Goal: Task Accomplishment & Management: Manage account settings

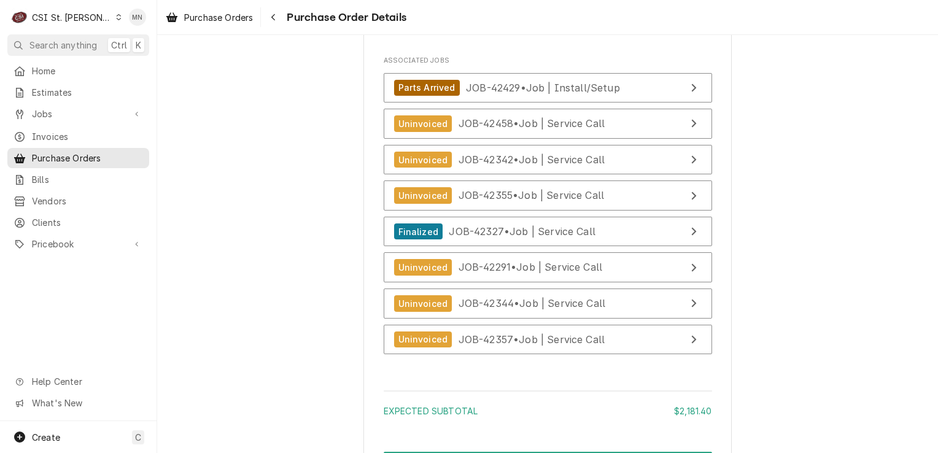
scroll to position [3132, 0]
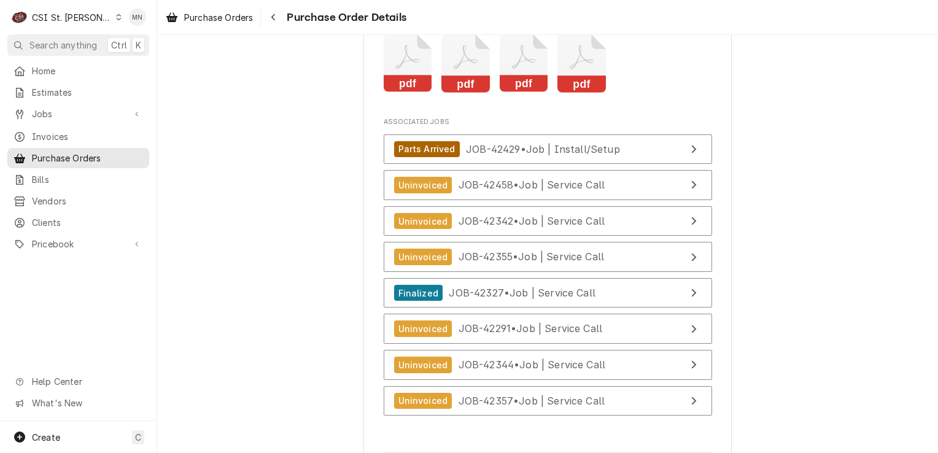
click at [459, 93] on icon "Attachments" at bounding box center [466, 63] width 49 height 58
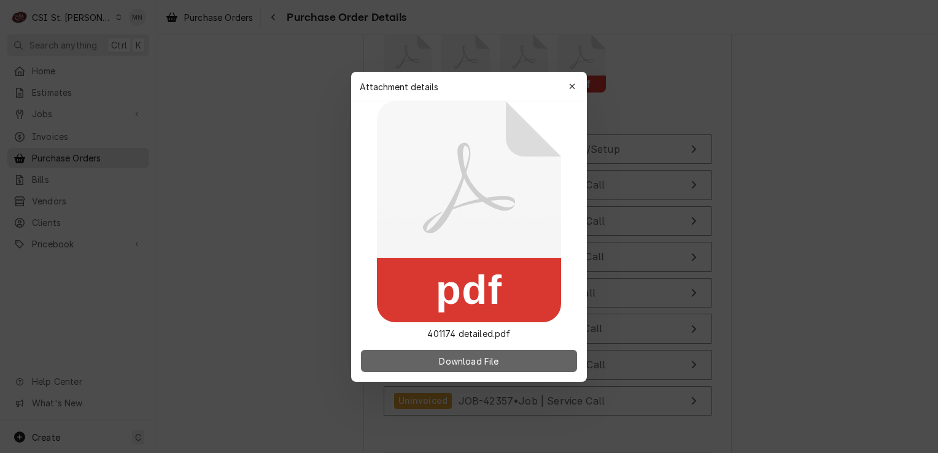
click at [444, 360] on span "Download File" at bounding box center [469, 360] width 64 height 13
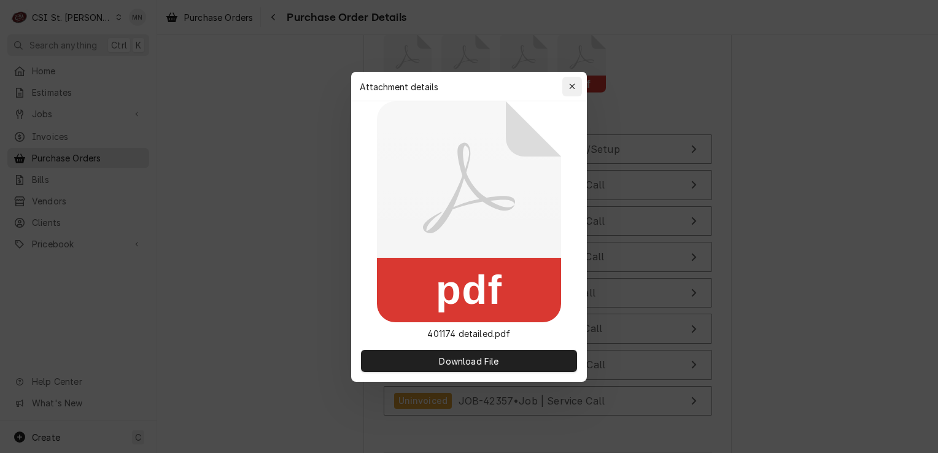
click at [568, 77] on button "button" at bounding box center [573, 87] width 20 height 20
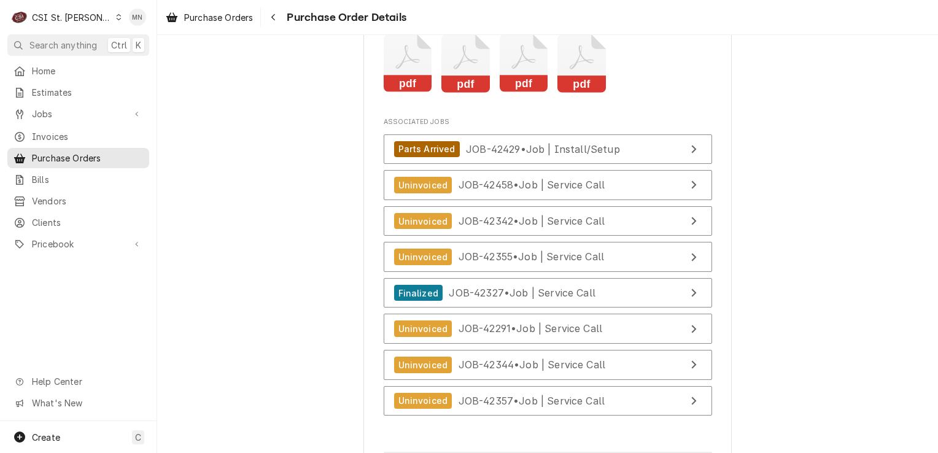
click at [527, 93] on icon "Attachments" at bounding box center [524, 63] width 49 height 58
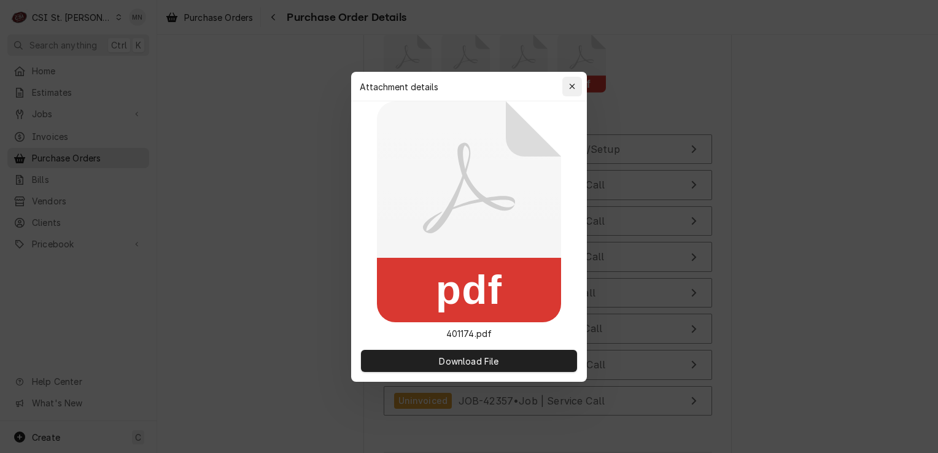
click at [573, 83] on icon "button" at bounding box center [572, 86] width 7 height 9
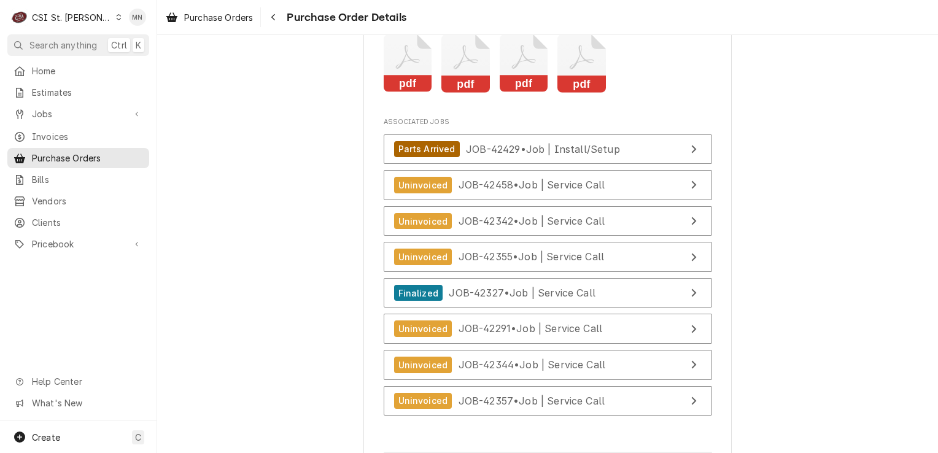
click at [571, 93] on rect "Attachments" at bounding box center [582, 84] width 49 height 17
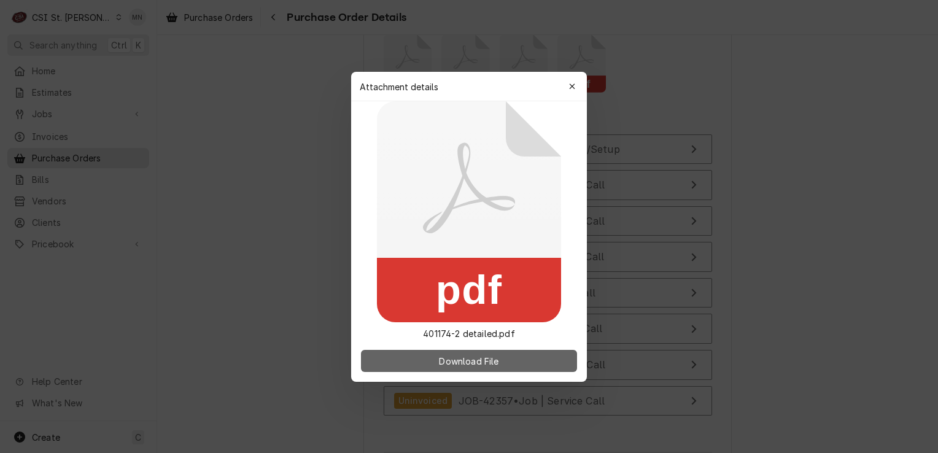
click at [472, 365] on span "Download File" at bounding box center [469, 360] width 64 height 13
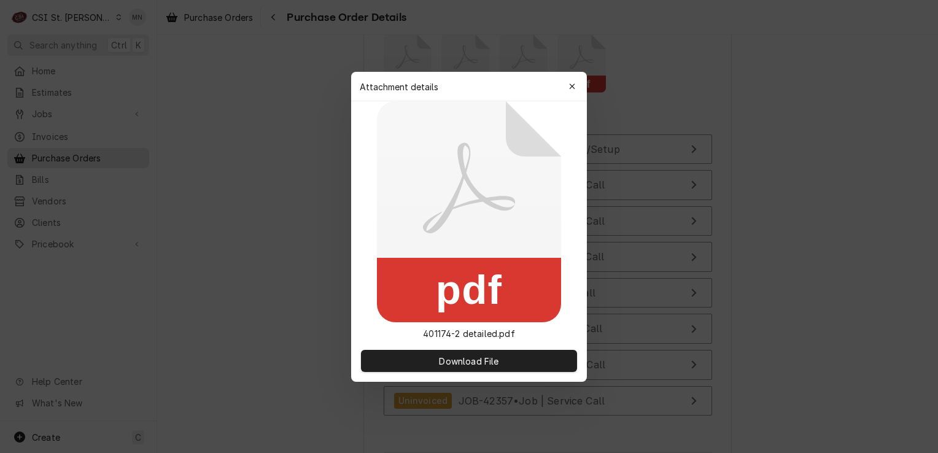
click at [576, 84] on div "button" at bounding box center [572, 86] width 12 height 12
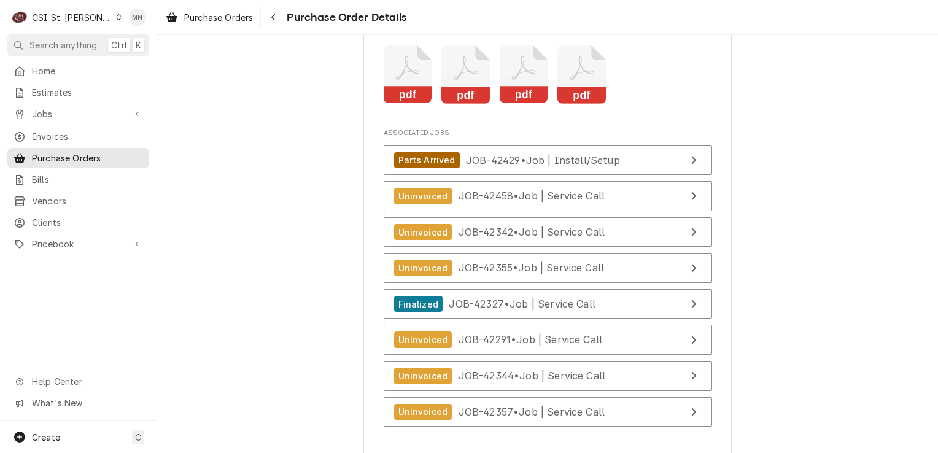
scroll to position [3428, 0]
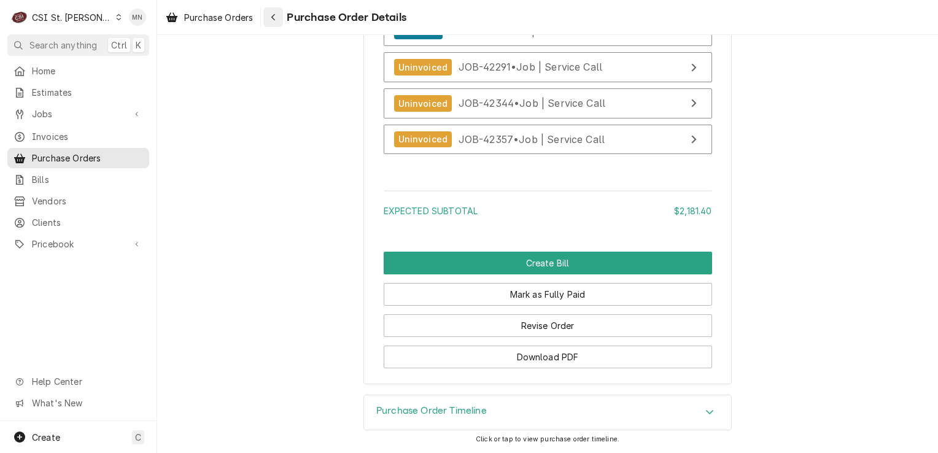
click at [273, 17] on icon "Navigate back" at bounding box center [273, 17] width 4 height 7
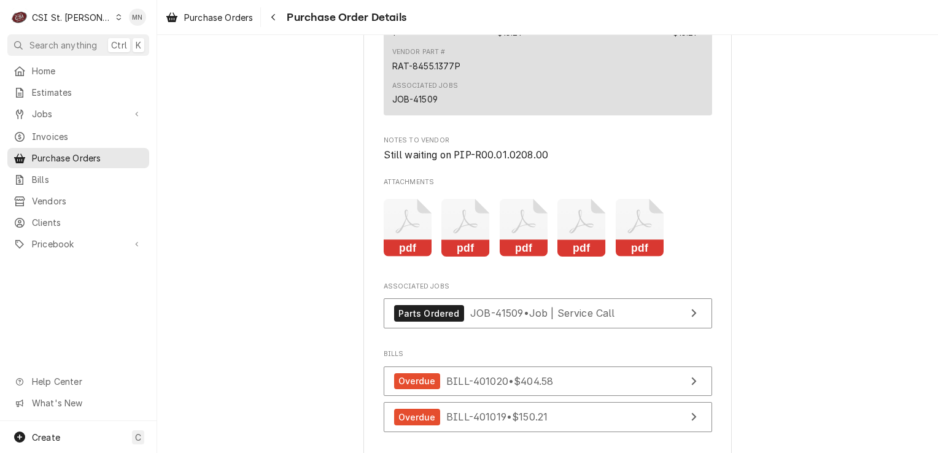
scroll to position [3071, 0]
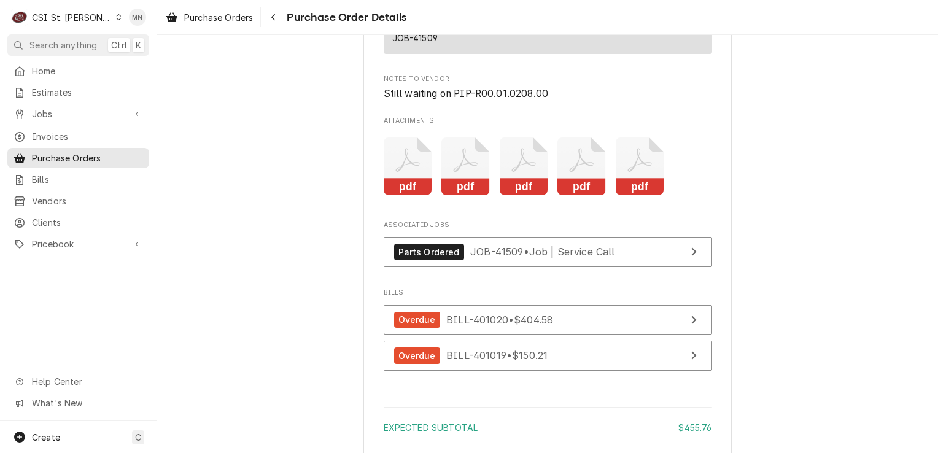
click at [411, 196] on icon "Attachments" at bounding box center [408, 167] width 49 height 58
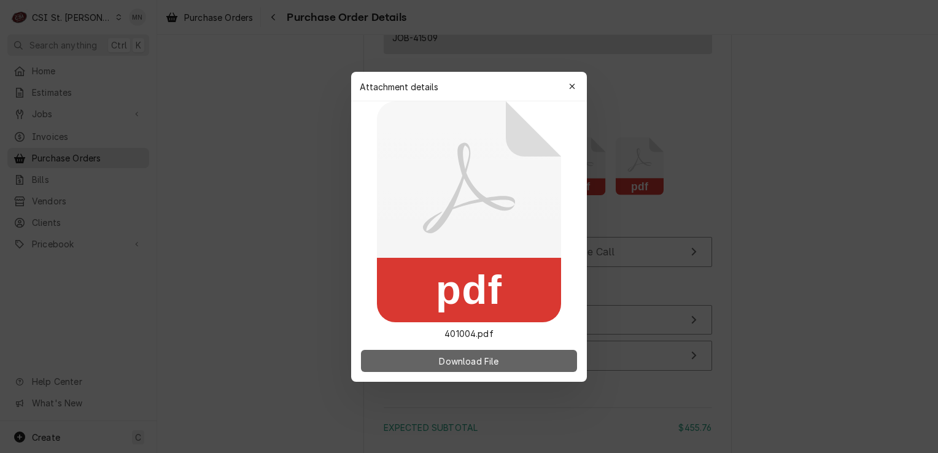
click at [471, 362] on span "Download File" at bounding box center [469, 360] width 64 height 13
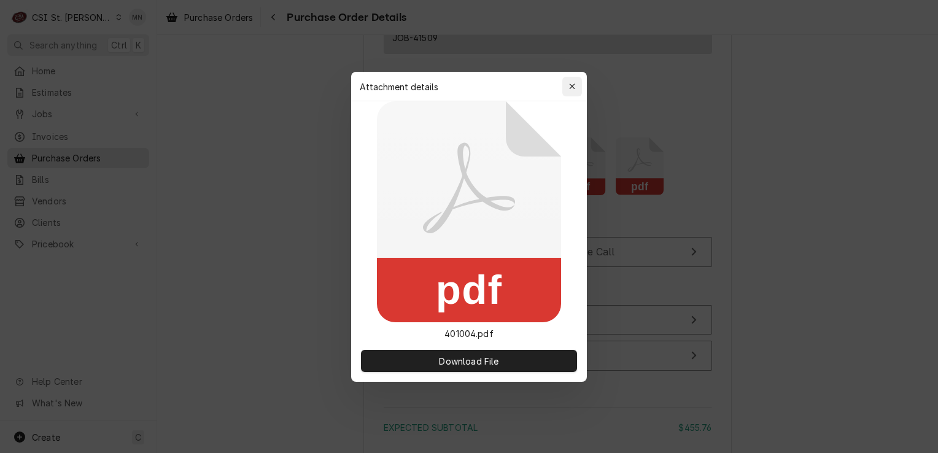
click at [571, 86] on icon "button" at bounding box center [572, 86] width 7 height 9
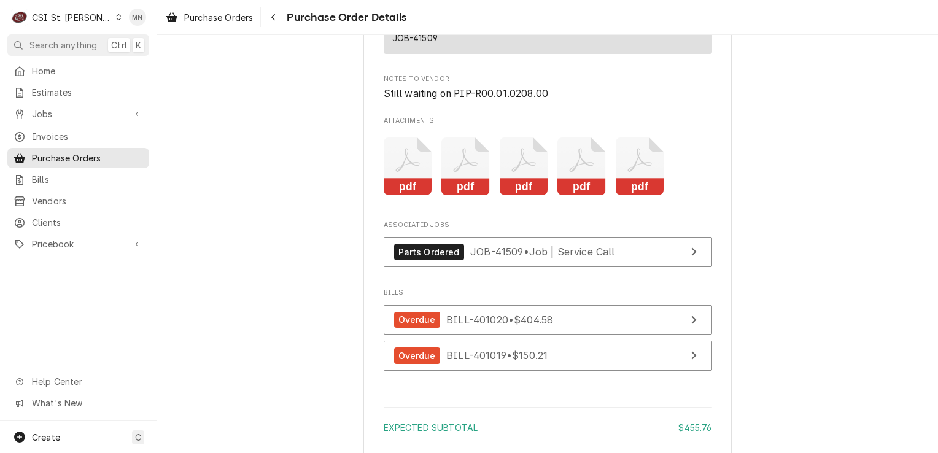
click at [469, 196] on icon "Attachments" at bounding box center [466, 167] width 49 height 58
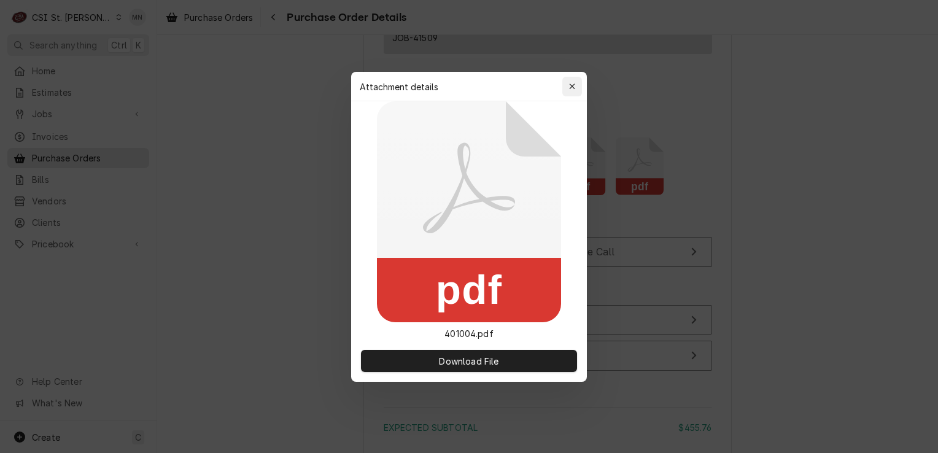
click at [574, 85] on icon "button" at bounding box center [572, 86] width 7 height 9
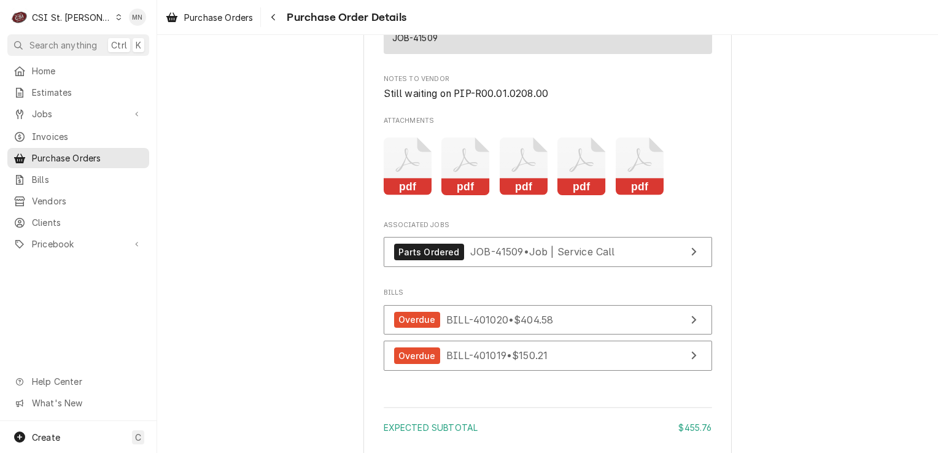
click at [515, 189] on icon "Attachments" at bounding box center [524, 167] width 49 height 58
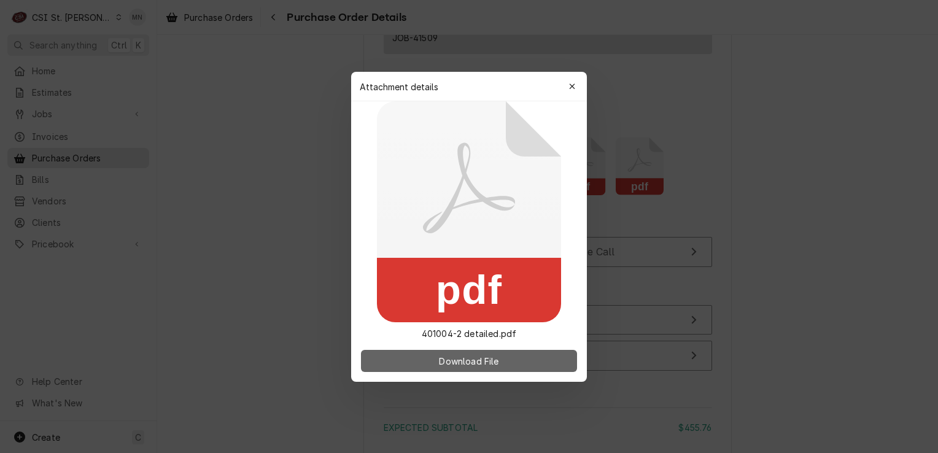
click at [492, 360] on span "Download File" at bounding box center [469, 360] width 64 height 13
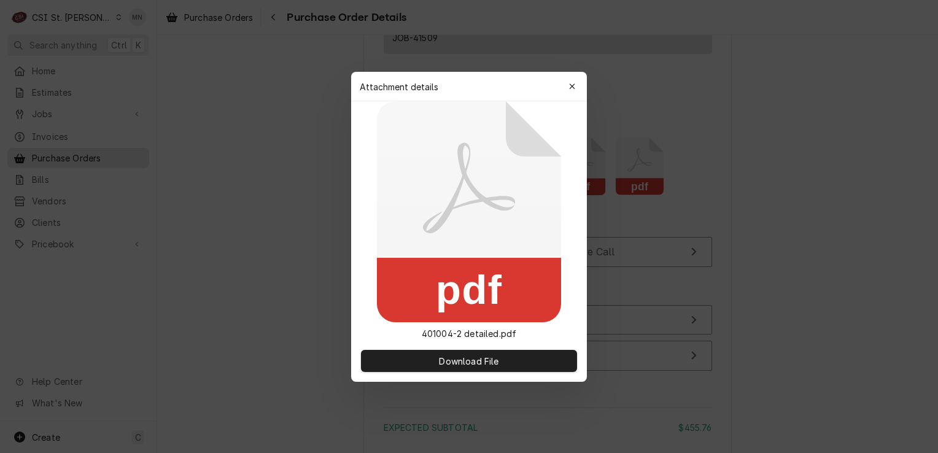
click at [577, 82] on div "button" at bounding box center [572, 86] width 12 height 12
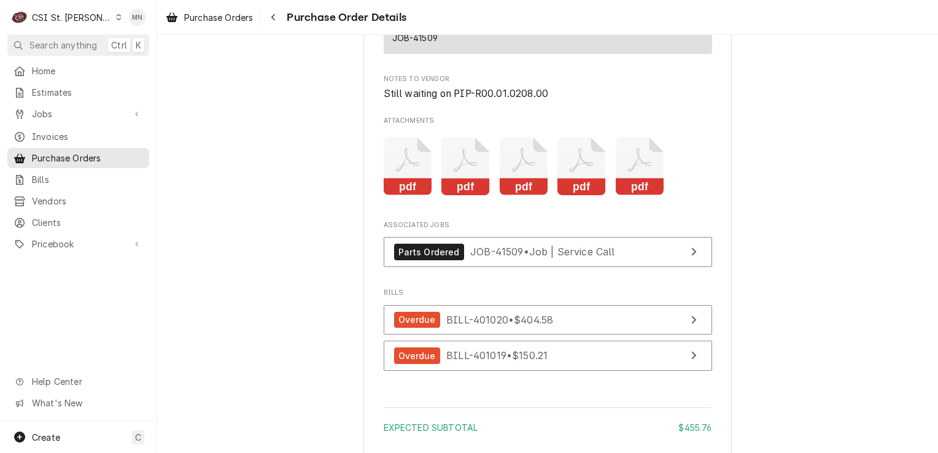
click at [577, 196] on icon "Attachments" at bounding box center [582, 167] width 49 height 58
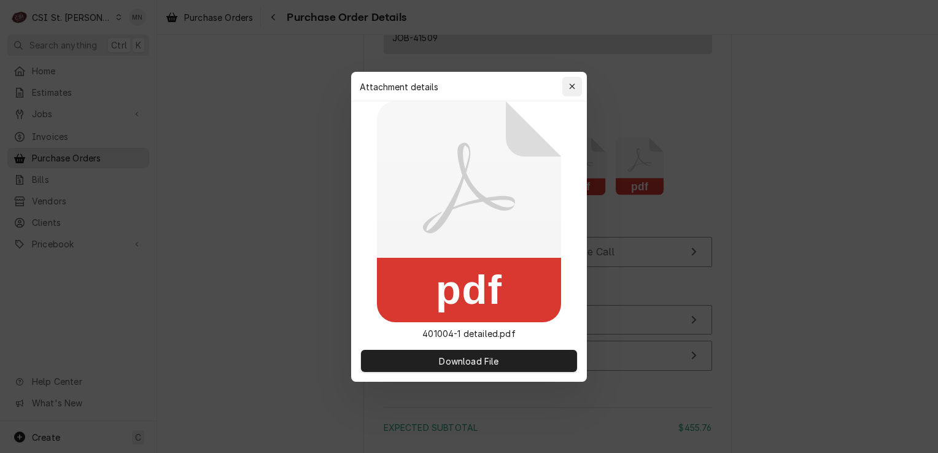
click at [571, 88] on icon "button" at bounding box center [572, 86] width 7 height 9
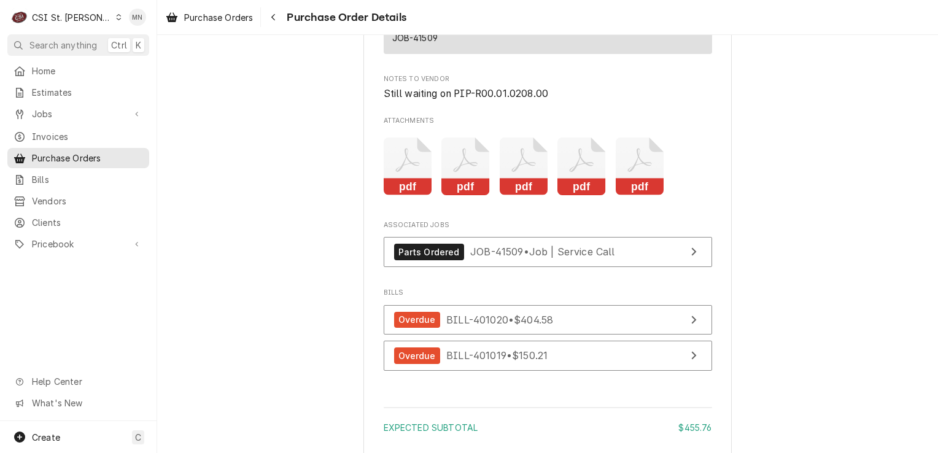
click at [630, 190] on icon "Attachments" at bounding box center [640, 167] width 49 height 58
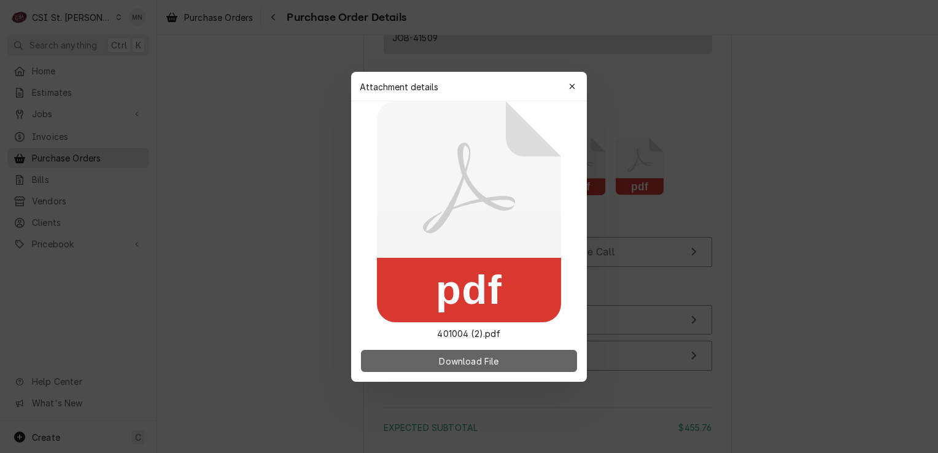
click at [477, 361] on span "Download File" at bounding box center [469, 360] width 64 height 13
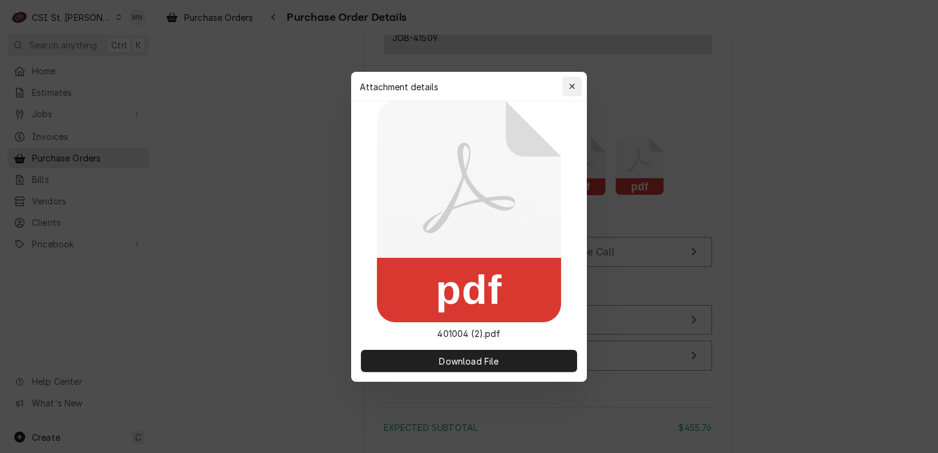
click at [580, 93] on button "button" at bounding box center [573, 87] width 20 height 20
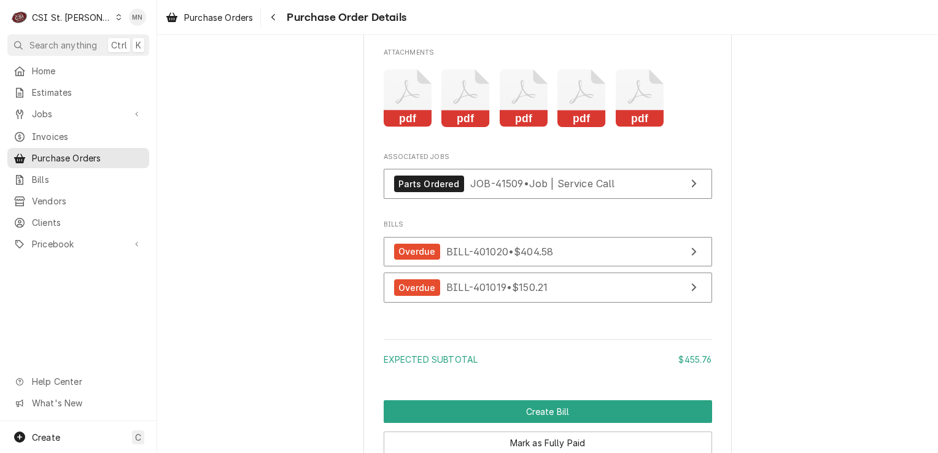
scroll to position [3200, 0]
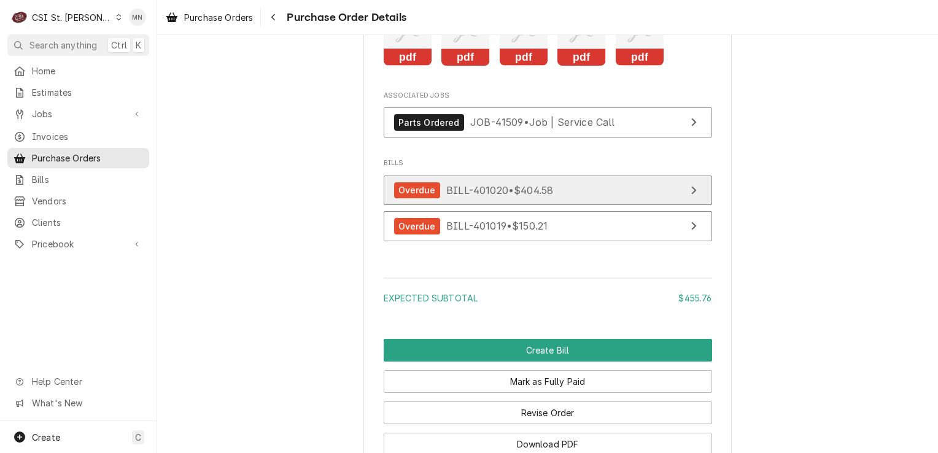
click at [528, 196] on span "BILL-401020 • $404.58" at bounding box center [499, 190] width 107 height 12
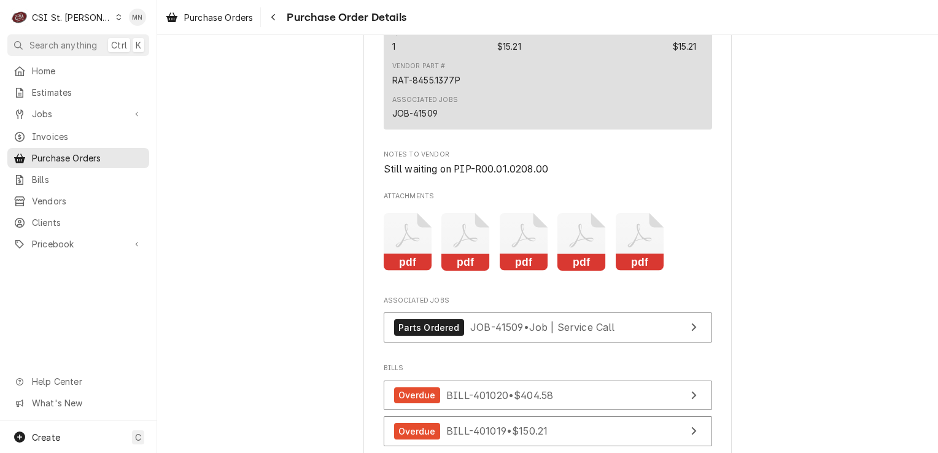
scroll to position [3009, 0]
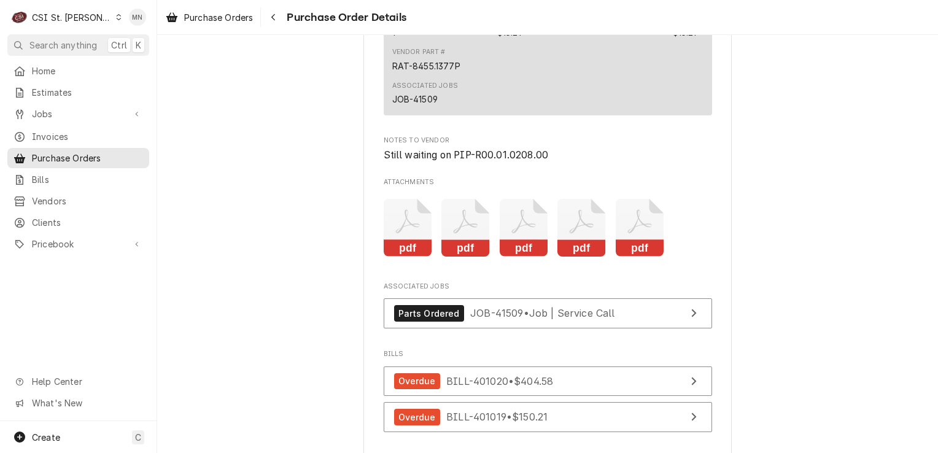
click at [639, 257] on icon "Attachments" at bounding box center [640, 228] width 49 height 58
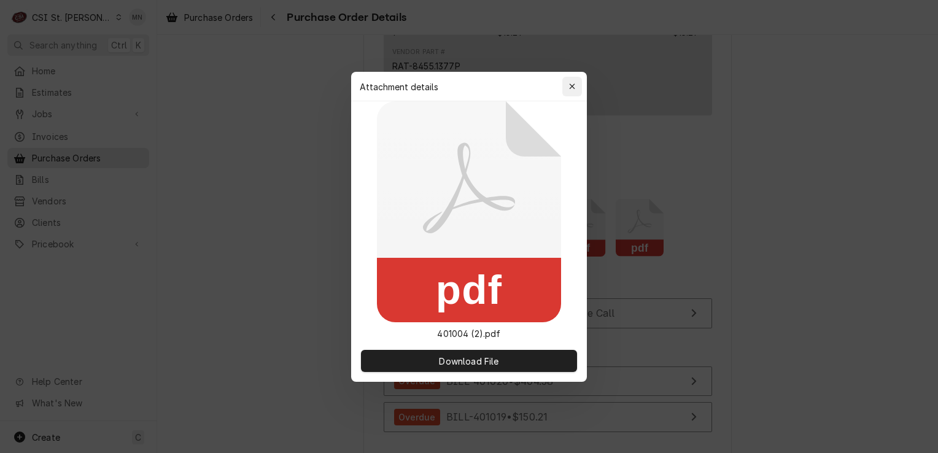
click at [565, 87] on button "button" at bounding box center [573, 87] width 20 height 20
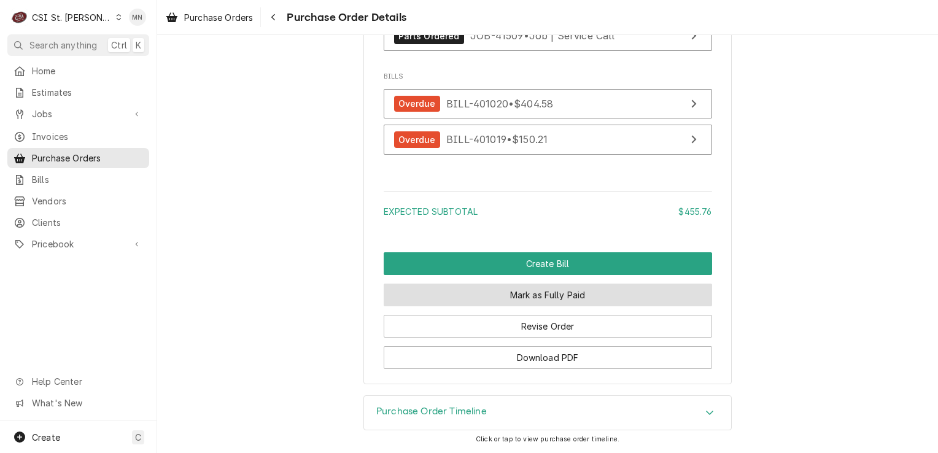
scroll to position [3323, 0]
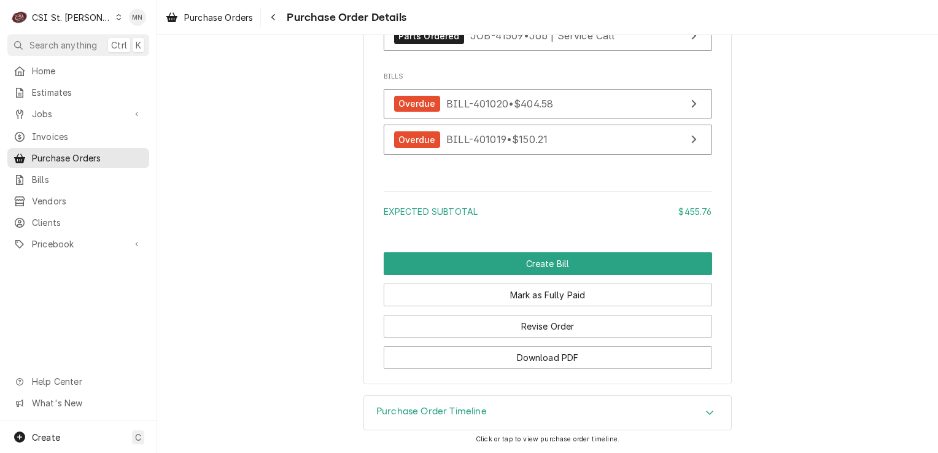
click at [604, 422] on div "Purchase Order Timeline" at bounding box center [547, 413] width 367 height 34
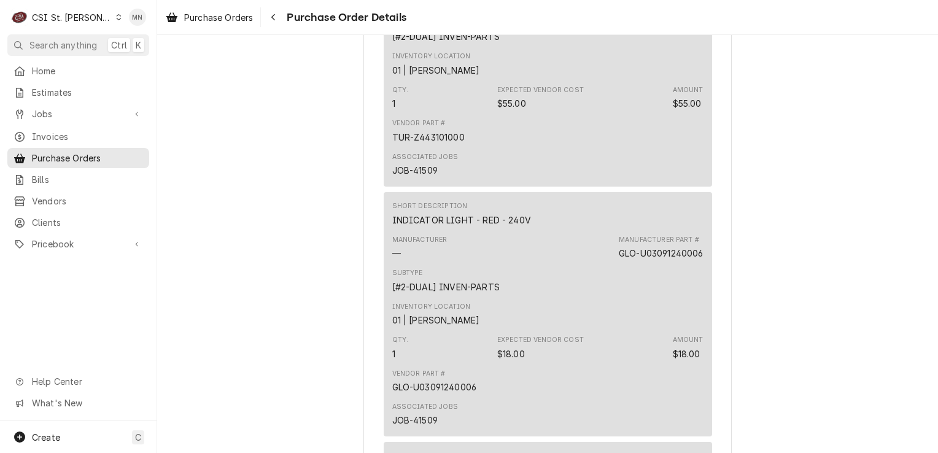
scroll to position [1523, 0]
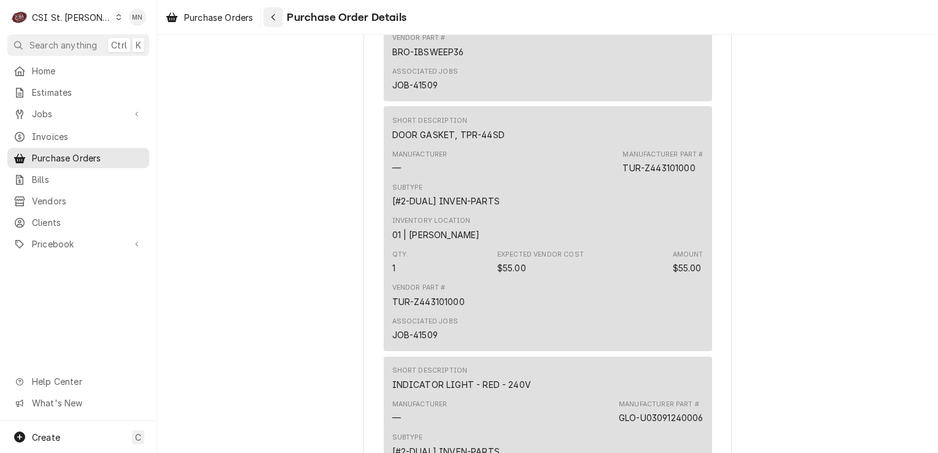
click at [279, 23] on button "Navigate back" at bounding box center [273, 17] width 20 height 20
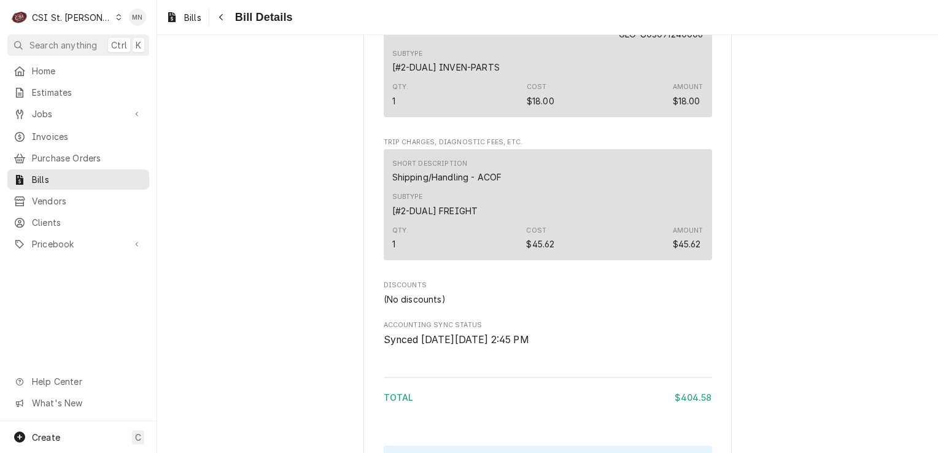
scroll to position [1904, 0]
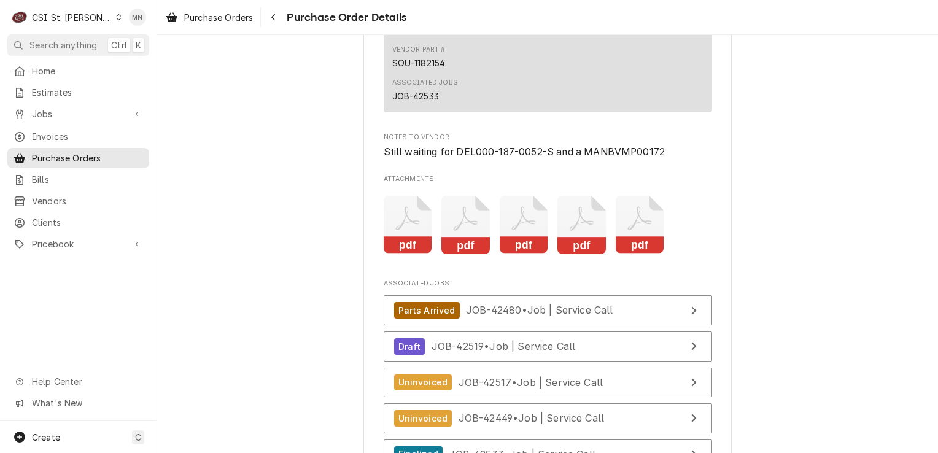
scroll to position [3194, 0]
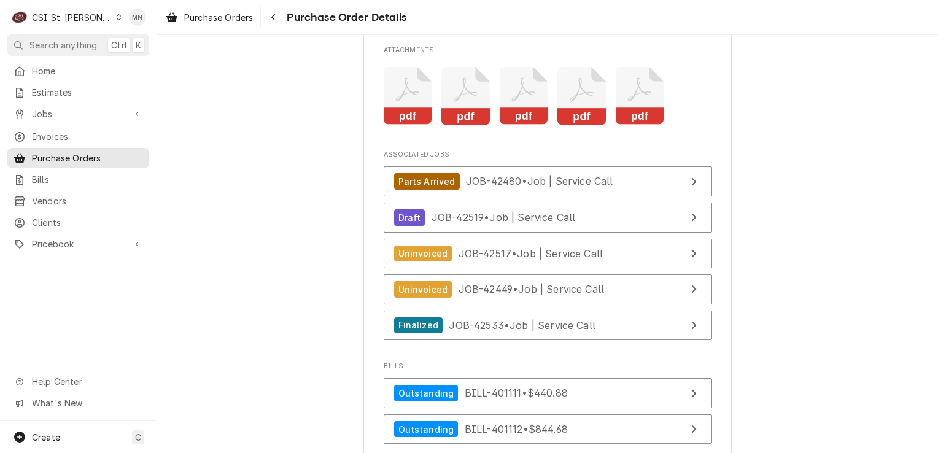
click at [634, 125] on icon "Attachments" at bounding box center [640, 96] width 49 height 58
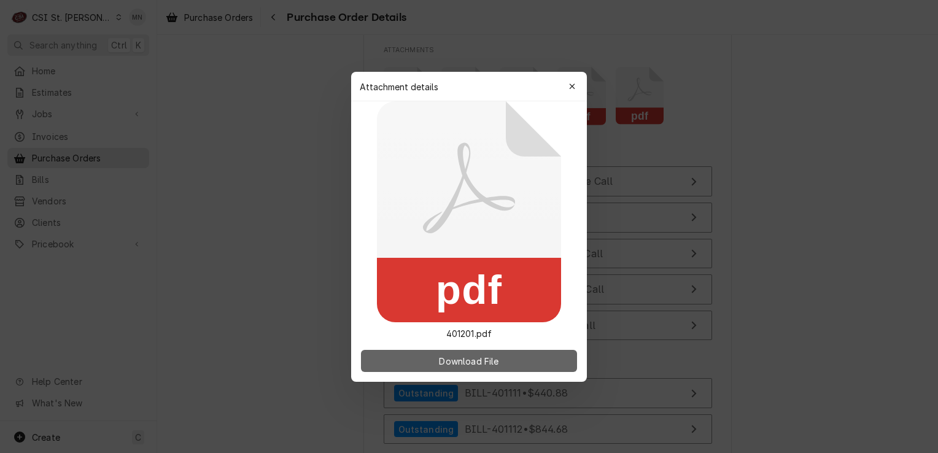
click at [489, 359] on span "Download File" at bounding box center [469, 360] width 64 height 13
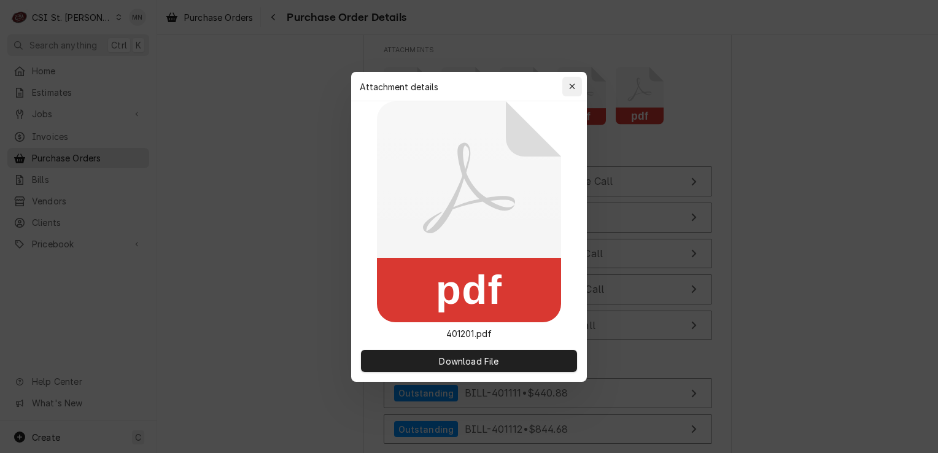
click at [570, 87] on icon "button" at bounding box center [572, 86] width 7 height 9
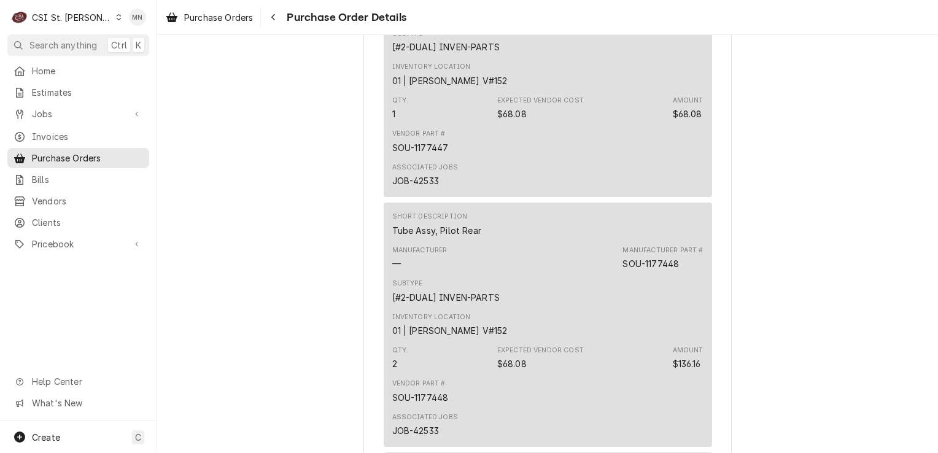
scroll to position [2334, 0]
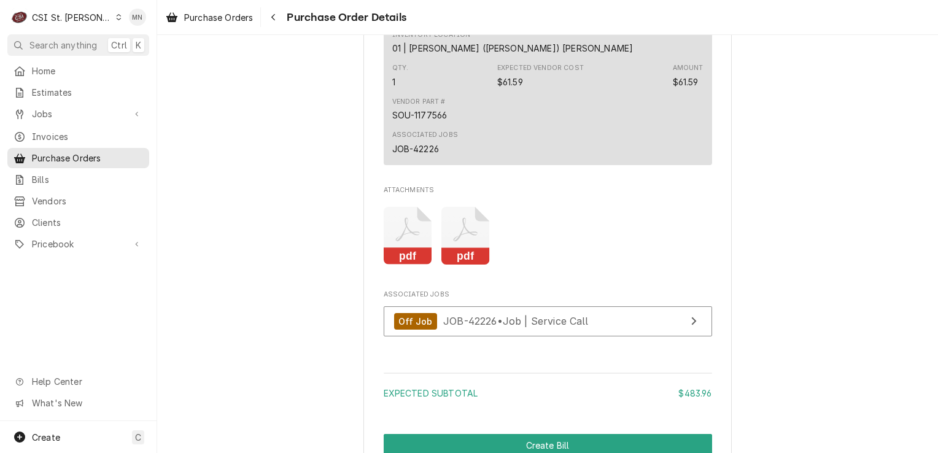
scroll to position [1167, 0]
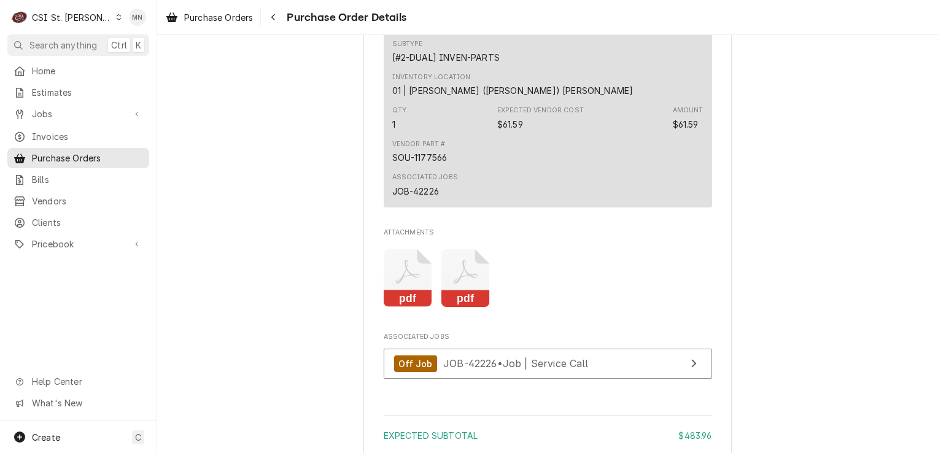
click at [467, 308] on icon "Attachments" at bounding box center [466, 278] width 49 height 58
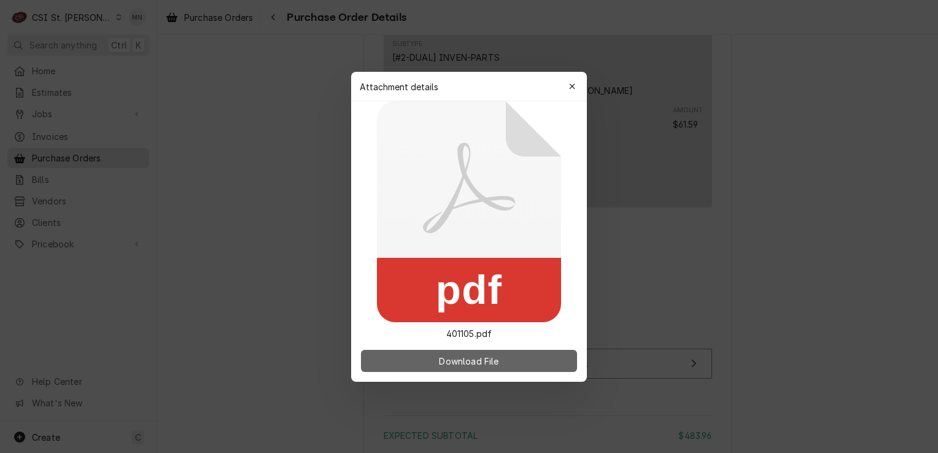
click at [456, 366] on span "Download File" at bounding box center [469, 360] width 64 height 13
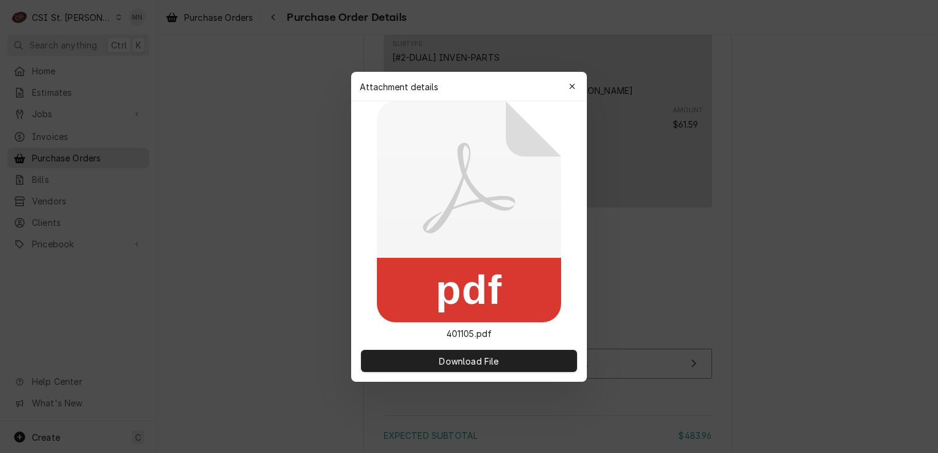
click at [577, 93] on button "button" at bounding box center [573, 87] width 20 height 20
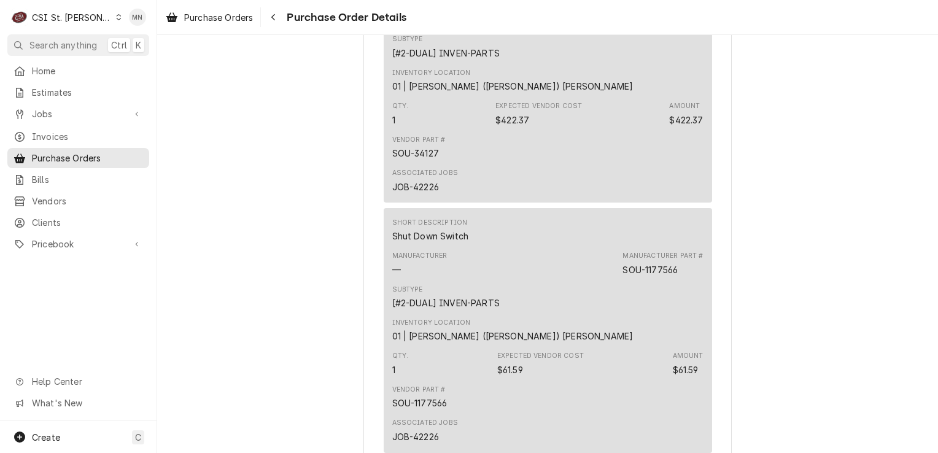
scroll to position [1228, 0]
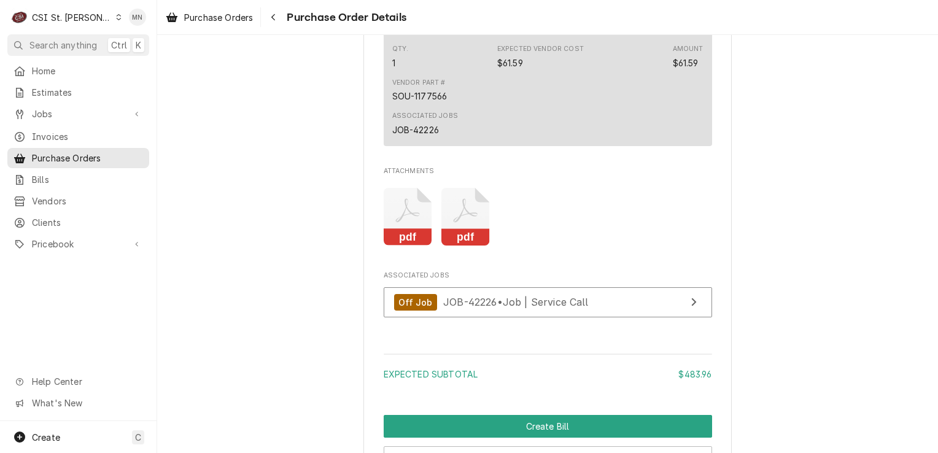
click at [399, 246] on icon "Attachments" at bounding box center [408, 217] width 49 height 58
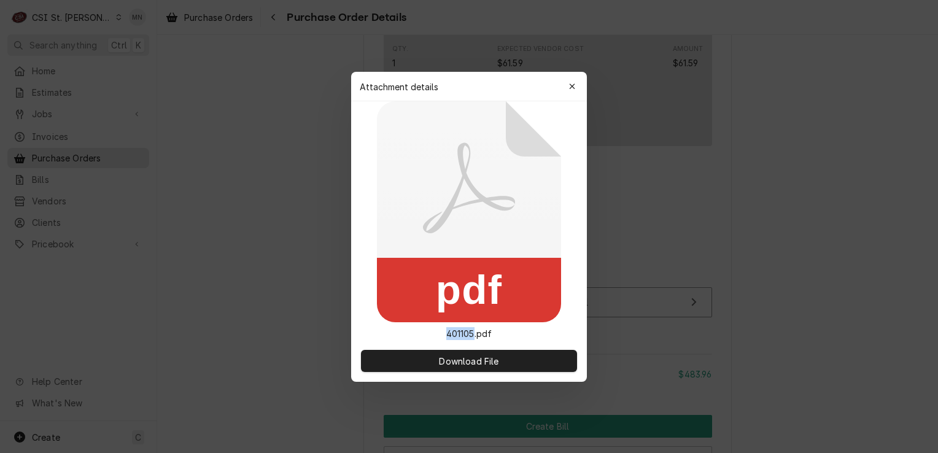
click at [399, 259] on rect at bounding box center [469, 290] width 184 height 64
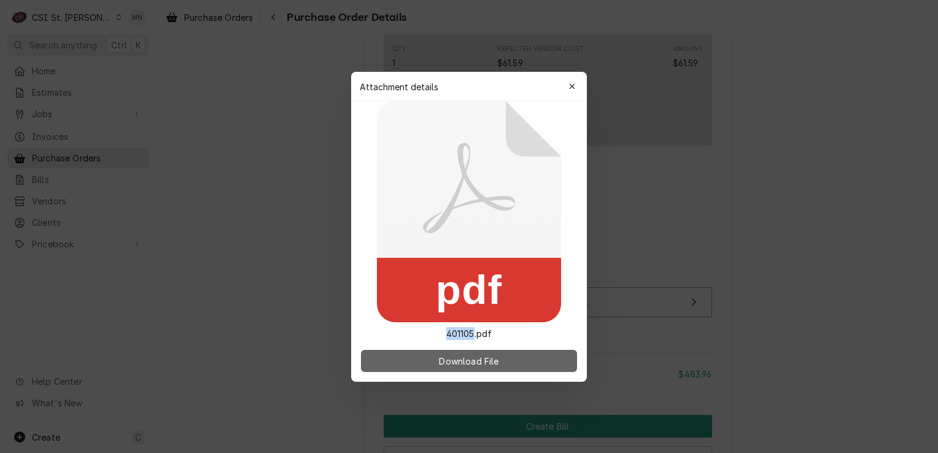
drag, startPoint x: 399, startPoint y: 259, endPoint x: 427, endPoint y: 359, distance: 104.0
click at [427, 359] on button "Download File" at bounding box center [469, 361] width 216 height 22
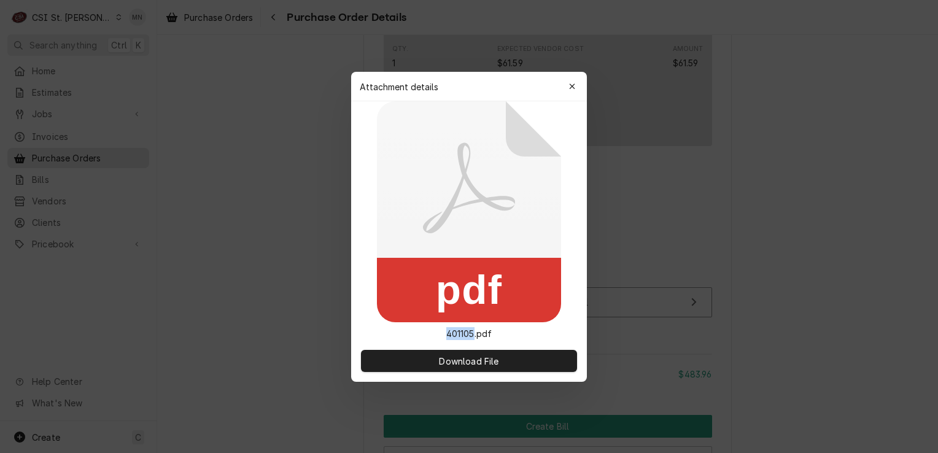
click at [565, 85] on button "button" at bounding box center [573, 87] width 20 height 20
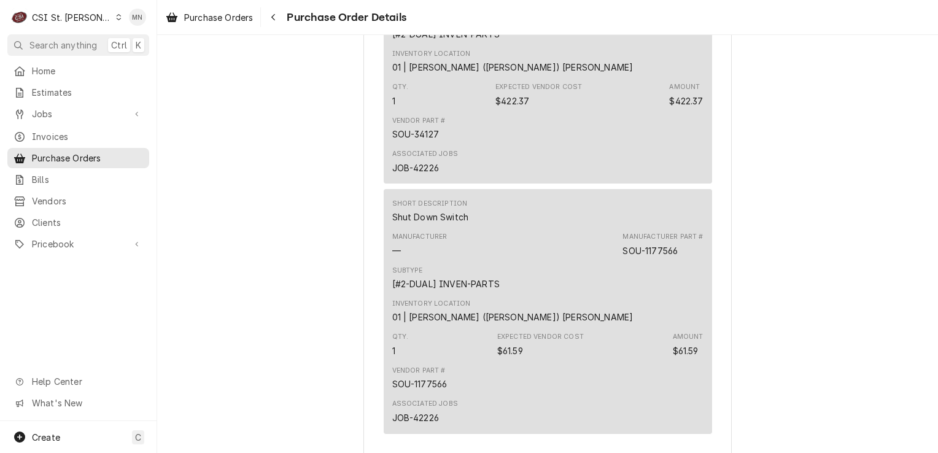
scroll to position [921, 0]
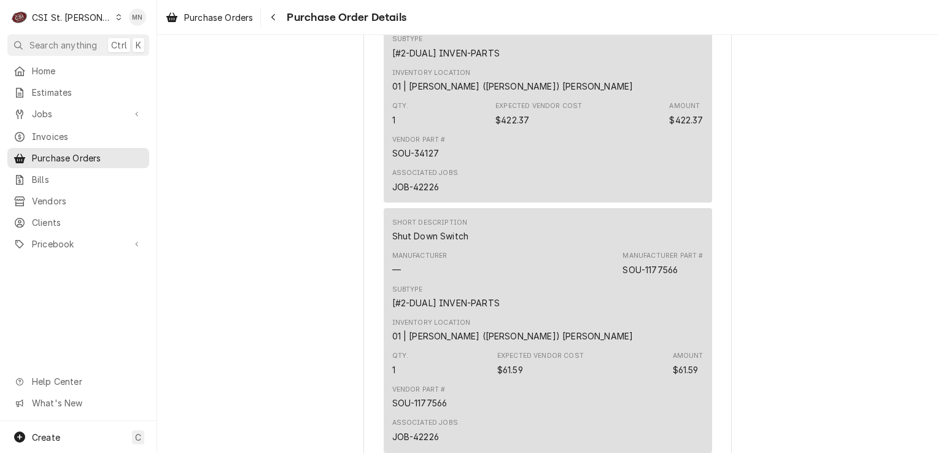
drag, startPoint x: 668, startPoint y: 58, endPoint x: 619, endPoint y: 63, distance: 49.3
click at [619, 30] on div "Manufacturer — Manufacturer Part # SOU-34127" at bounding box center [547, 13] width 311 height 33
copy div "SOU-34127"
click at [59, 242] on span "Pricebook" at bounding box center [78, 244] width 93 height 13
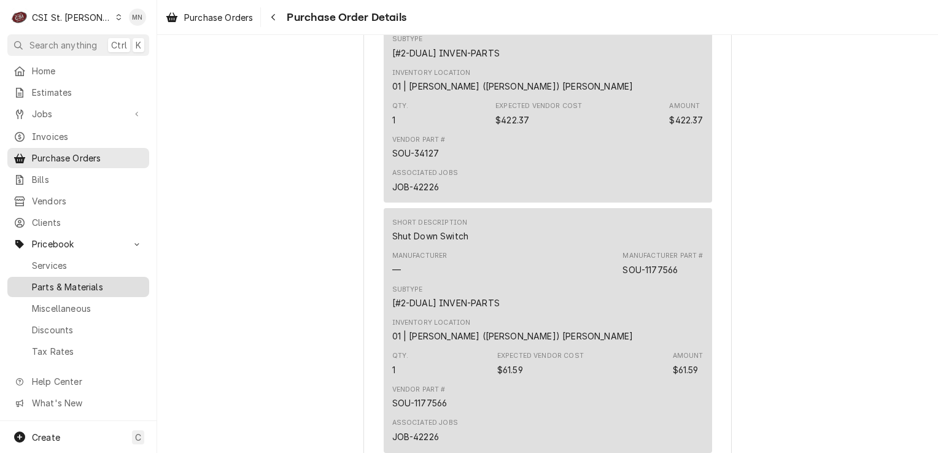
click at [66, 283] on span "Parts & Materials" at bounding box center [87, 287] width 111 height 13
copy div "SOU-34127"
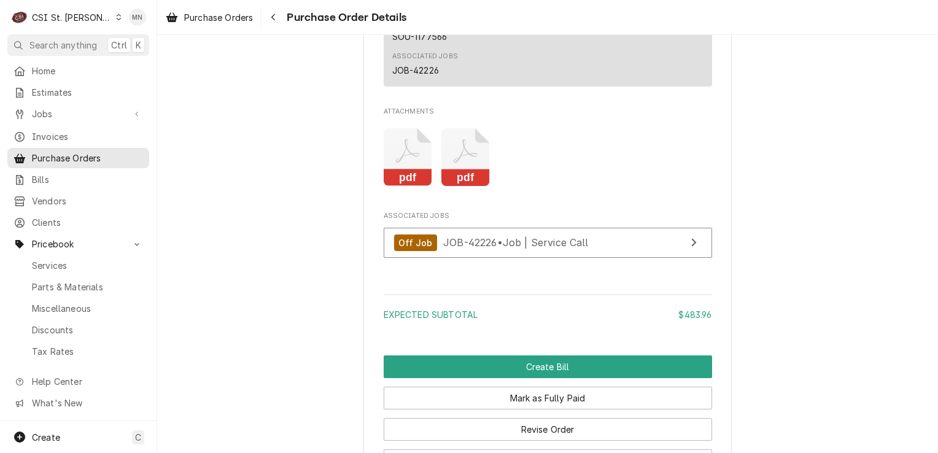
scroll to position [1290, 0]
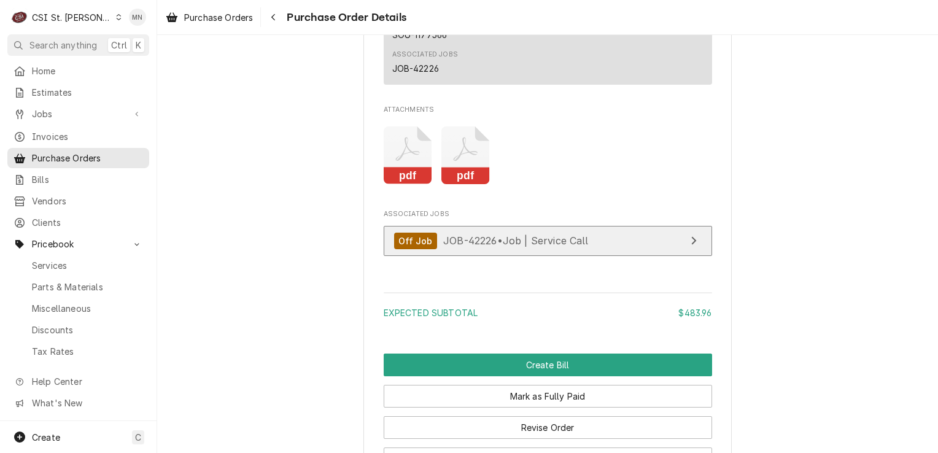
click at [469, 247] on span "JOB-42226 • Job | Service Call" at bounding box center [516, 241] width 146 height 12
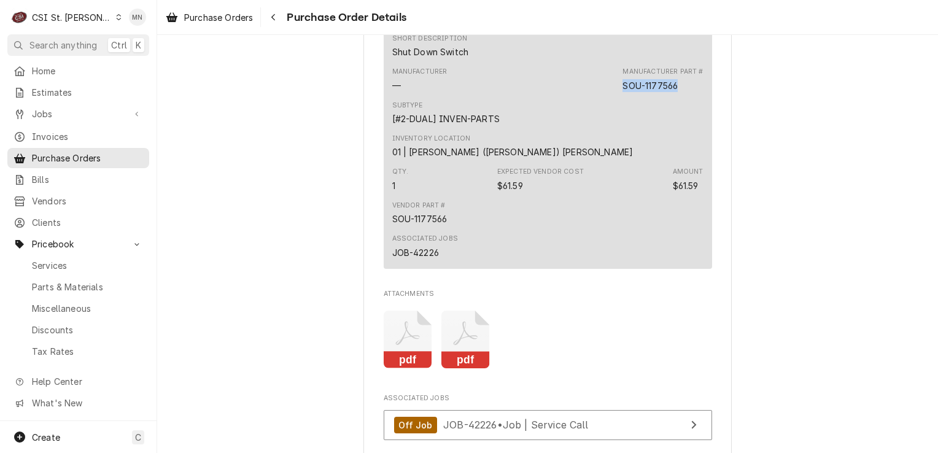
drag, startPoint x: 676, startPoint y: 122, endPoint x: 620, endPoint y: 127, distance: 55.4
click at [623, 92] on div "Manufacturer Part # SOU-1177566" at bounding box center [663, 79] width 80 height 25
copy div "SOU-1177566"
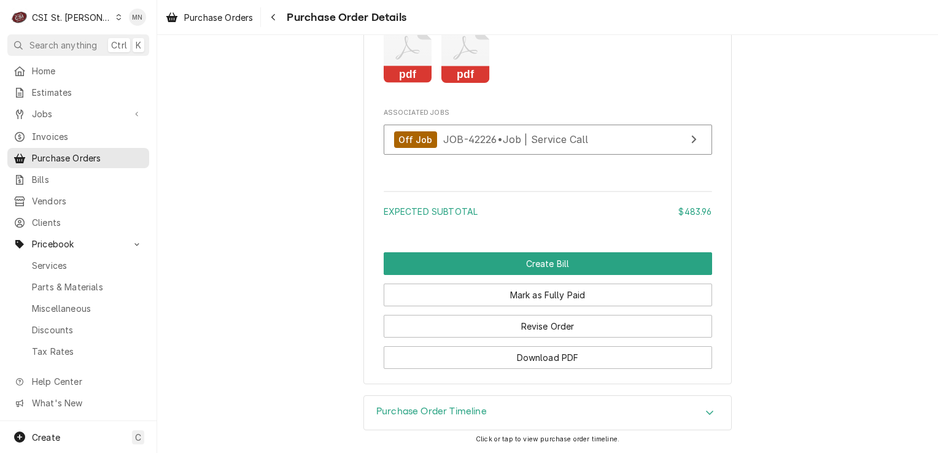
scroll to position [1427, 0]
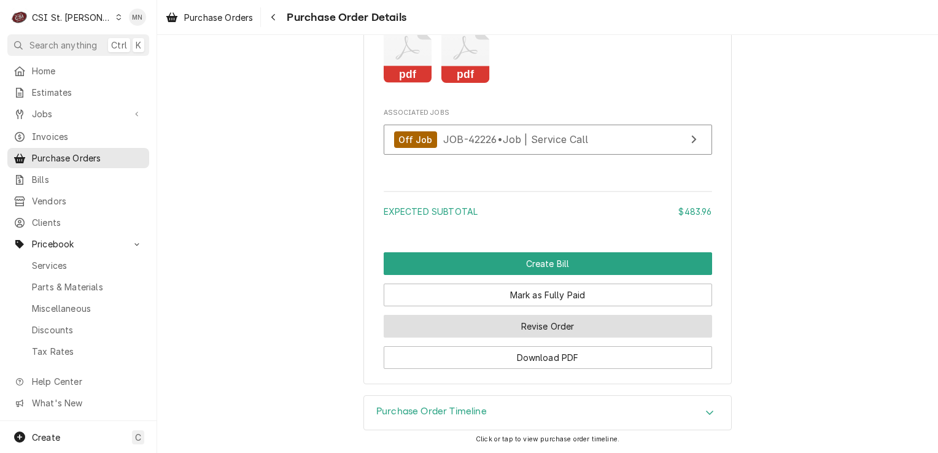
click at [550, 332] on button "Revise Order" at bounding box center [548, 326] width 329 height 23
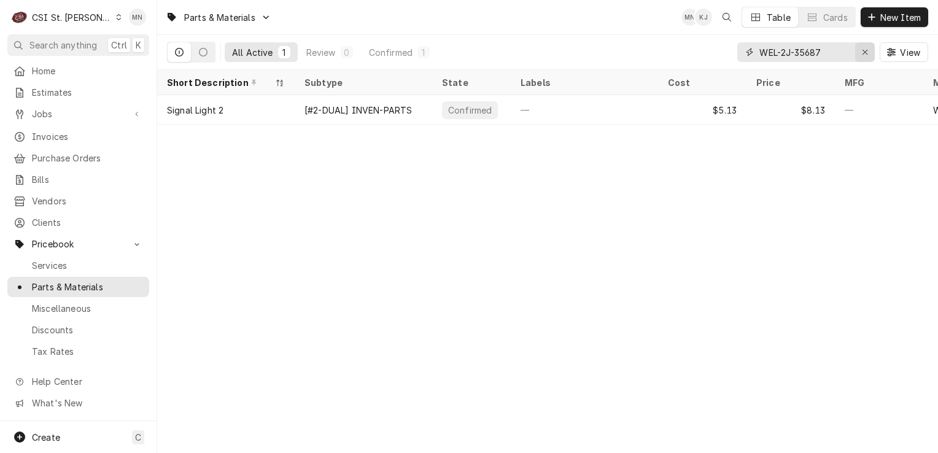
click at [870, 49] on div "Erase input" at bounding box center [865, 52] width 12 height 12
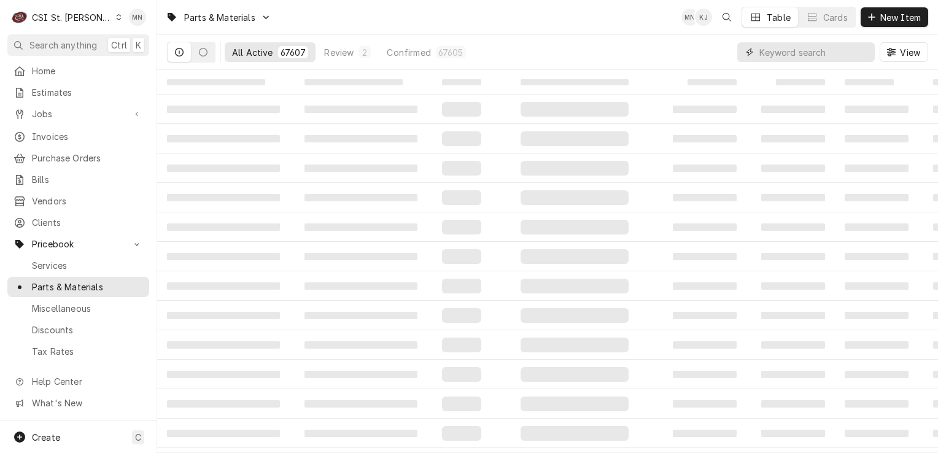
paste input "SOU-34127"
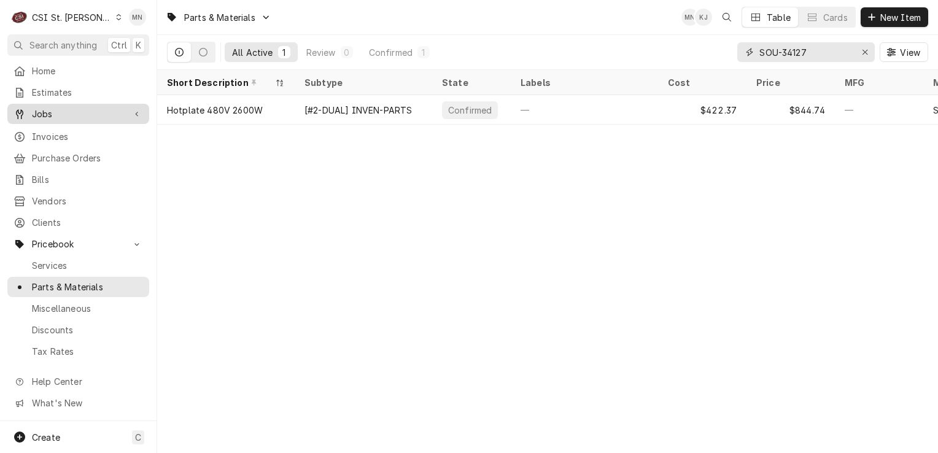
type input "SOU-34127"
click at [870, 49] on div "Erase input" at bounding box center [865, 52] width 12 height 12
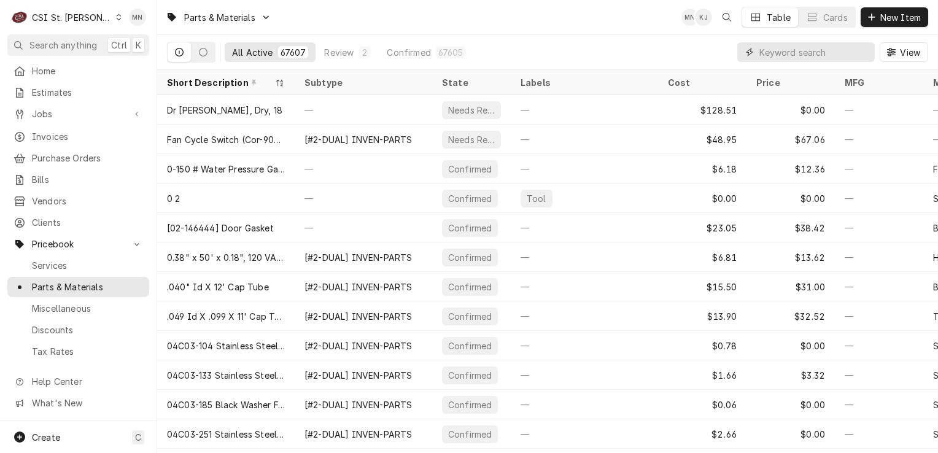
paste input "SOU-1177566"
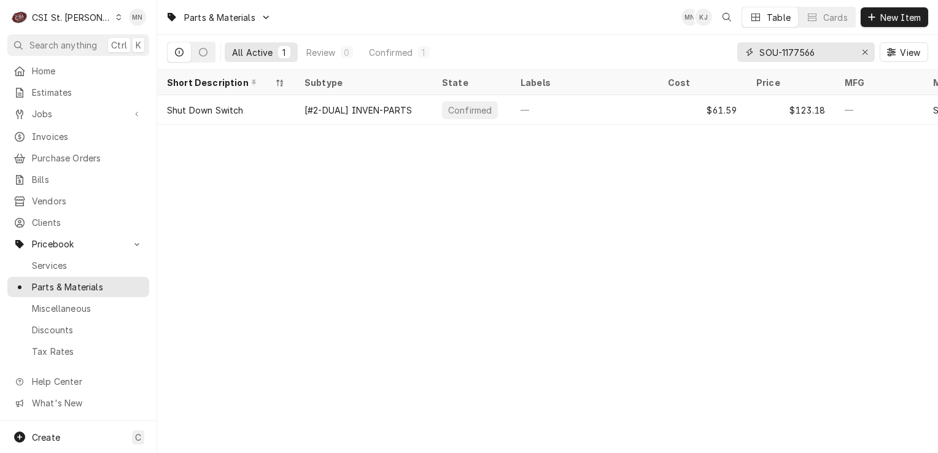
drag, startPoint x: 825, startPoint y: 54, endPoint x: 738, endPoint y: 45, distance: 87.7
click at [738, 45] on div "SOU-1177566" at bounding box center [807, 52] width 138 height 20
paste input "VUL-00-411497-000C5"
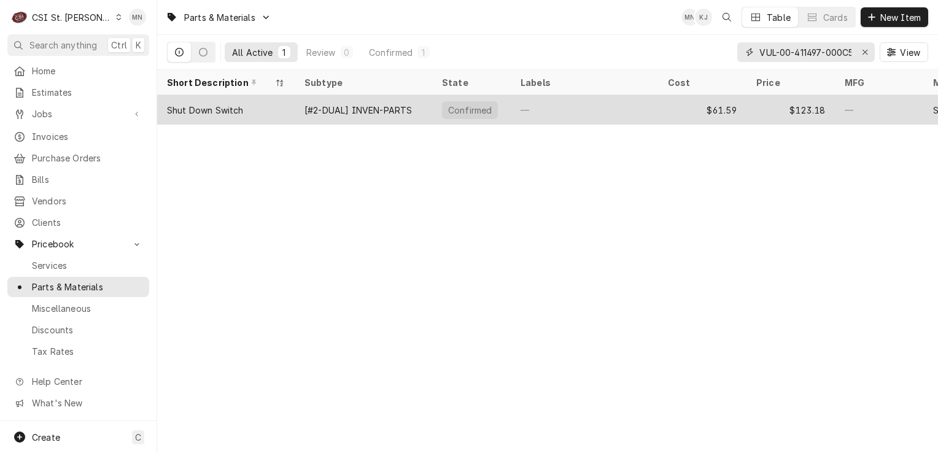
scroll to position [0, 5]
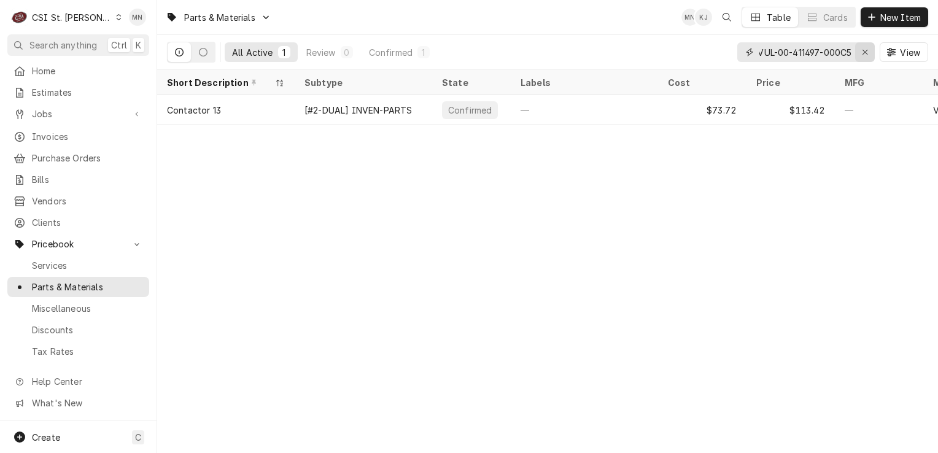
type input "VUL-00-411497-000C5"
click at [867, 55] on icon "Erase input" at bounding box center [865, 52] width 7 height 9
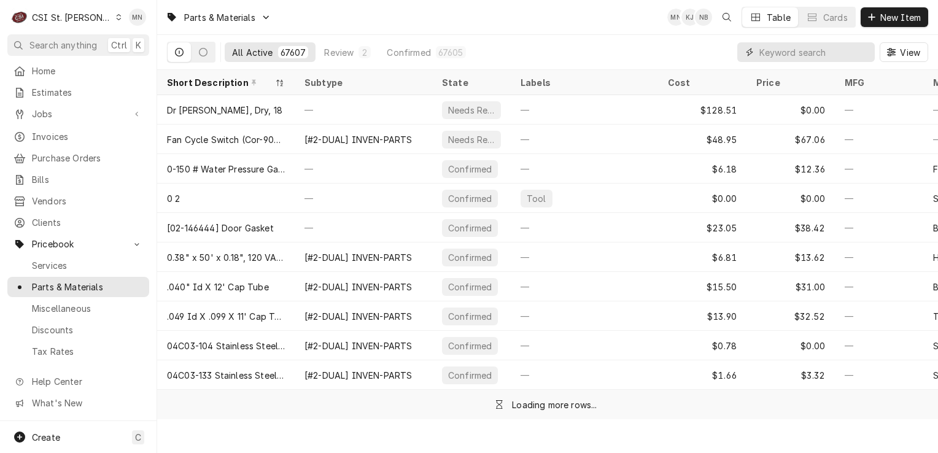
paste input "VUL-00-411497-000C5"
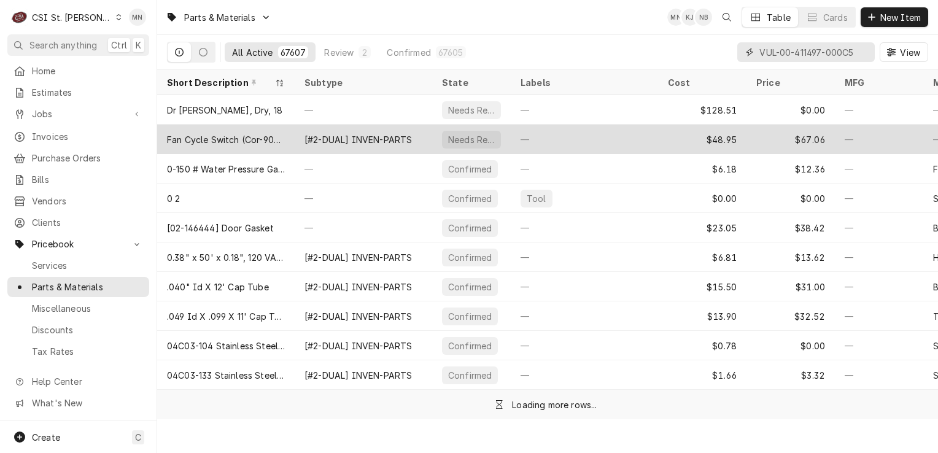
scroll to position [0, 5]
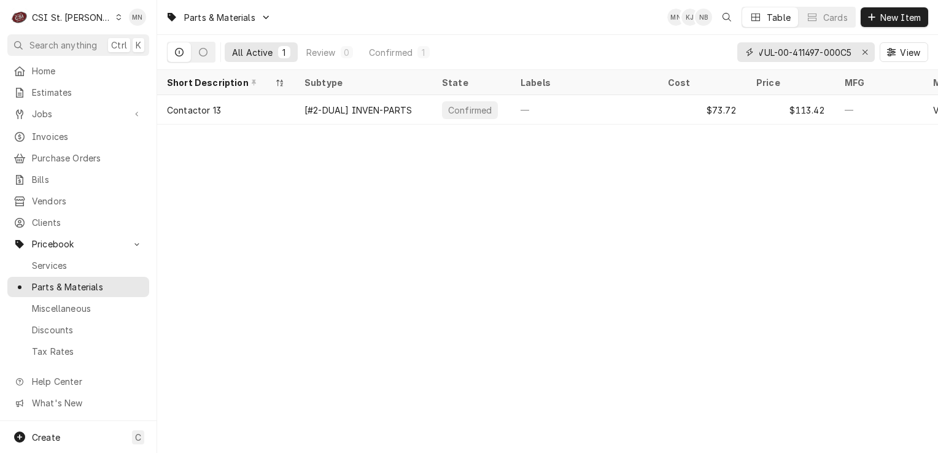
type input "VUL-00-411497-000C5"
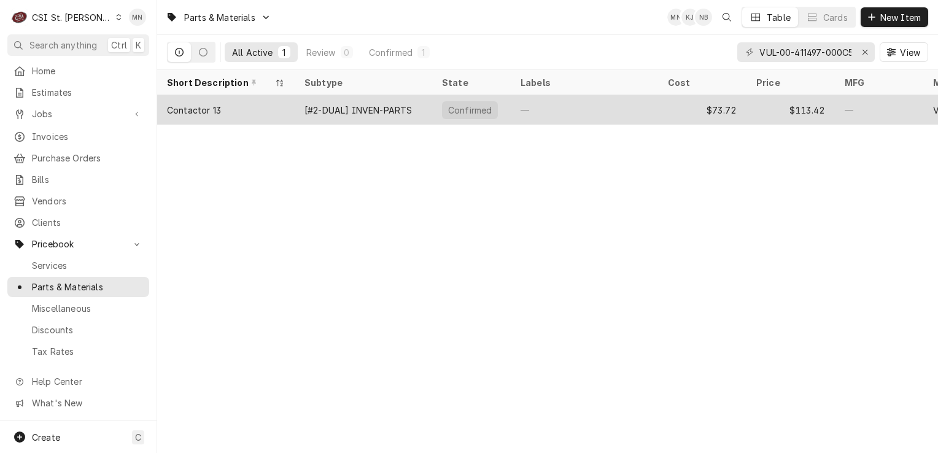
click at [657, 117] on div "—" at bounding box center [584, 109] width 147 height 29
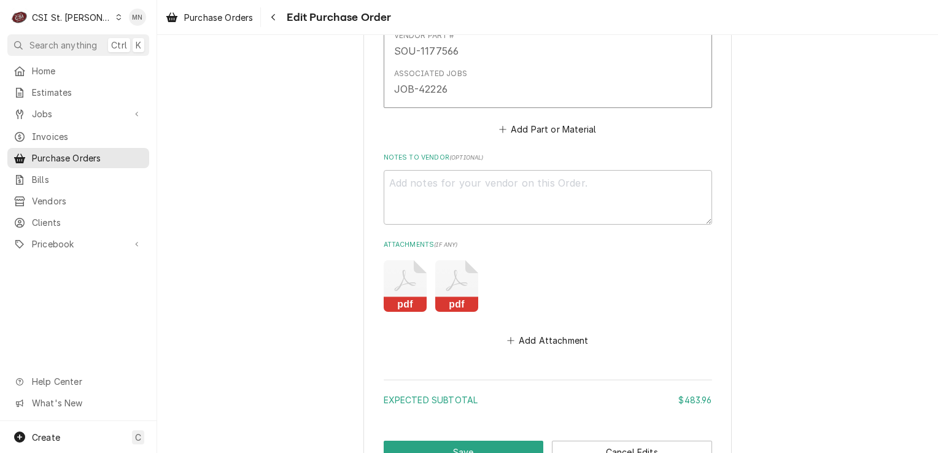
scroll to position [1105, 0]
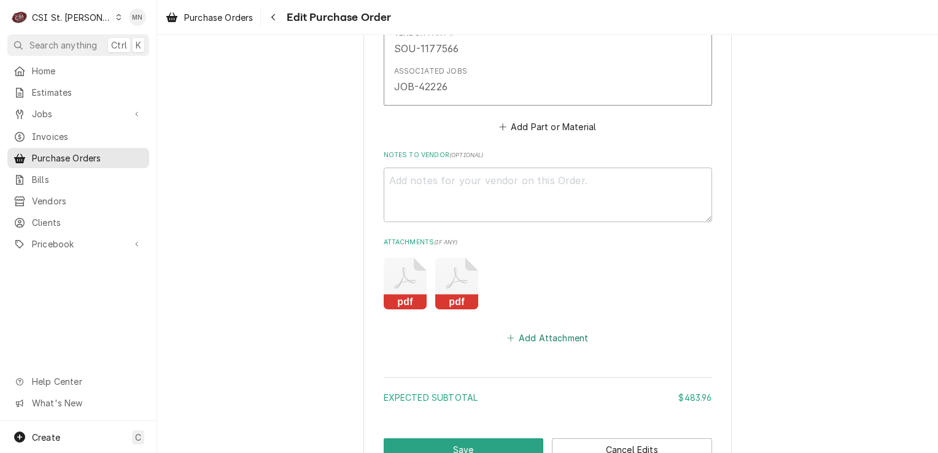
click at [553, 330] on button "Add Attachment" at bounding box center [548, 338] width 86 height 17
type textarea "x"
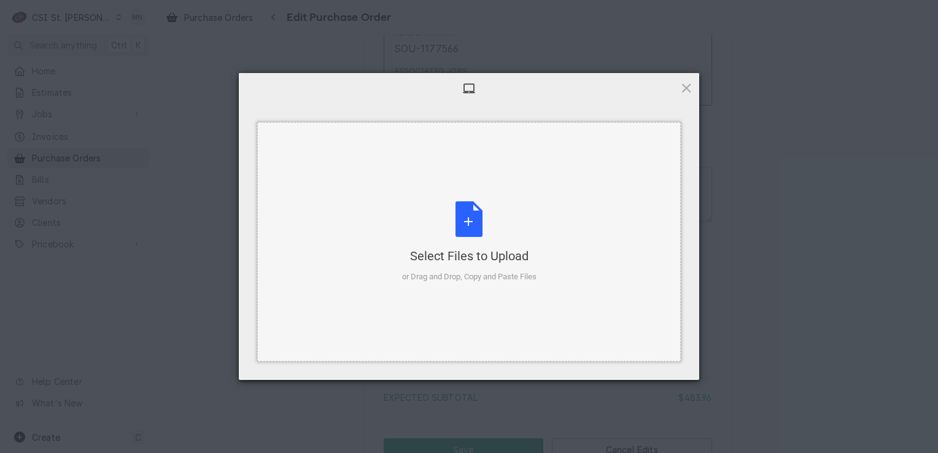
click at [464, 212] on div "Select Files to Upload or Drag and Drop, Copy and Paste Files" at bounding box center [469, 242] width 134 height 82
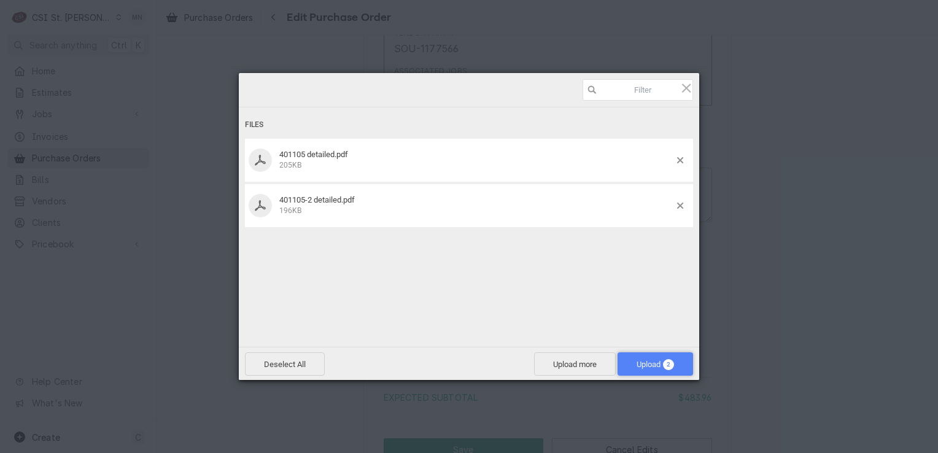
click at [657, 364] on span "Upload 2" at bounding box center [655, 364] width 37 height 9
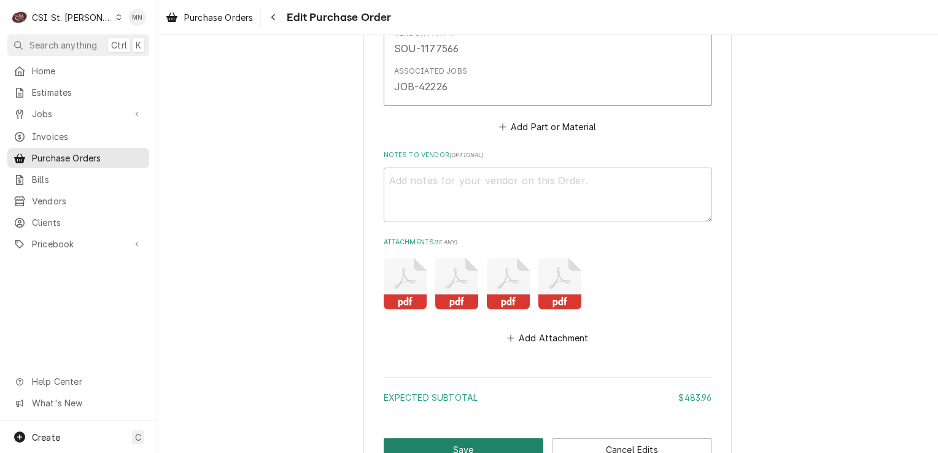
click at [469, 439] on button "Save" at bounding box center [464, 450] width 160 height 23
type textarea "x"
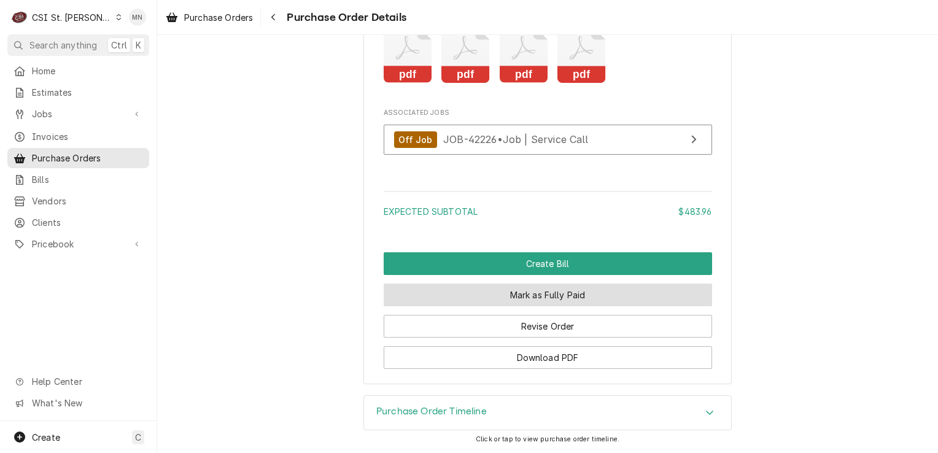
scroll to position [1427, 0]
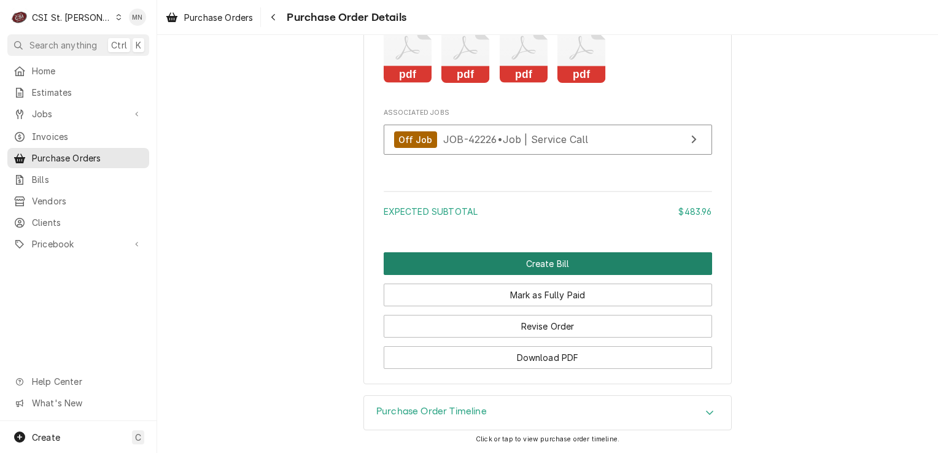
click at [561, 264] on button "Create Bill" at bounding box center [548, 263] width 329 height 23
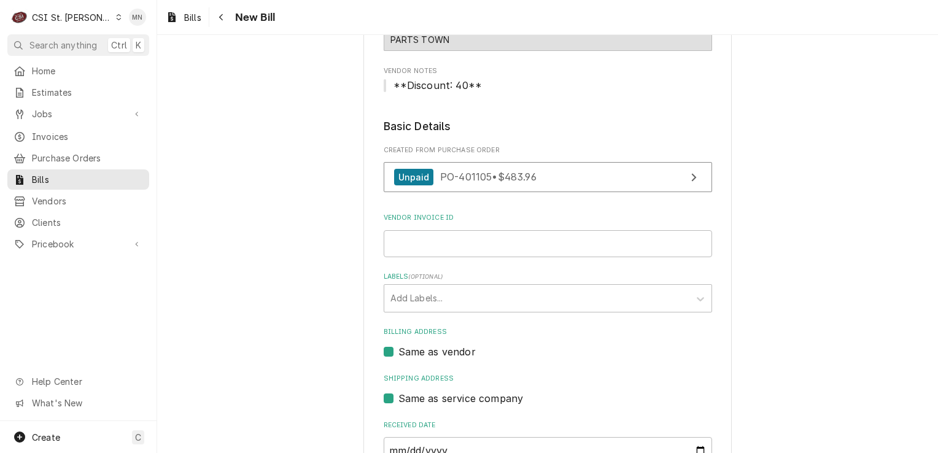
scroll to position [123, 0]
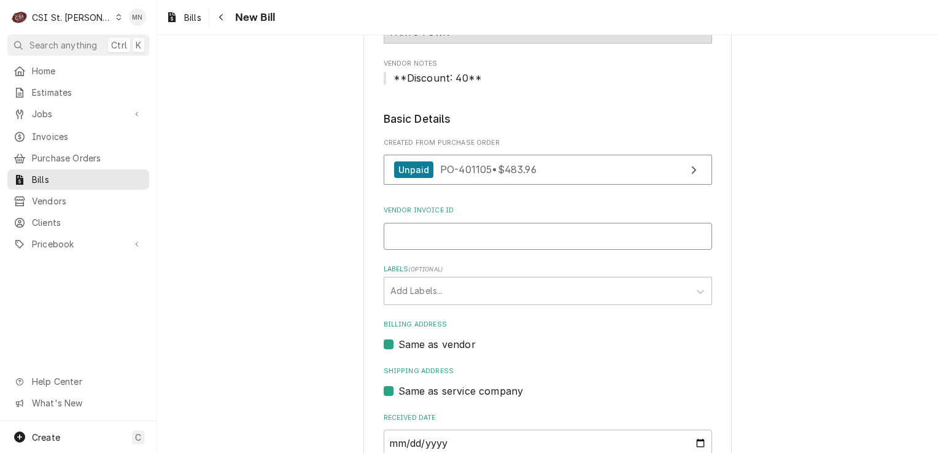
click at [405, 237] on input "Vendor Invoice ID" at bounding box center [548, 236] width 329 height 27
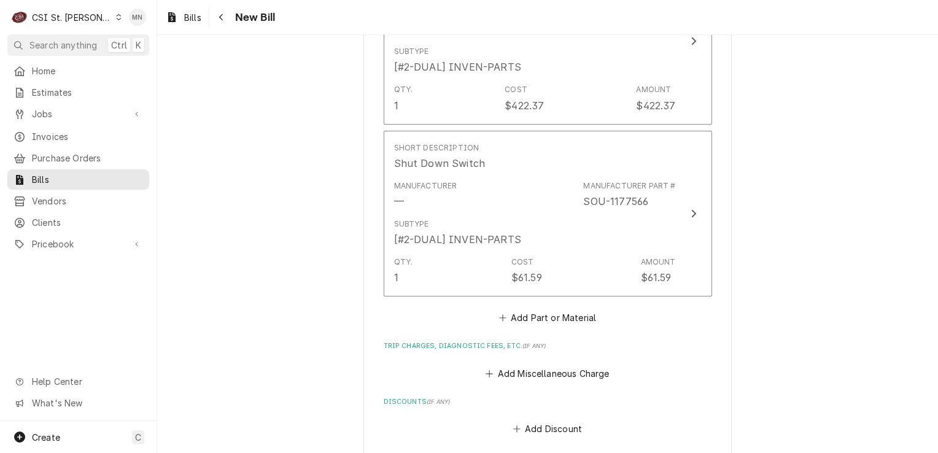
scroll to position [1130, 0]
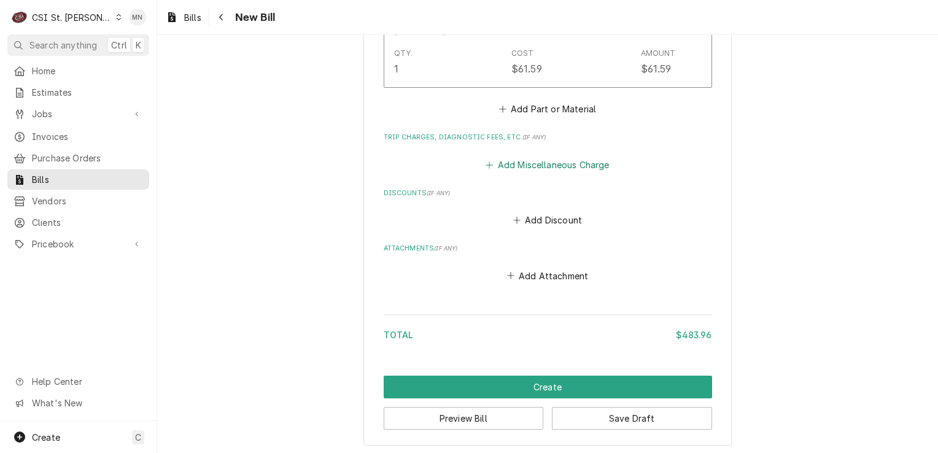
type input "2106708513"
click at [531, 166] on button "Add Miscellaneous Charge" at bounding box center [548, 164] width 128 height 17
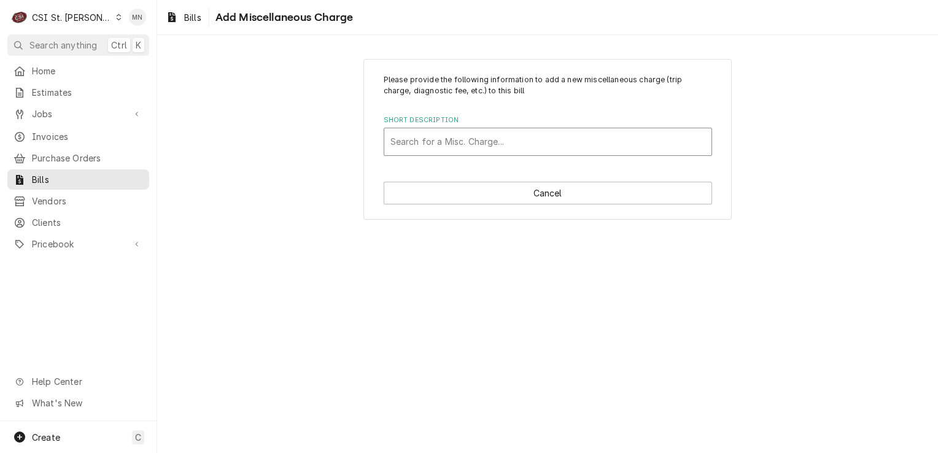
click at [446, 139] on div "Short Description" at bounding box center [548, 142] width 315 height 22
type input "ac"
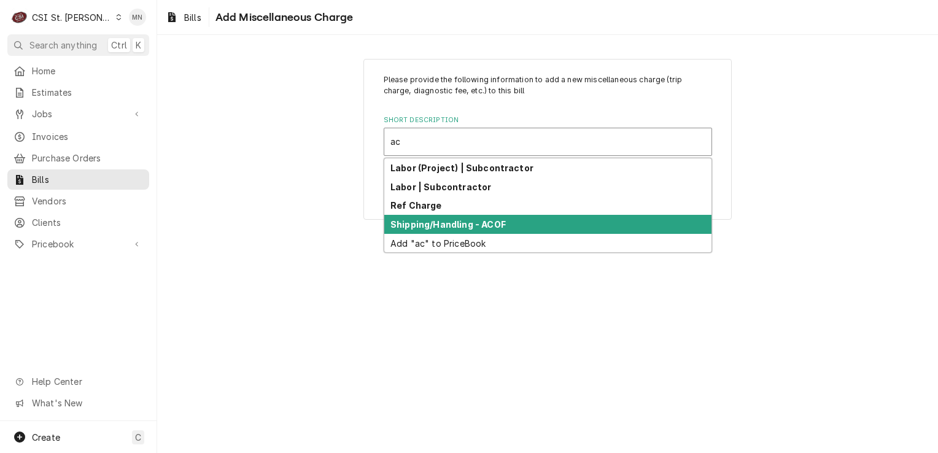
click at [438, 227] on strong "Shipping/Handling - ACOF" at bounding box center [448, 224] width 115 height 10
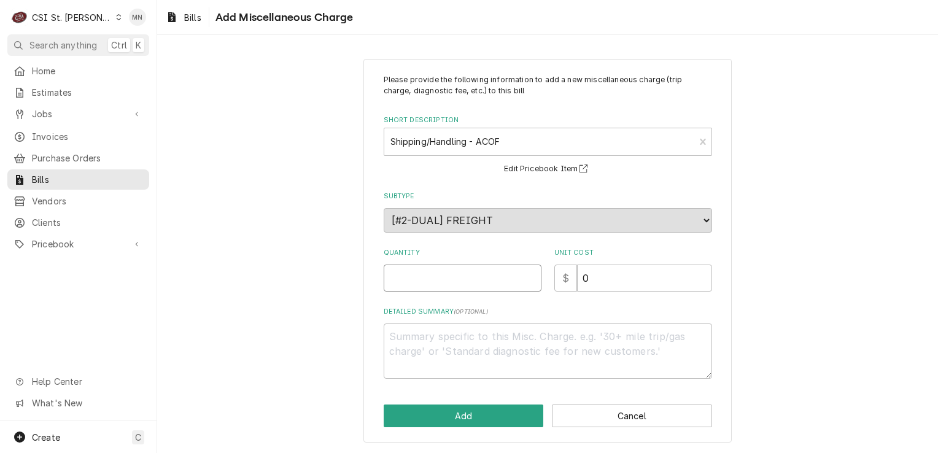
click at [411, 275] on input "Quantity" at bounding box center [463, 278] width 158 height 27
type textarea "x"
type input "1"
type textarea "x"
type input "2"
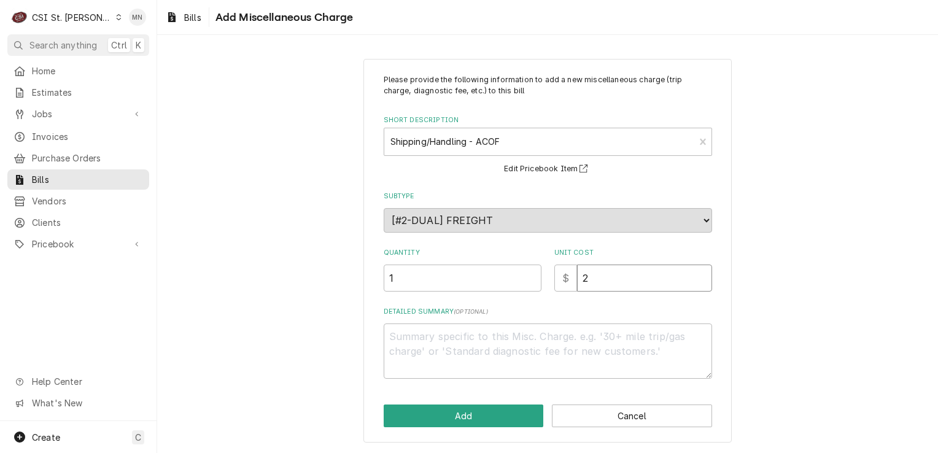
type textarea "x"
type input "23"
type textarea "x"
type input "23.4"
type textarea "x"
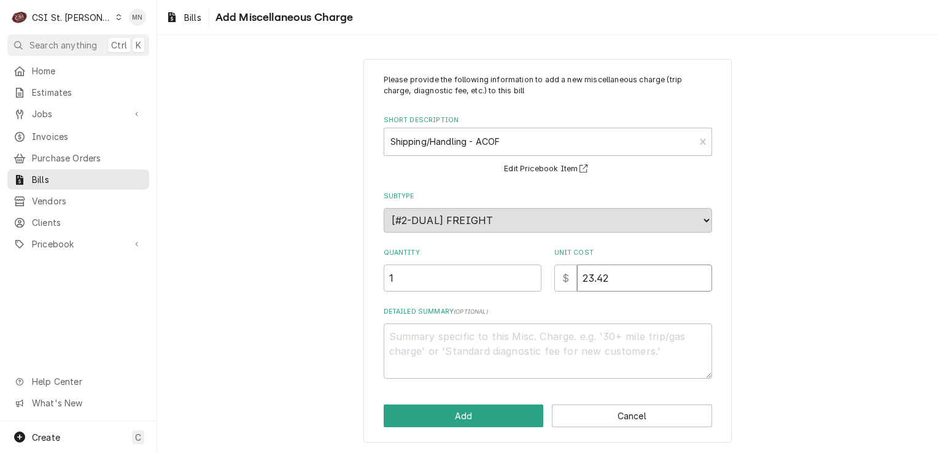
type input "23.42"
click at [411, 348] on textarea "Detailed Summary ( optional )" at bounding box center [548, 351] width 329 height 55
type textarea "x"
type textarea "A"
type textarea "x"
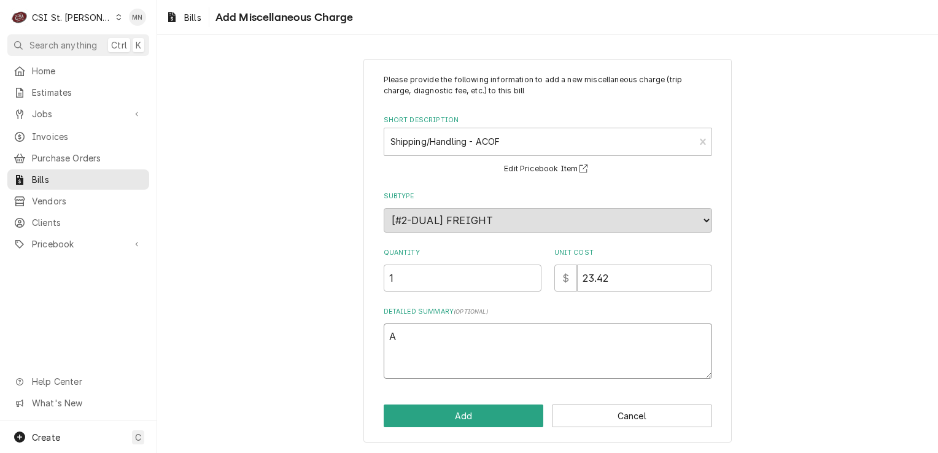
type textarea "AC"
type textarea "x"
type textarea "ACO"
type textarea "x"
type textarea "ACOF"
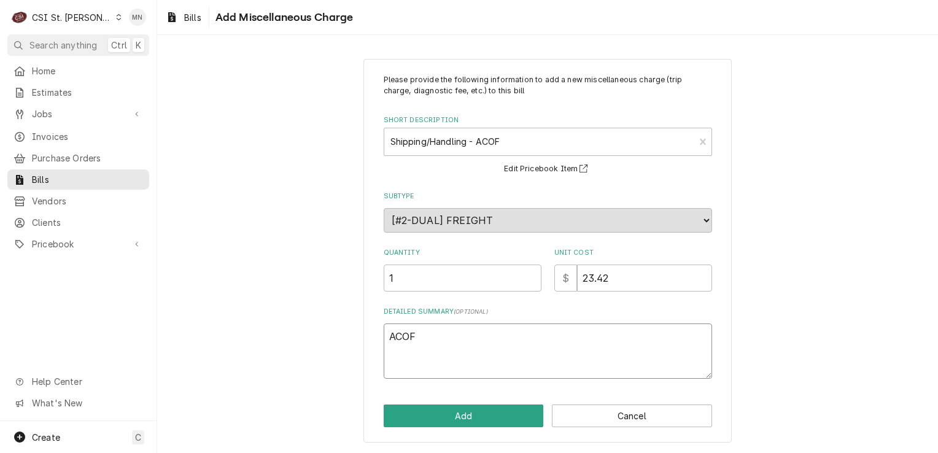
type textarea "x"
type textarea "ACOF"
type textarea "x"
type textarea "ACOF 2"
type textarea "x"
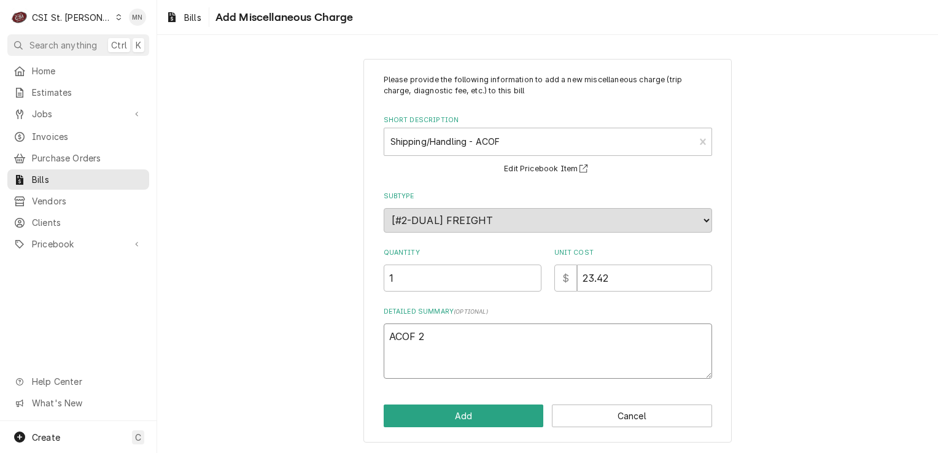
type textarea "ACOF 21"
type textarea "x"
type textarea "ACOF 210"
type textarea "x"
type textarea "ACOF 2106"
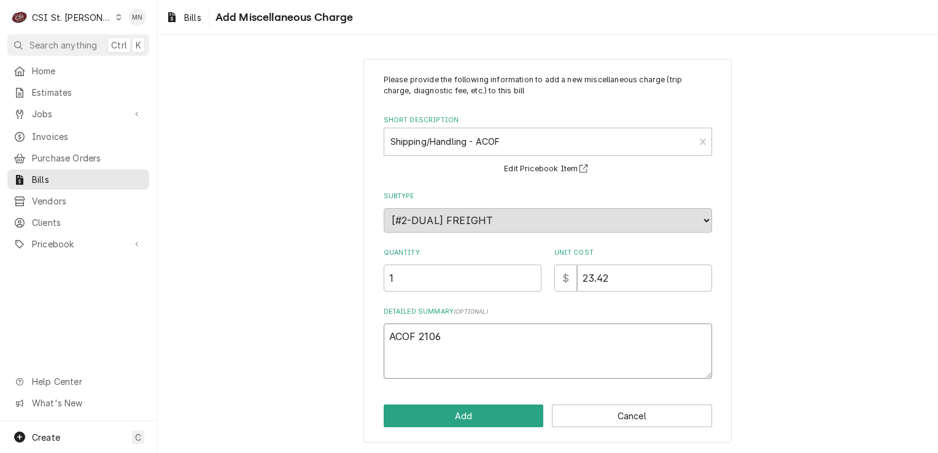
type textarea "x"
type textarea "ACOF 21069"
type textarea "x"
type textarea "ACOF 210699"
type textarea "x"
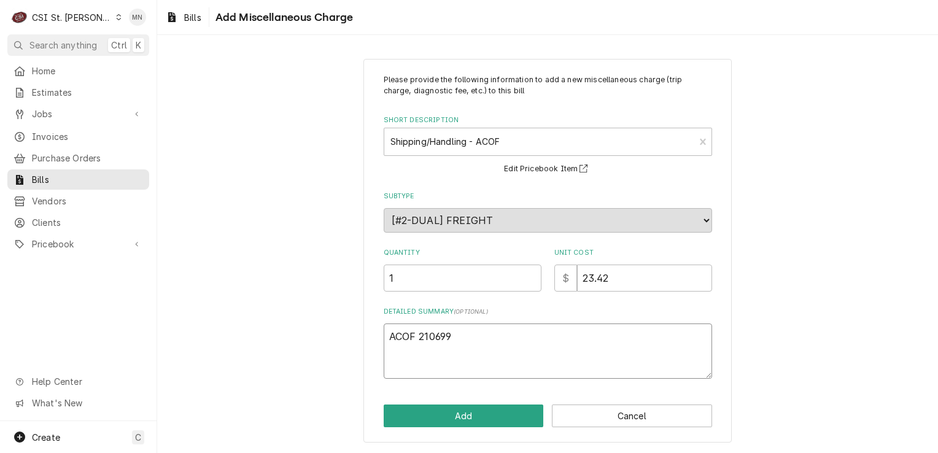
type textarea "ACOF 2106994"
type textarea "x"
type textarea "ACOF 21069945"
type textarea "x"
type textarea "ACOF 210699456"
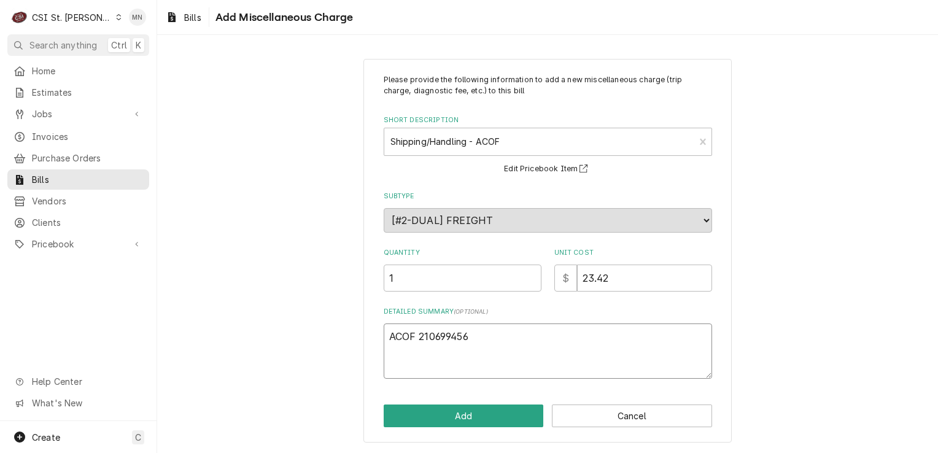
type textarea "x"
type textarea "ACOF 2106994562"
type textarea "x"
type textarea "ACOF 2106994562"
click at [490, 339] on textarea "ACOF 2106994562" at bounding box center [548, 351] width 329 height 55
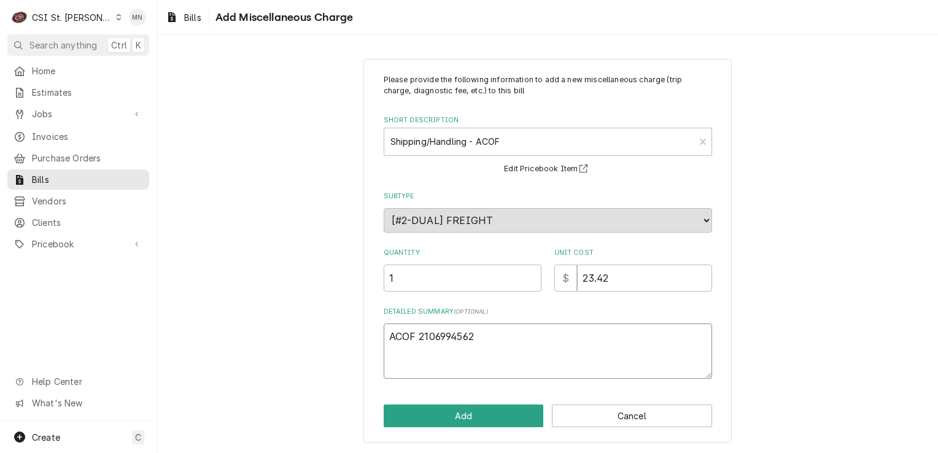
type textarea "x"
type textarea "ACOF 2106994562 A"
type textarea "x"
type textarea "ACOF 2106994562 AC"
type textarea "x"
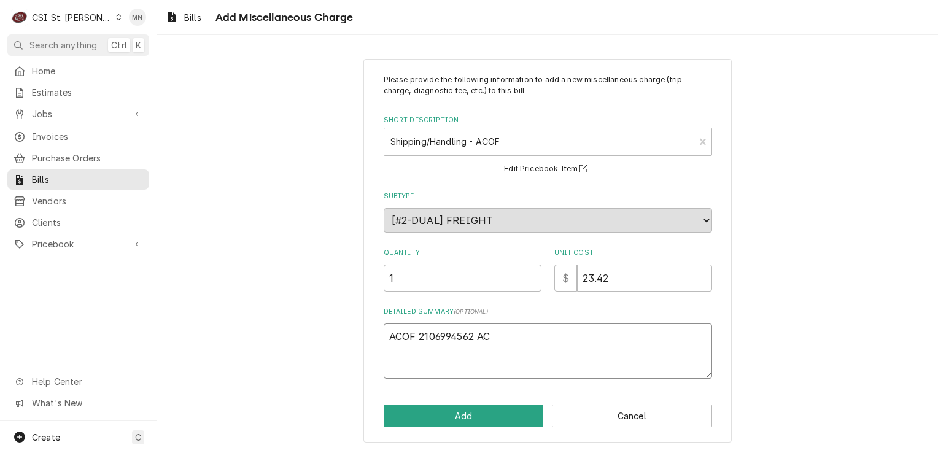
type textarea "ACOF 2106994562 ACO"
type textarea "x"
type textarea "ACOF 2106994562 ACOF"
type textarea "x"
type textarea "ACOF 2106994562 ACOF"
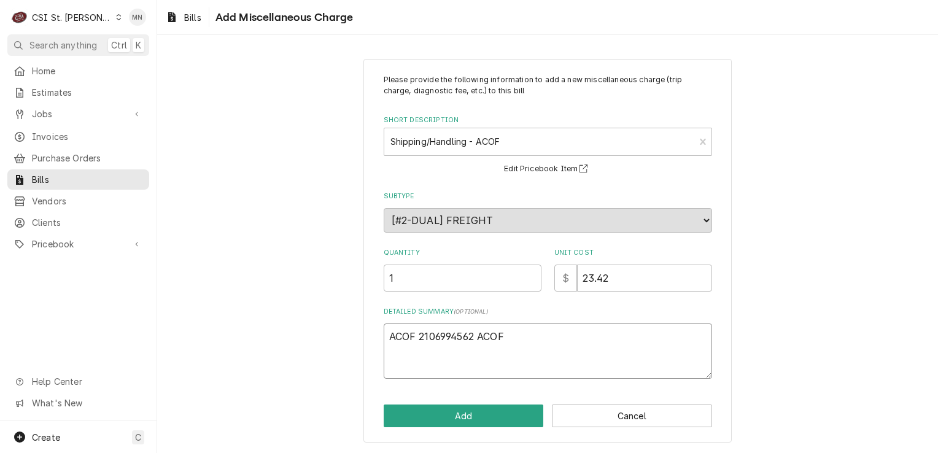
type textarea "x"
type textarea "ACOF 2106994562 ACOF 2"
type textarea "x"
type textarea "ACOF 2106994562 ACOF 21"
type textarea "x"
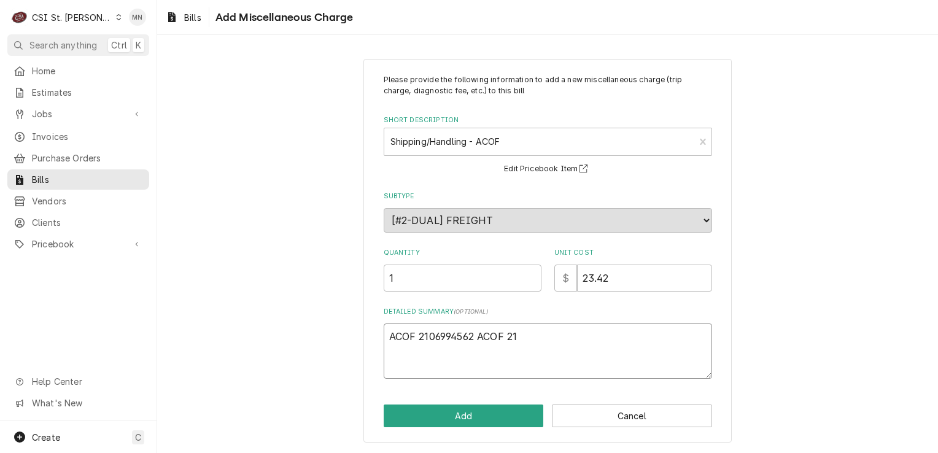
type textarea "ACOF 2106994562 ACOF 210"
type textarea "x"
type textarea "ACOF 2106994562 ACOF 2106"
type textarea "x"
type textarea "ACOF 2106994562 ACOF 21067"
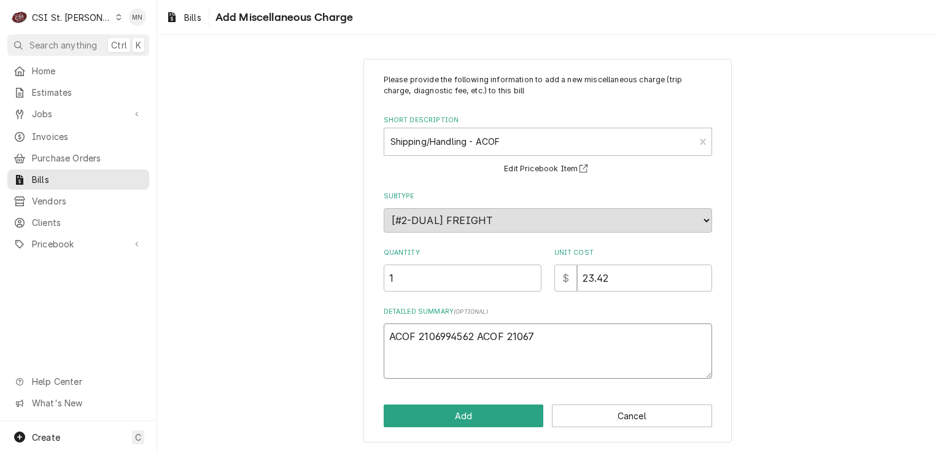
type textarea "x"
type textarea "ACOF 2106994562 ACOF 210670"
type textarea "x"
type textarea "ACOF 2106994562 ACOF 2106708"
type textarea "x"
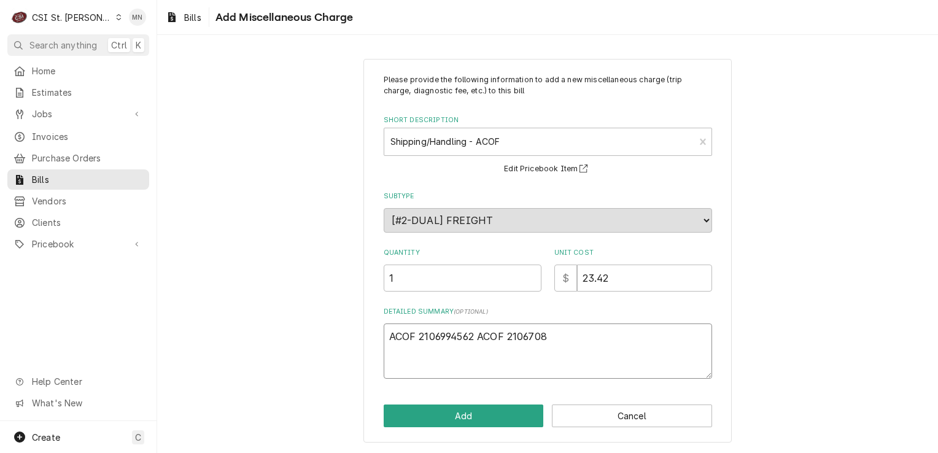
type textarea "ACOF 2106994562 ACOF 21067085"
type textarea "x"
type textarea "ACOF 2106994562 ACOF 210670851"
type textarea "x"
type textarea "ACOF 2106994562 ACOF 2106708513"
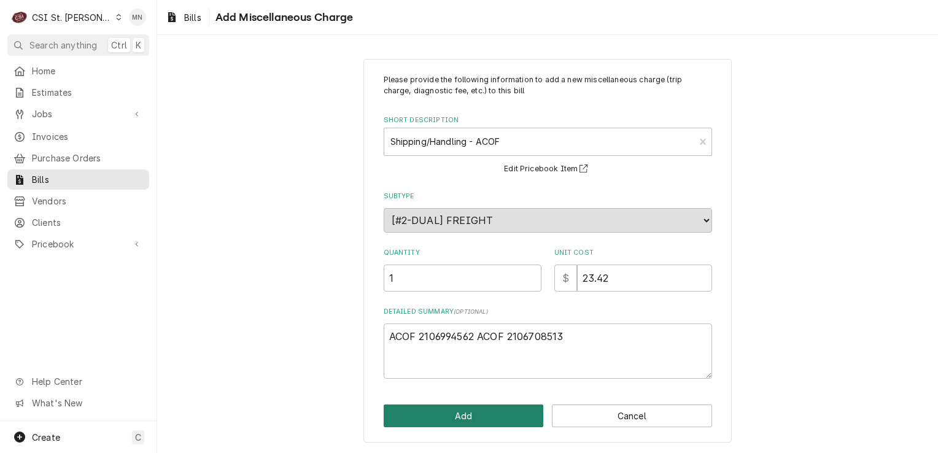
click at [468, 417] on button "Add" at bounding box center [464, 416] width 160 height 23
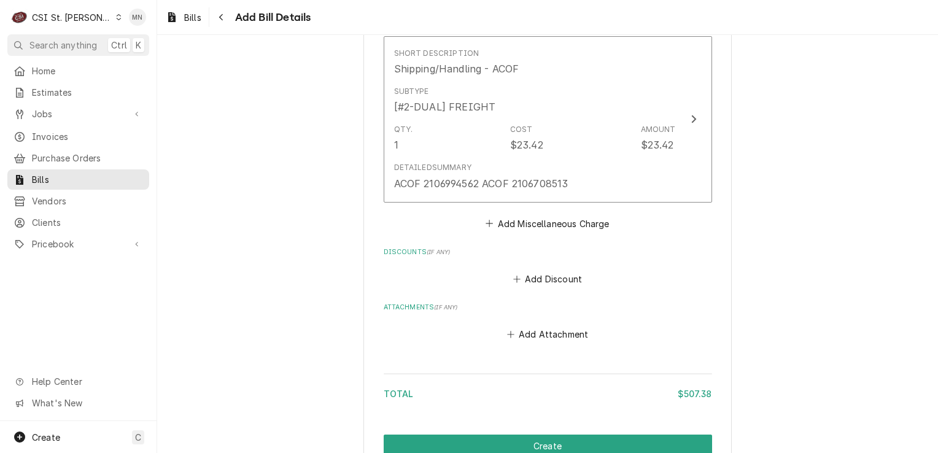
scroll to position [1302, 0]
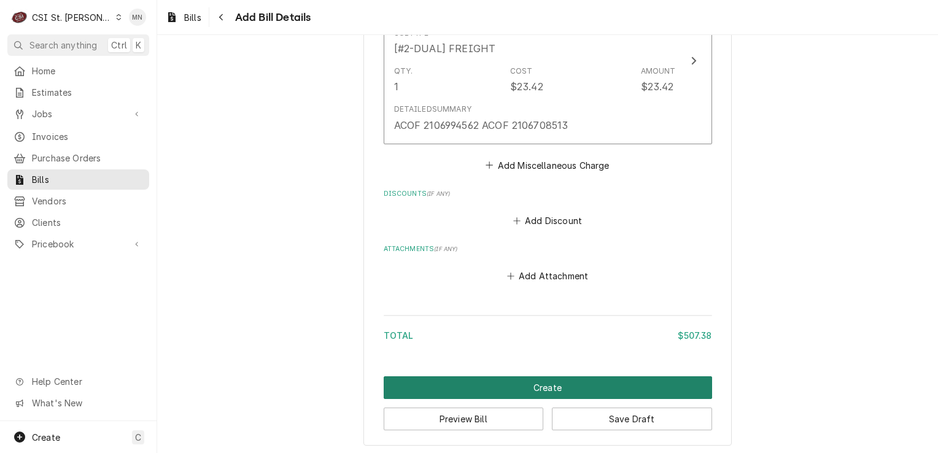
click at [548, 389] on button "Create" at bounding box center [548, 387] width 329 height 23
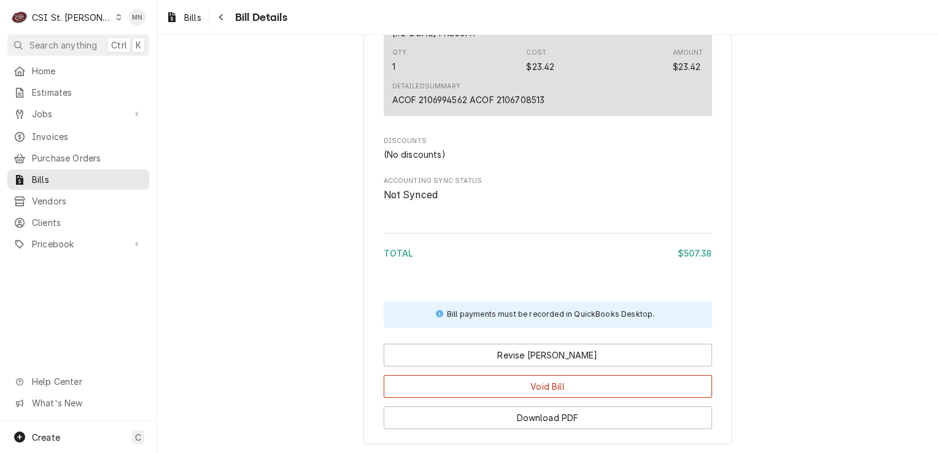
scroll to position [1150, 0]
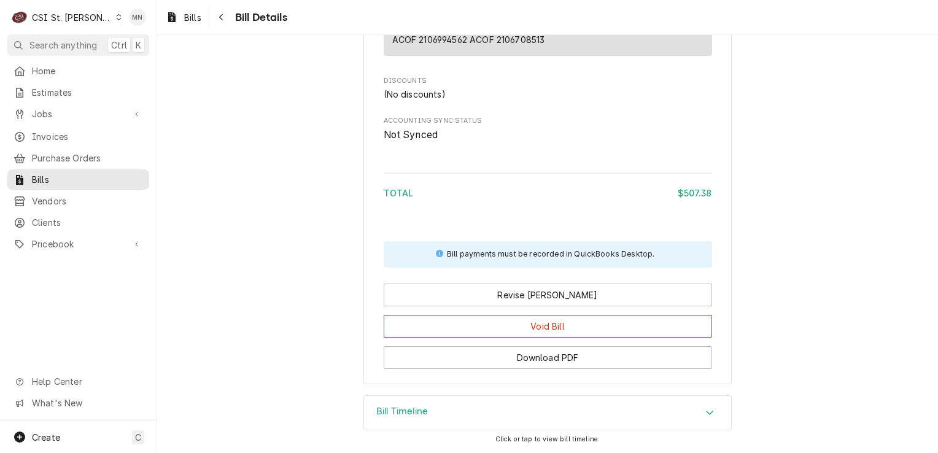
click at [486, 402] on div "Bill Timeline" at bounding box center [547, 413] width 367 height 34
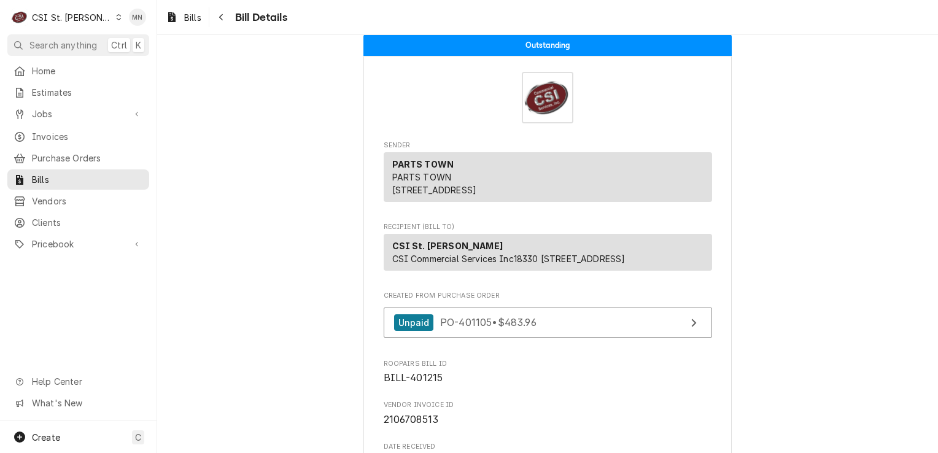
scroll to position [0, 0]
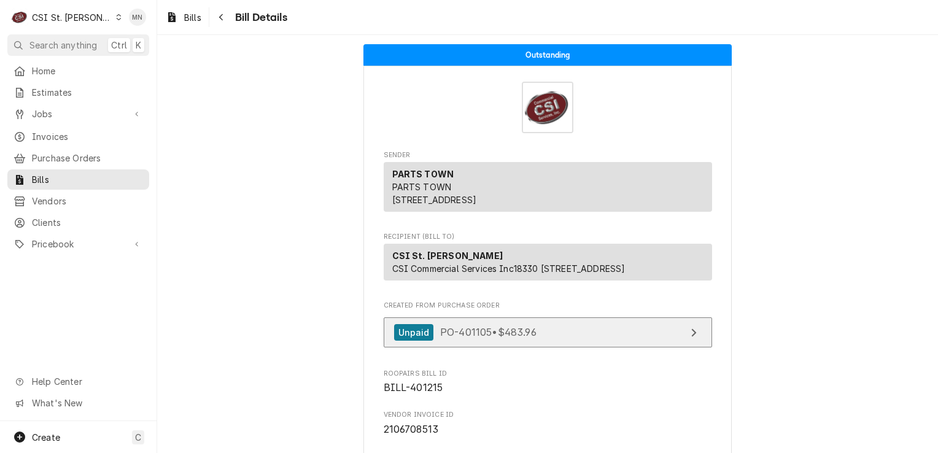
click at [529, 338] on span "PO-401105 • $483.96" at bounding box center [488, 332] width 96 height 12
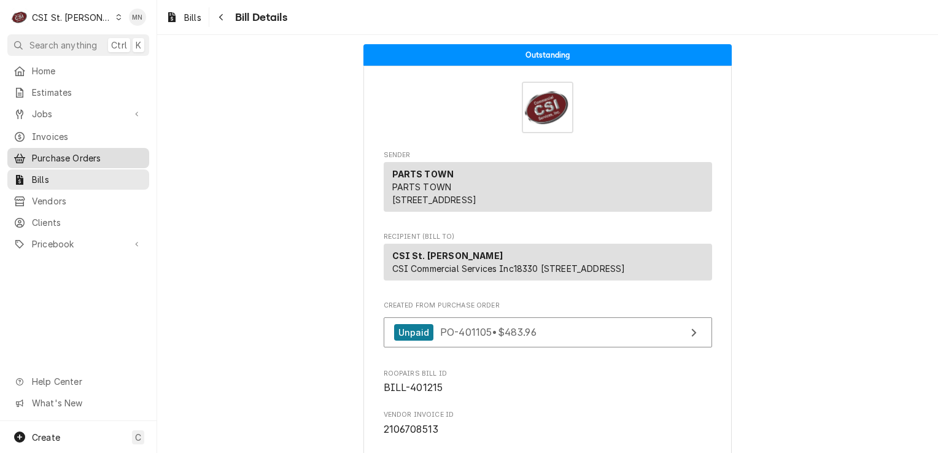
click at [48, 154] on span "Purchase Orders" at bounding box center [87, 158] width 111 height 13
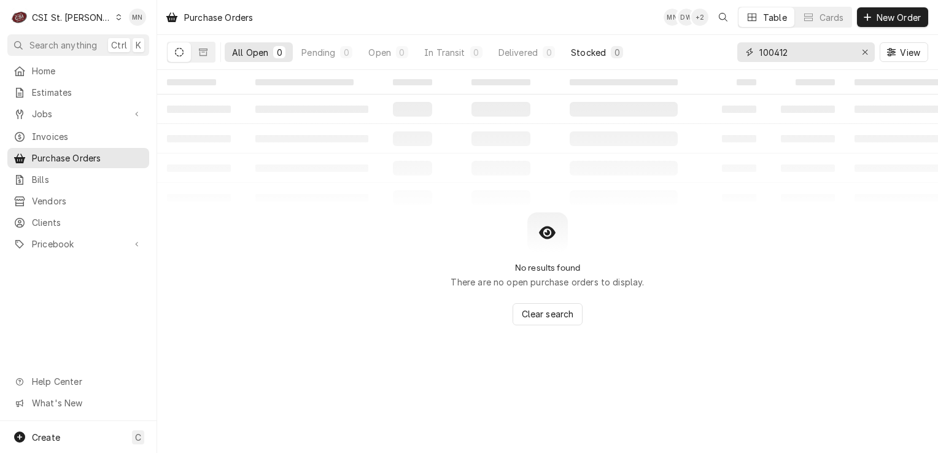
drag, startPoint x: 807, startPoint y: 59, endPoint x: 629, endPoint y: 60, distance: 178.1
click at [629, 60] on div "All Open 0 Pending 0 Open 0 In Transit 0 Delivered 0 Stocked 0 100412 View" at bounding box center [548, 52] width 762 height 34
type input "401105"
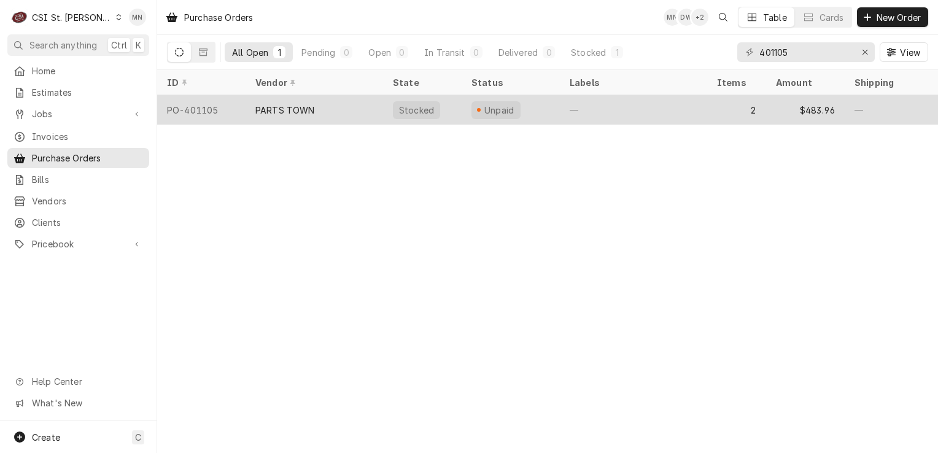
click at [304, 119] on div "PARTS TOWN" at bounding box center [315, 109] width 138 height 29
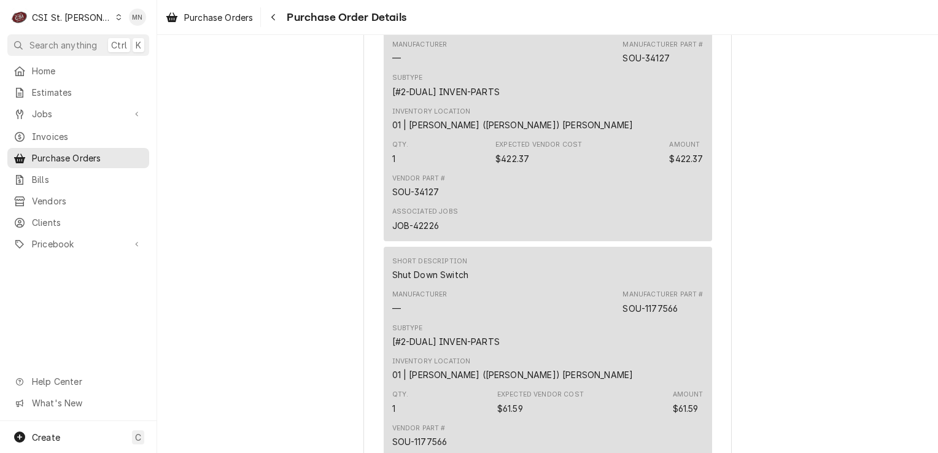
scroll to position [881, 0]
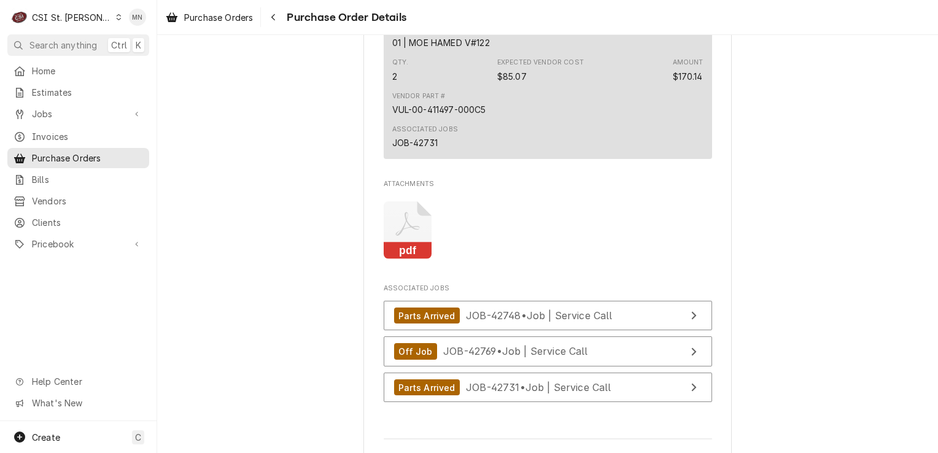
scroll to position [2088, 0]
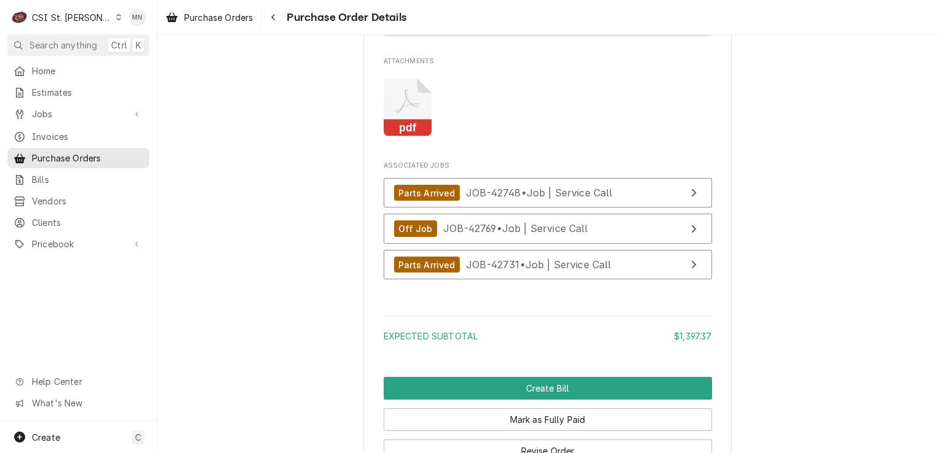
click at [407, 137] on icon "Attachments" at bounding box center [408, 108] width 49 height 58
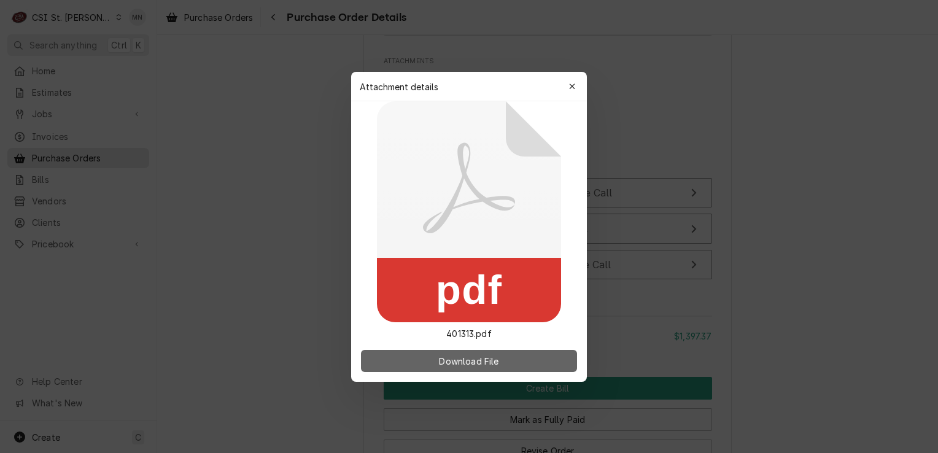
click at [471, 362] on span "Download File" at bounding box center [469, 360] width 64 height 13
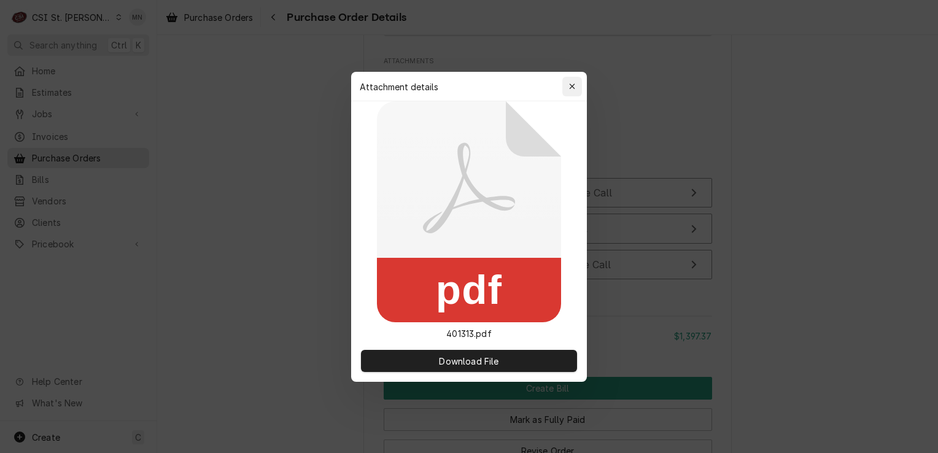
click at [569, 86] on icon "button" at bounding box center [572, 86] width 7 height 9
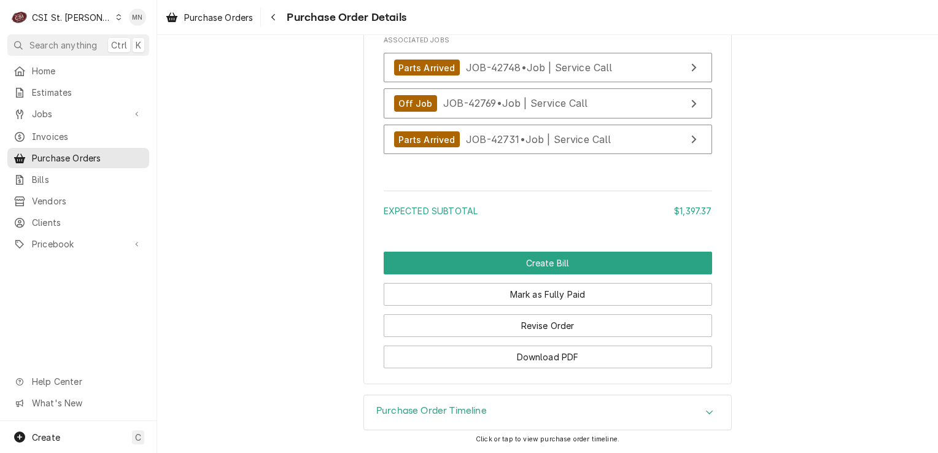
scroll to position [2250, 0]
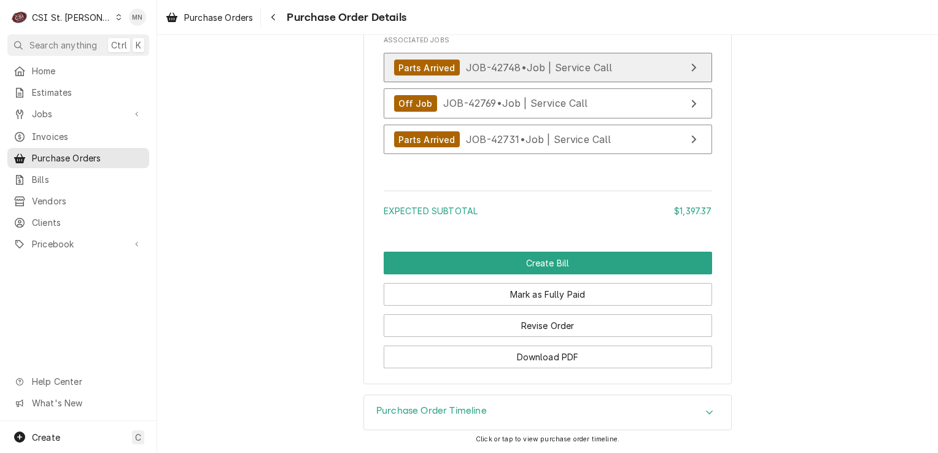
click at [636, 74] on link "Parts Arrived JOB-42748 • Job | Service Call" at bounding box center [548, 68] width 329 height 30
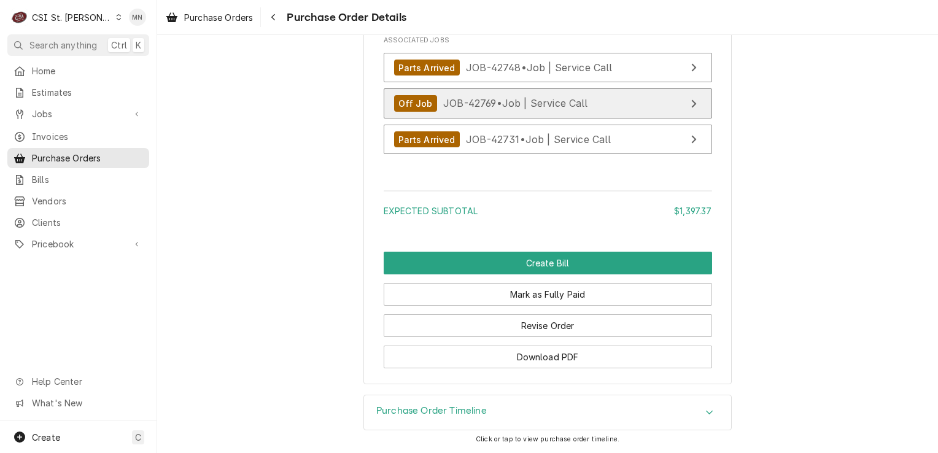
click at [496, 109] on span "JOB-42769 • Job | Service Call" at bounding box center [515, 103] width 145 height 12
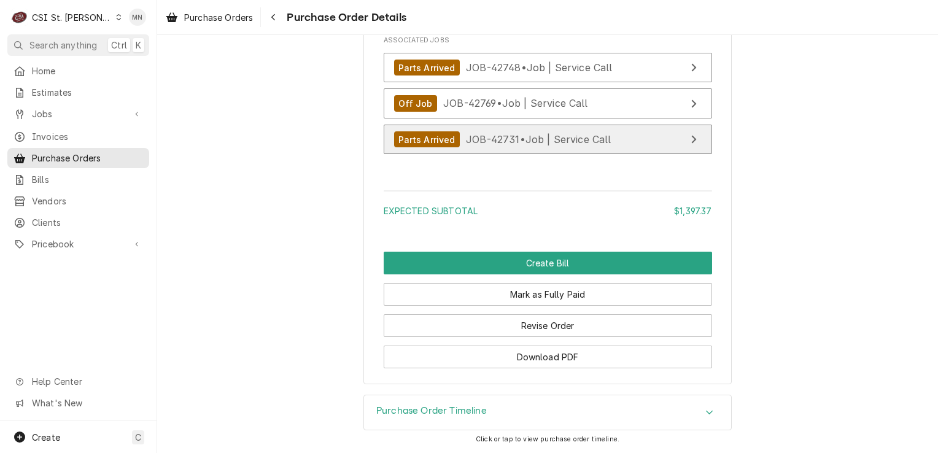
click at [521, 136] on span "JOB-42731 • Job | Service Call" at bounding box center [539, 139] width 146 height 12
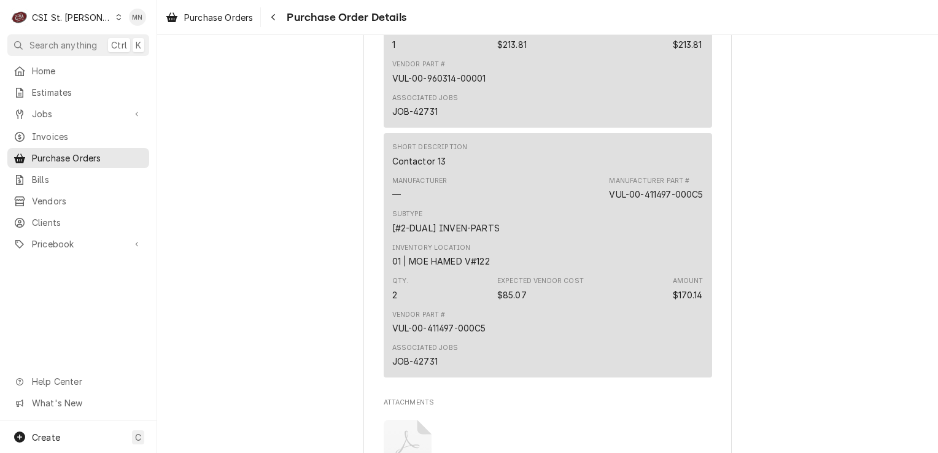
scroll to position [1697, 0]
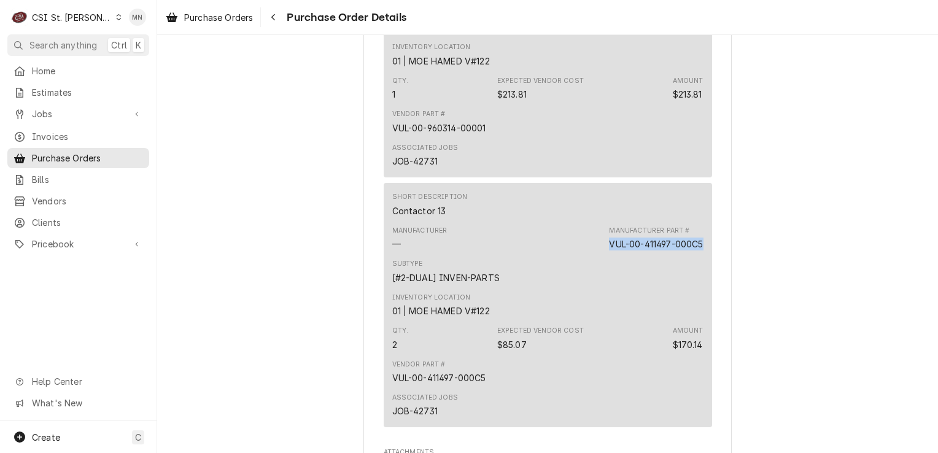
drag, startPoint x: 698, startPoint y: 282, endPoint x: 602, endPoint y: 290, distance: 96.2
click at [602, 290] on div "Short Description Contactor 13 Manufacturer — Manufacturer Part # VUL-00-411497…" at bounding box center [548, 305] width 329 height 244
copy div "VUL-00-411497-000C5"
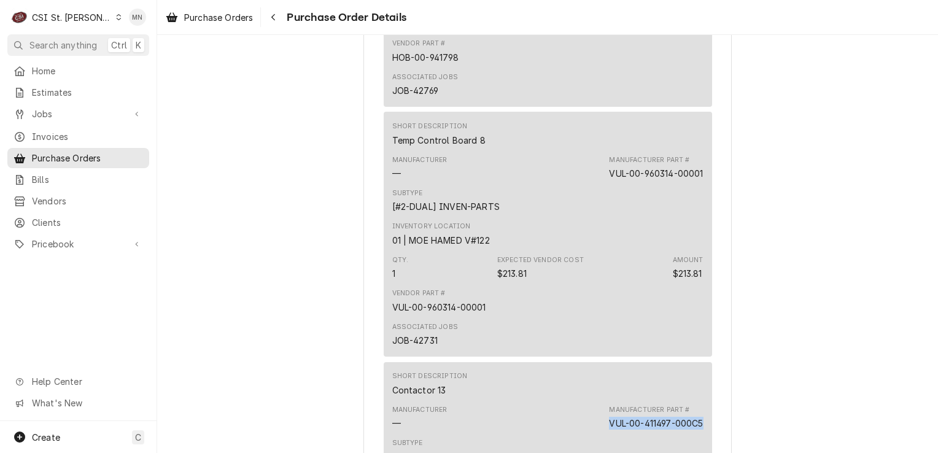
scroll to position [1513, 0]
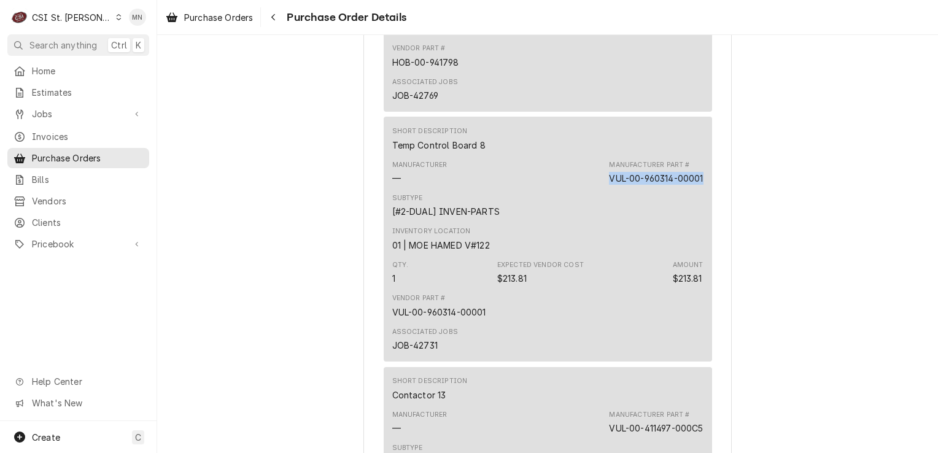
drag, startPoint x: 699, startPoint y: 216, endPoint x: 604, endPoint y: 221, distance: 94.7
click at [604, 221] on div "Short Description Temp Control Board 8 Manufacturer — Manufacturer Part # VUL-0…" at bounding box center [548, 239] width 329 height 244
copy div "VUL-00-960314-00001"
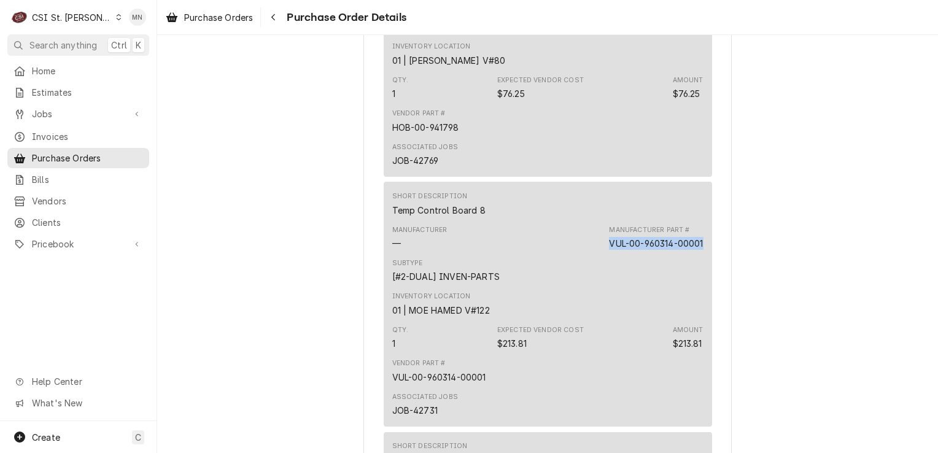
scroll to position [1328, 0]
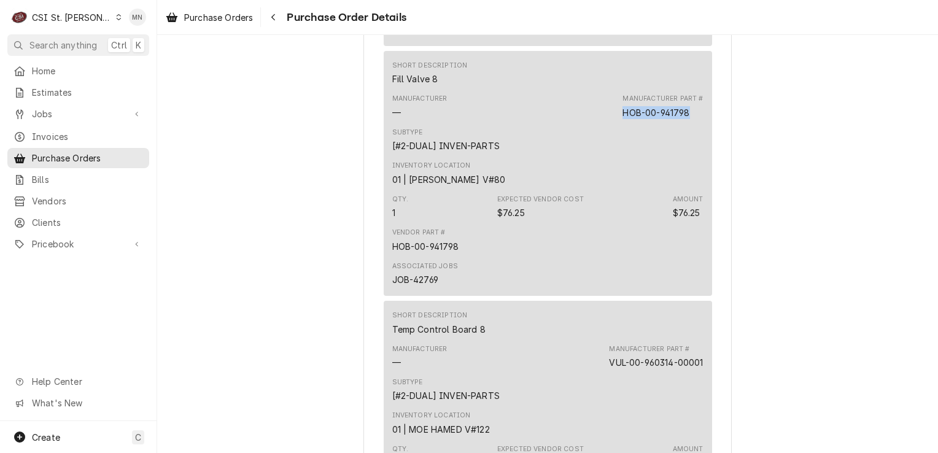
drag, startPoint x: 686, startPoint y: 149, endPoint x: 622, endPoint y: 146, distance: 63.9
click at [623, 119] on div "HOB-00-941798" at bounding box center [656, 112] width 67 height 13
drag, startPoint x: 622, startPoint y: 146, endPoint x: 629, endPoint y: 147, distance: 6.9
copy div "HOB-00-941798"
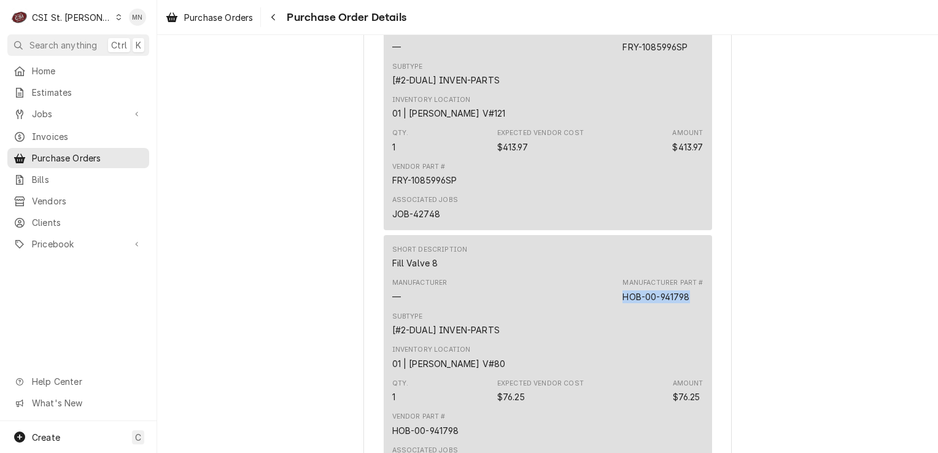
scroll to position [1083, 0]
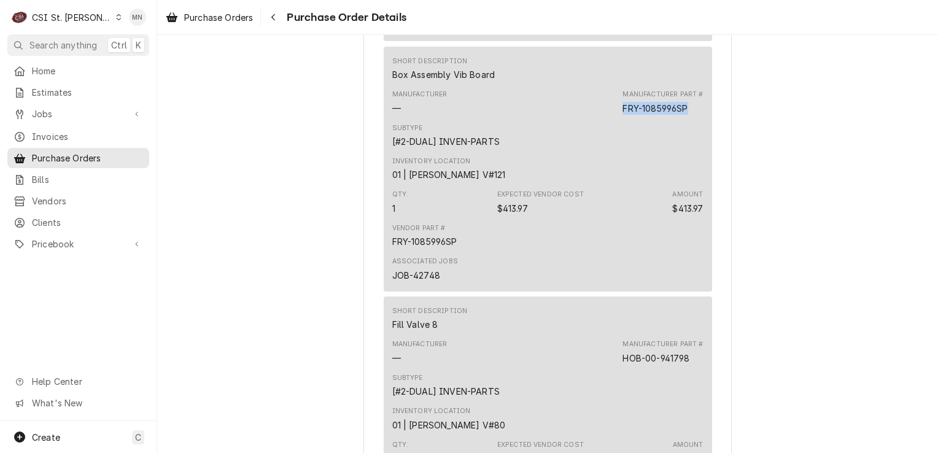
drag, startPoint x: 687, startPoint y: 148, endPoint x: 621, endPoint y: 147, distance: 66.3
click at [623, 114] on div "Manufacturer Part # FRY-1085996SP" at bounding box center [663, 102] width 80 height 25
copy div "FRY-1085996SP"
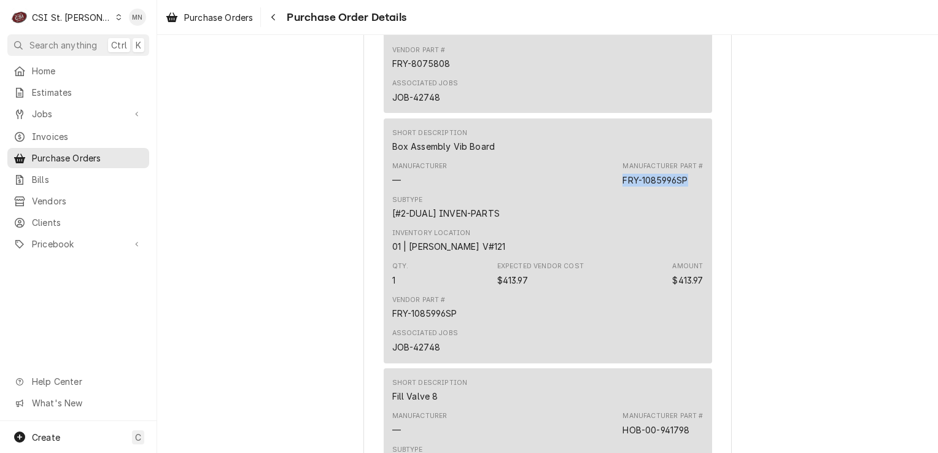
scroll to position [898, 0]
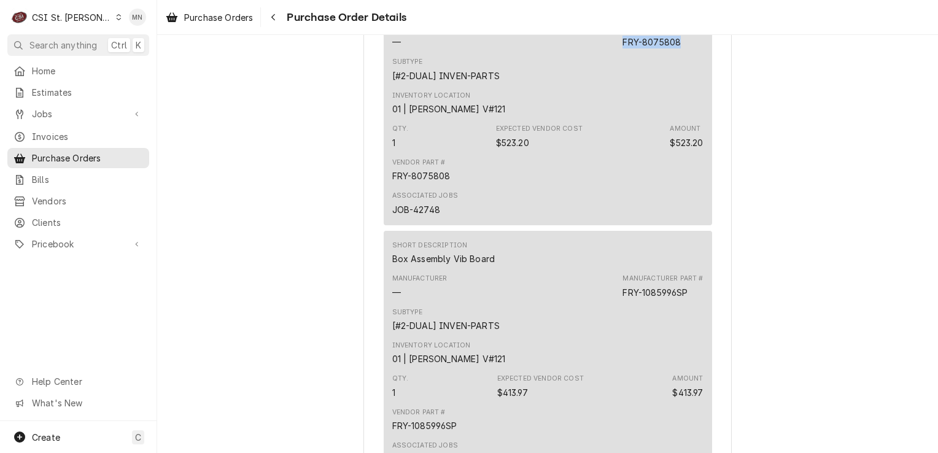
drag, startPoint x: 676, startPoint y: 81, endPoint x: 622, endPoint y: 82, distance: 54.1
click at [623, 49] on div "FRY-8075808" at bounding box center [652, 42] width 58 height 13
copy div "FRY-8075808"
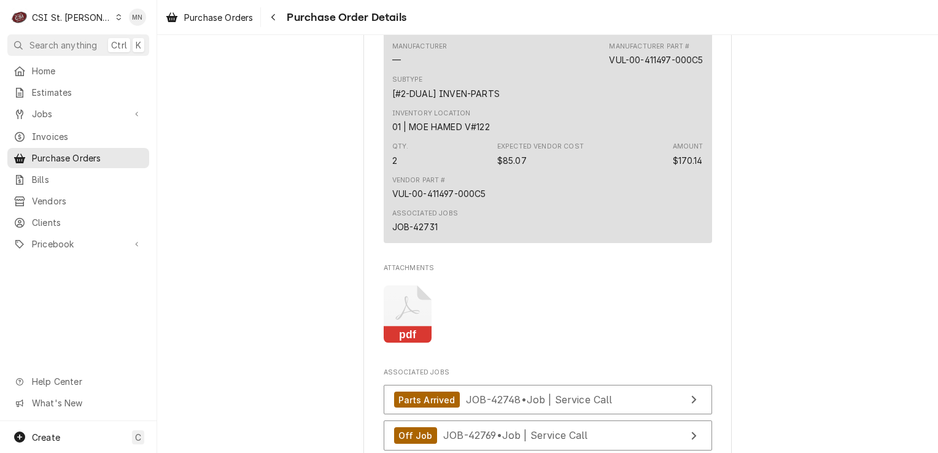
scroll to position [2188, 0]
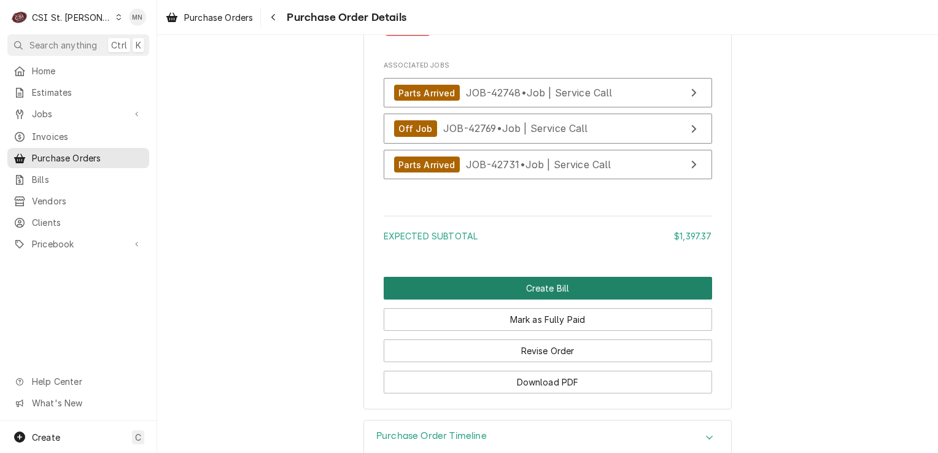
click at [607, 300] on button "Create Bill" at bounding box center [548, 288] width 329 height 23
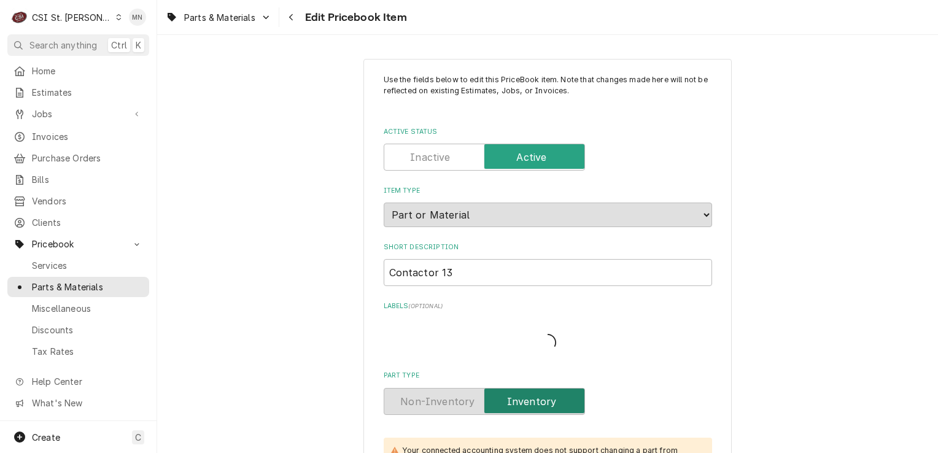
type textarea "x"
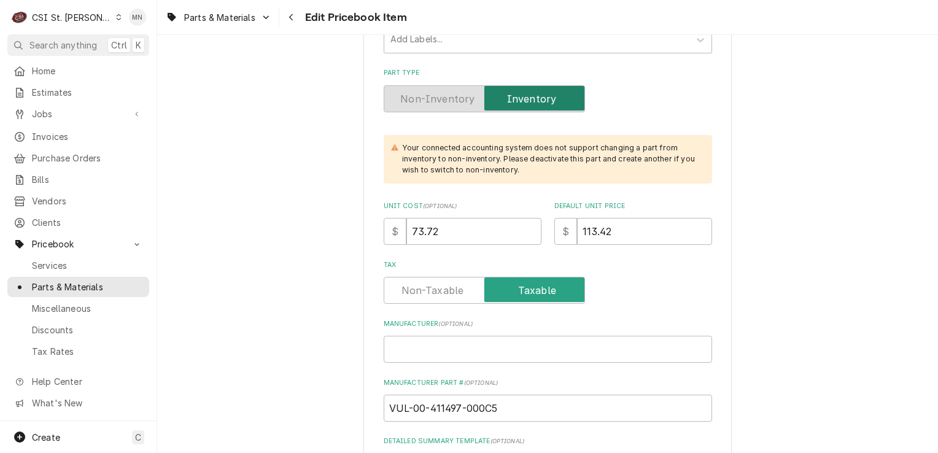
scroll to position [246, 0]
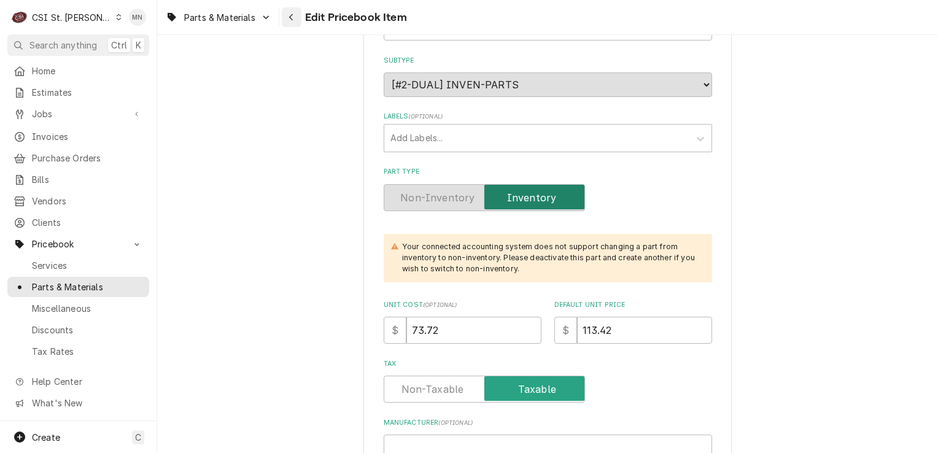
click at [295, 17] on div "Navigate back" at bounding box center [292, 17] width 12 height 12
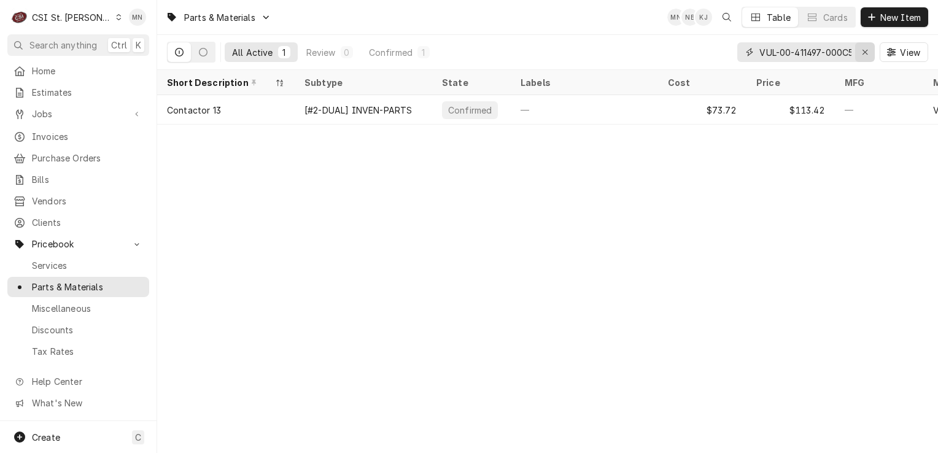
click at [867, 48] on icon "Erase input" at bounding box center [865, 52] width 7 height 9
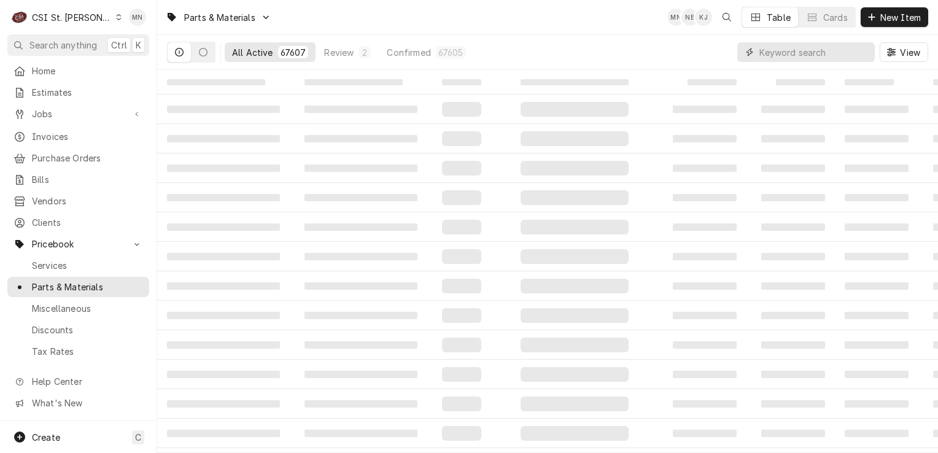
paste input "VUL-00-960314-00001"
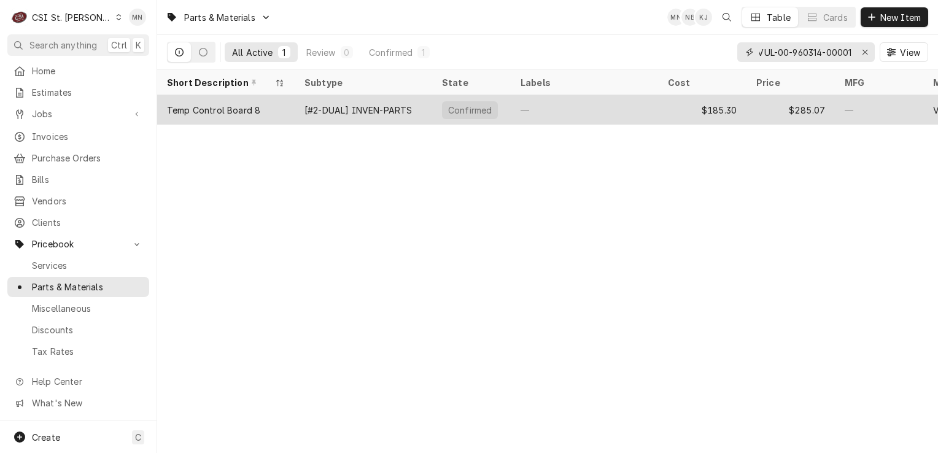
type input "VUL-00-960314-00001"
click at [630, 110] on div "—" at bounding box center [584, 109] width 147 height 29
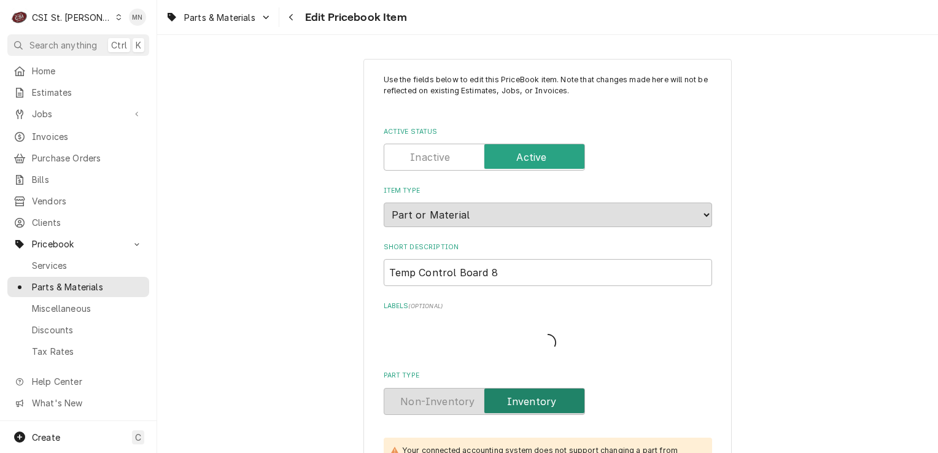
type textarea "x"
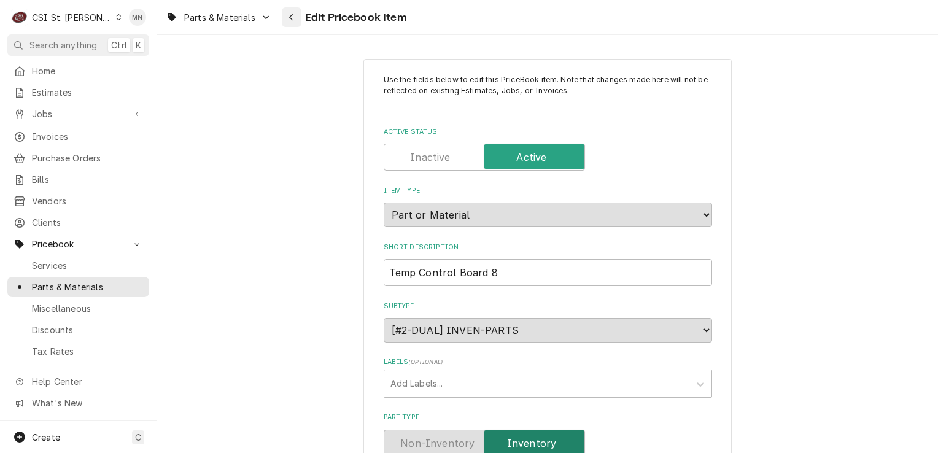
click at [292, 21] on icon "Navigate back" at bounding box center [292, 17] width 6 height 9
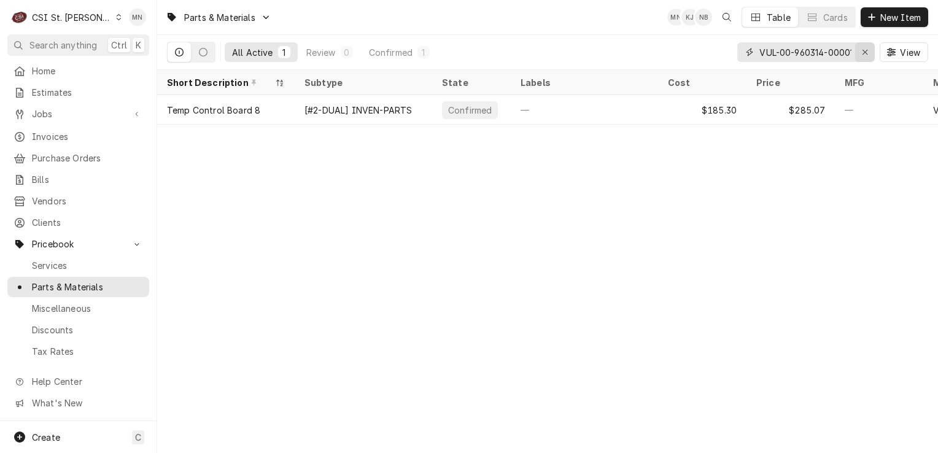
click at [859, 50] on div "Erase input" at bounding box center [865, 52] width 12 height 12
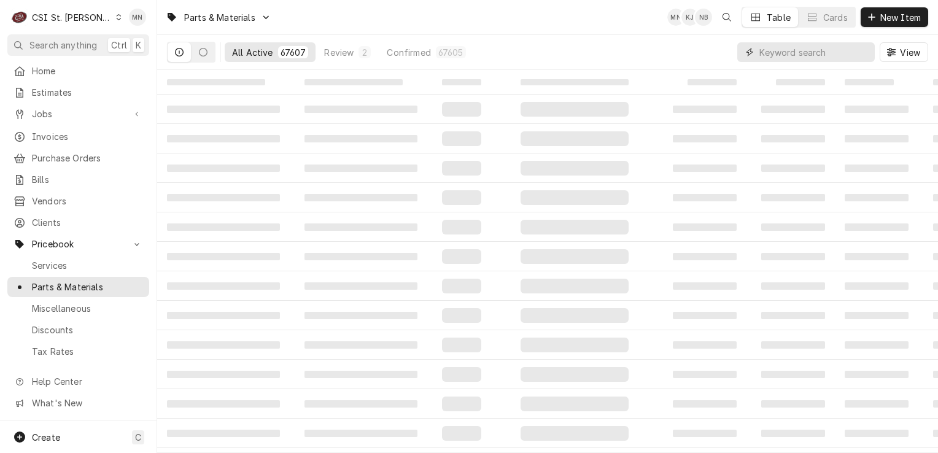
paste input "HOB-00-941798"
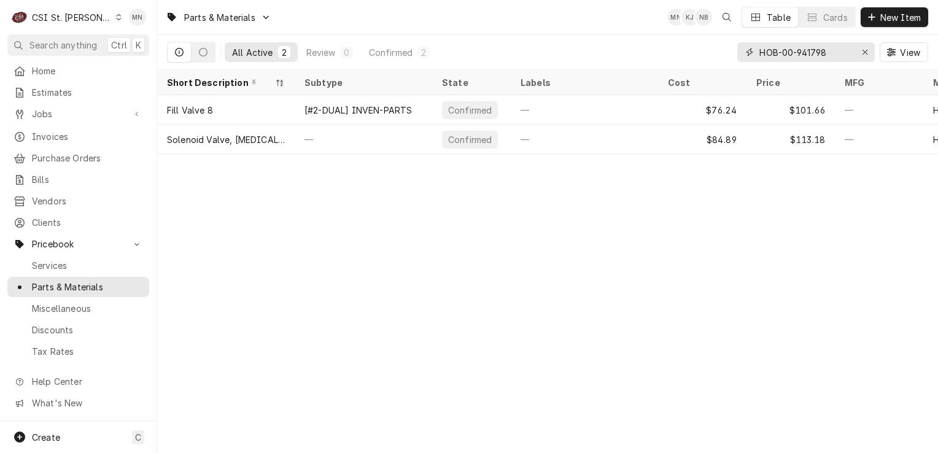
type input "HOB-00-941798"
click at [862, 52] on icon "Erase input" at bounding box center [865, 52] width 7 height 9
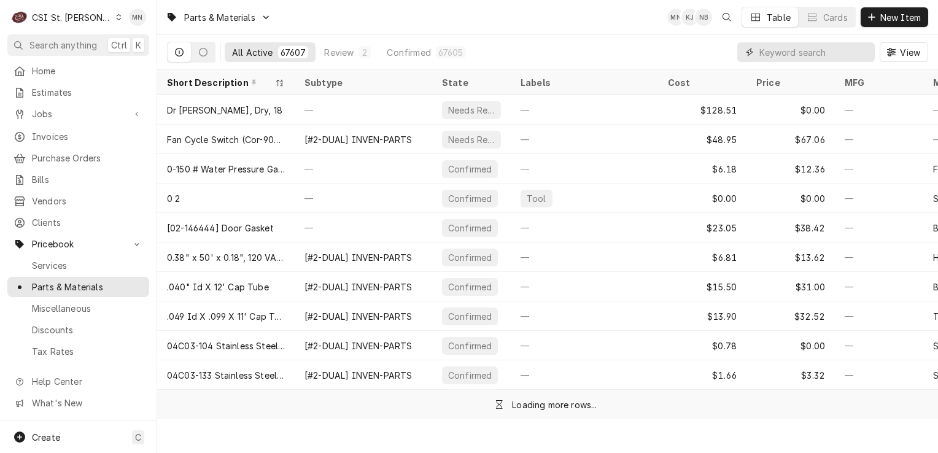
paste input "FRY-1085996SP"
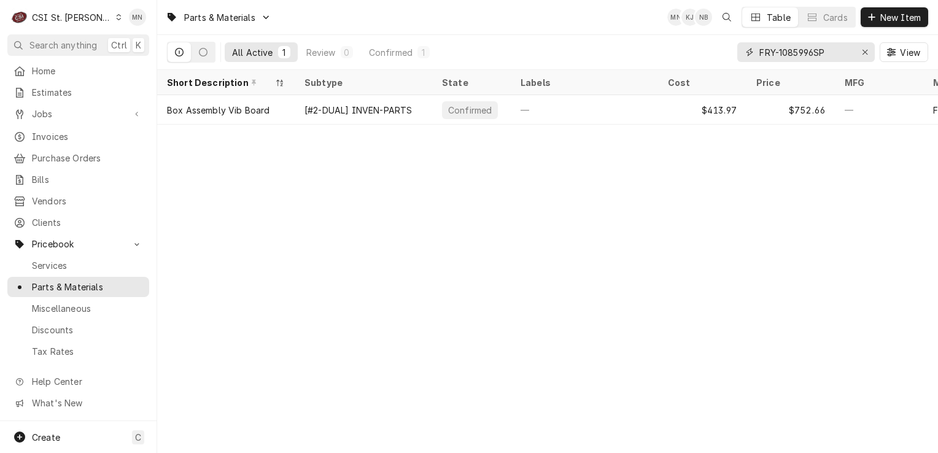
type input "FRY-1085996SP"
click at [864, 51] on icon "Erase input" at bounding box center [865, 52] width 5 height 5
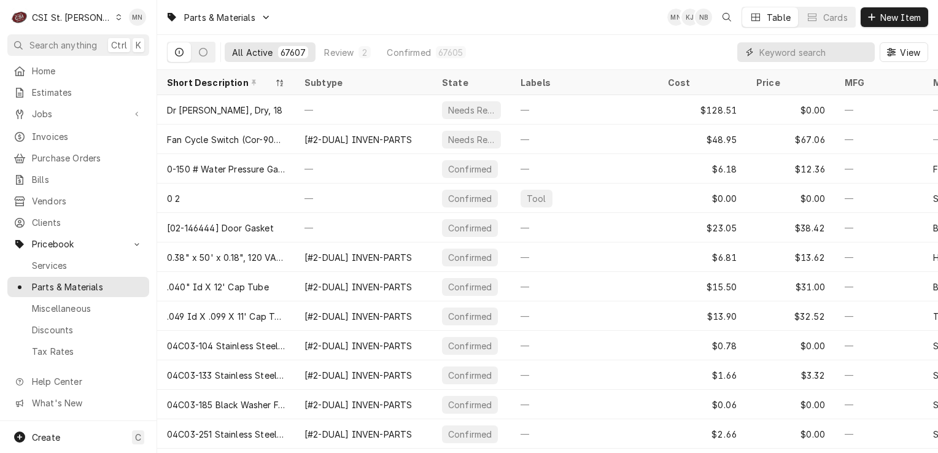
paste input "FRY-8075808"
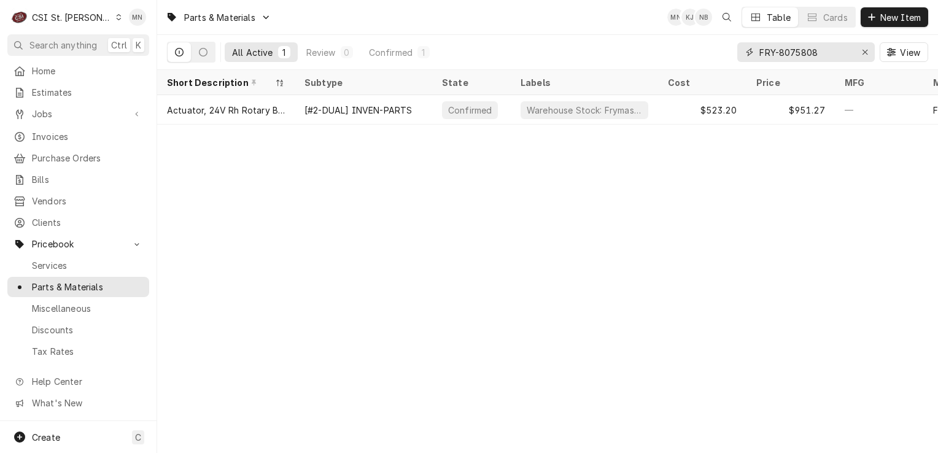
type input "FRY-8075808"
click at [863, 49] on icon "Erase input" at bounding box center [865, 52] width 7 height 9
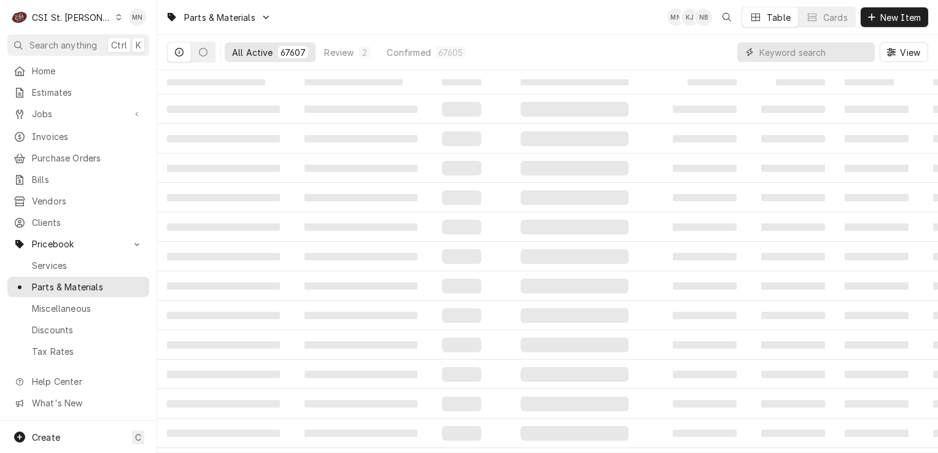
paste input "COR-620045372"
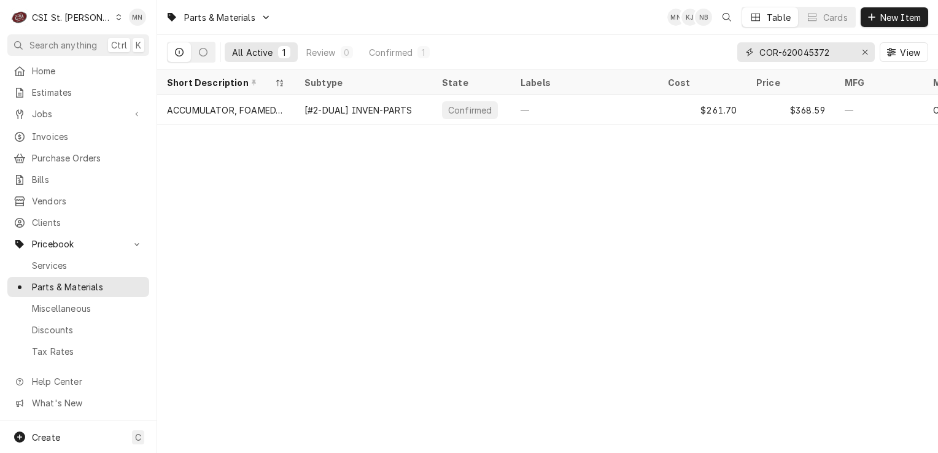
type input "COR-620045372"
click at [53, 75] on div "Home" at bounding box center [78, 70] width 137 height 15
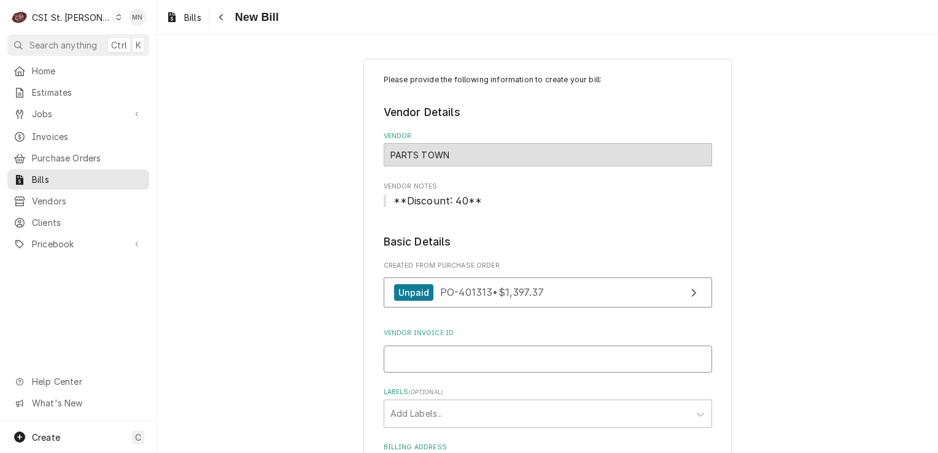
click at [453, 354] on input "Vendor Invoice ID" at bounding box center [548, 359] width 329 height 27
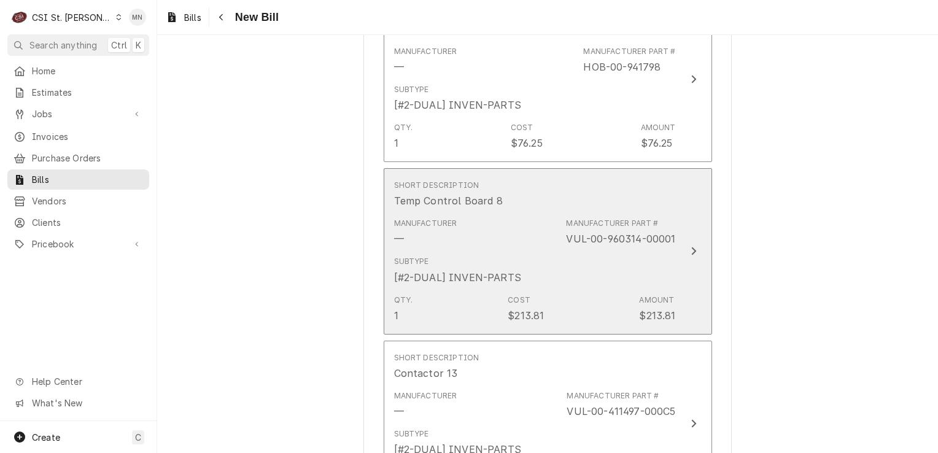
scroll to position [1474, 0]
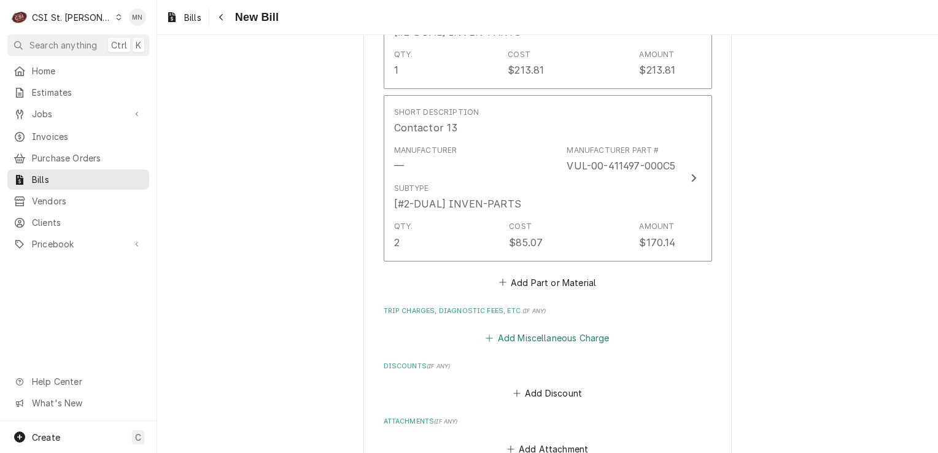
type input "2106994566"
click at [540, 330] on button "Add Miscellaneous Charge" at bounding box center [548, 338] width 128 height 17
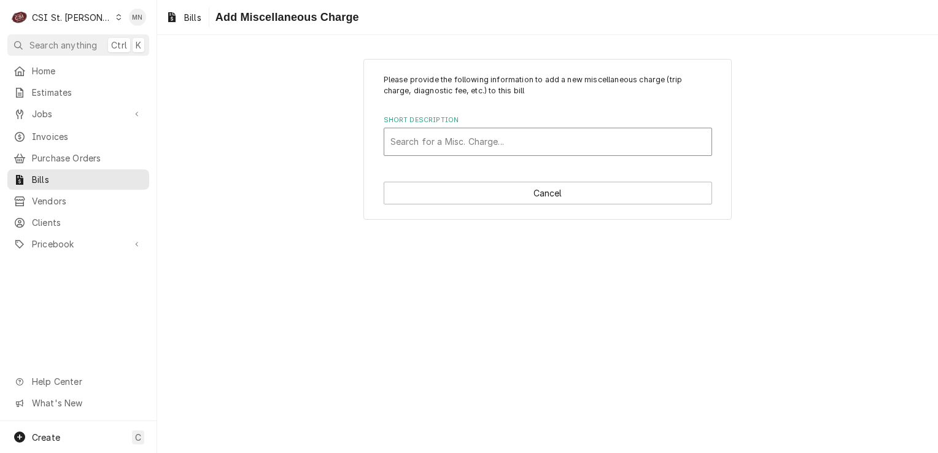
click at [425, 143] on div "Short Description" at bounding box center [548, 142] width 315 height 22
type input "ACOF"
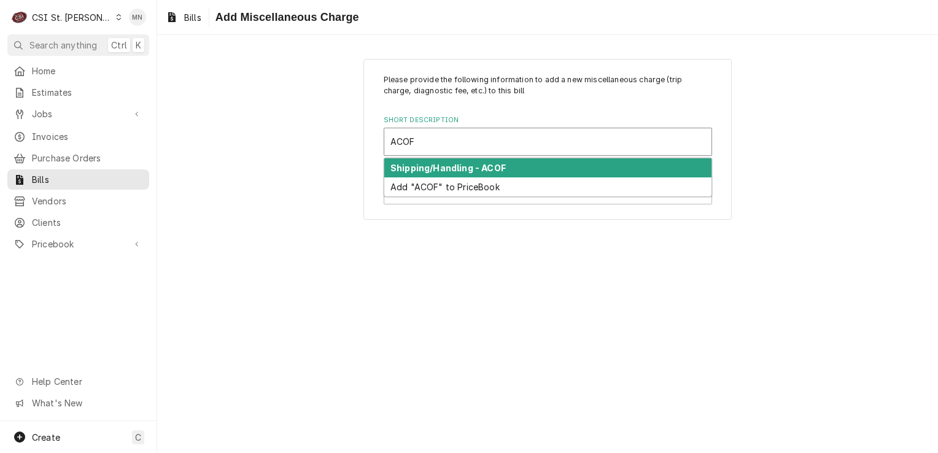
click at [439, 165] on strong "Shipping/Handling - ACOF" at bounding box center [448, 168] width 115 height 10
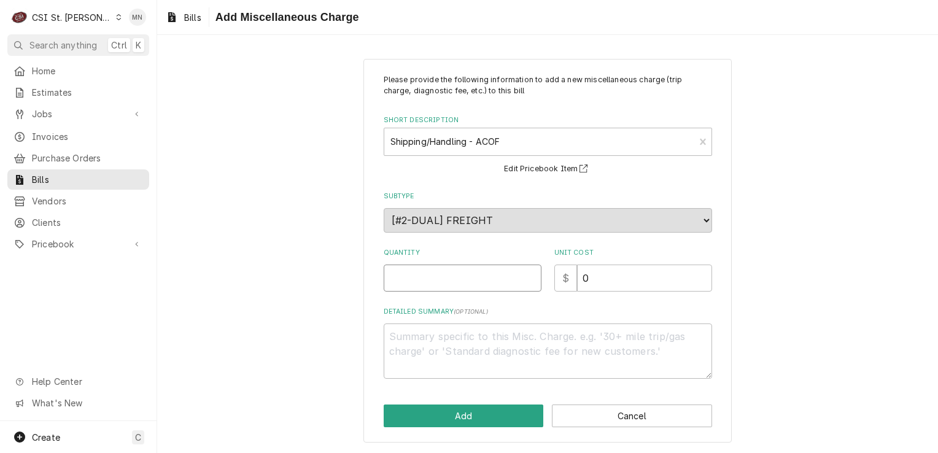
click at [442, 274] on input "Quantity" at bounding box center [463, 278] width 158 height 27
type textarea "x"
type input "1"
type textarea "x"
type input "3"
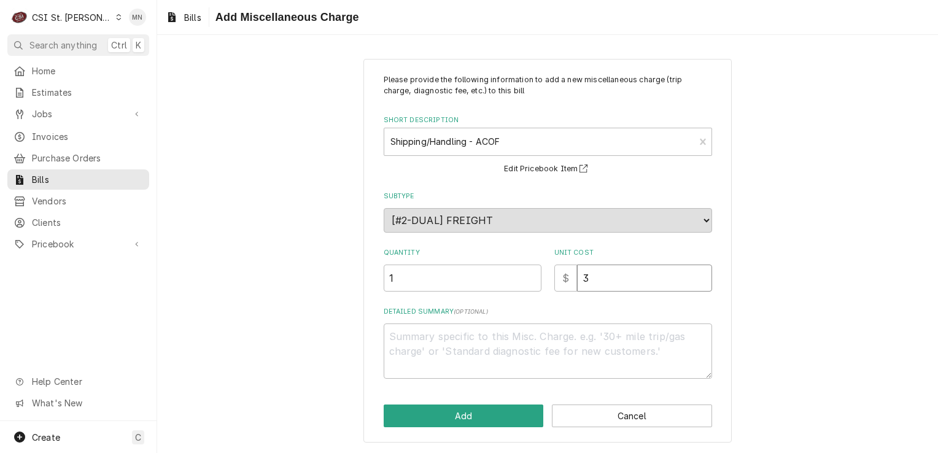
type textarea "x"
type input "36"
type textarea "x"
type input "36.2"
type textarea "x"
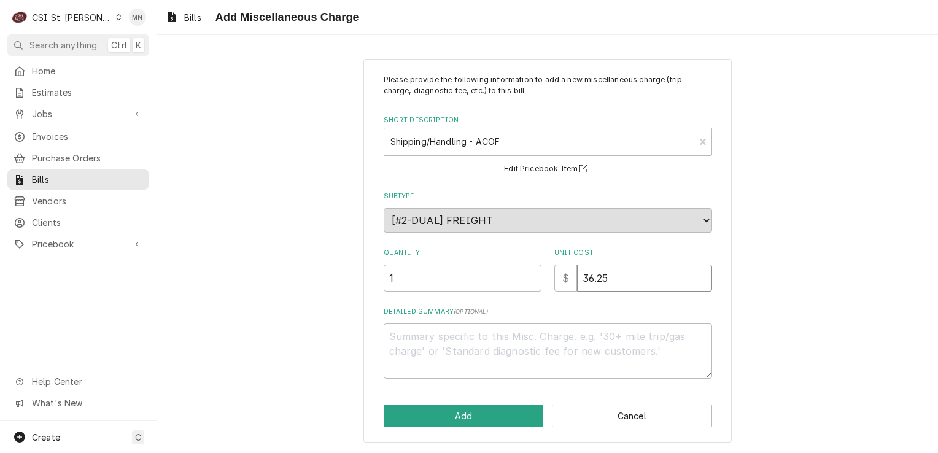
type input "36.25"
click at [427, 341] on textarea "Detailed Summary ( optional )" at bounding box center [548, 351] width 329 height 55
type textarea "x"
type textarea "A"
type textarea "x"
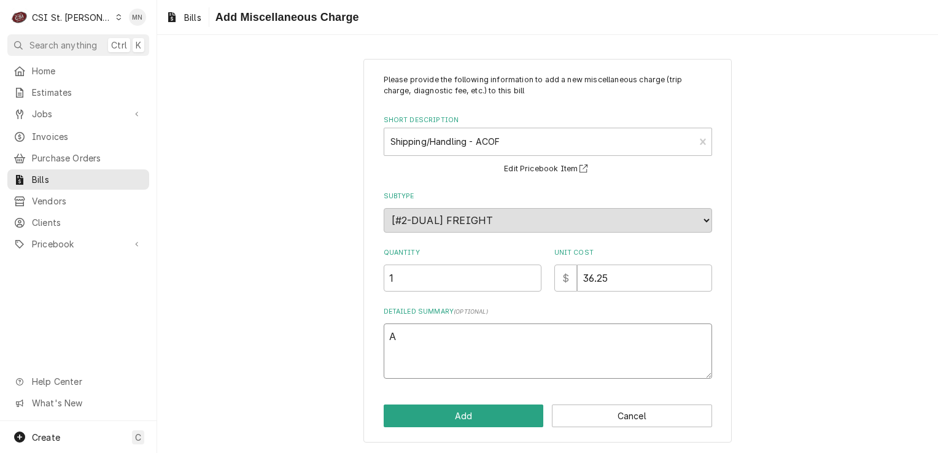
type textarea "AC"
type textarea "x"
type textarea "ACO"
type textarea "x"
type textarea "ACOF"
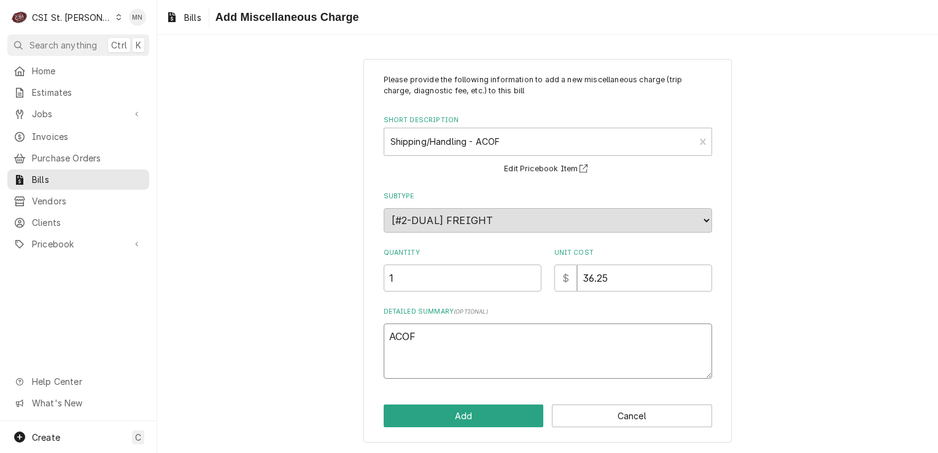
type textarea "x"
type textarea "ACOF"
type textarea "x"
type textarea "ACOF $"
type textarea "x"
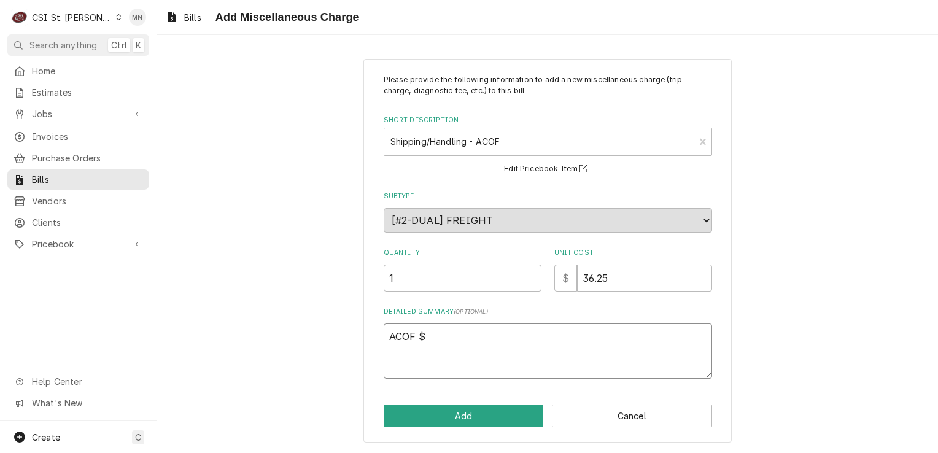
type textarea "ACOF $3"
type textarea "x"
type textarea "ACOF $36"
type textarea "x"
type textarea "ACOF $36."
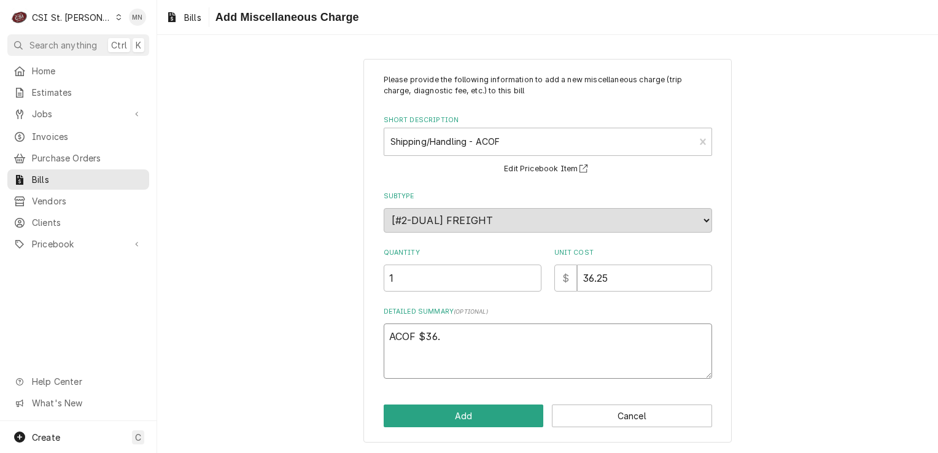
type textarea "x"
type textarea "ACOF $36.2"
type textarea "x"
type textarea "ACOF $36.25"
type textarea "x"
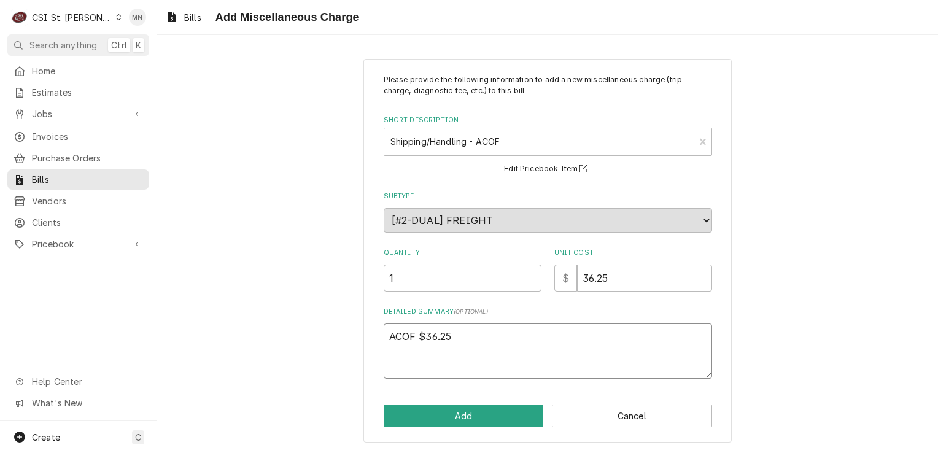
type textarea "ACOF $36.25"
type textarea "x"
type textarea "ACOF $36.25 2"
type textarea "x"
type textarea "ACOF $36.25 21"
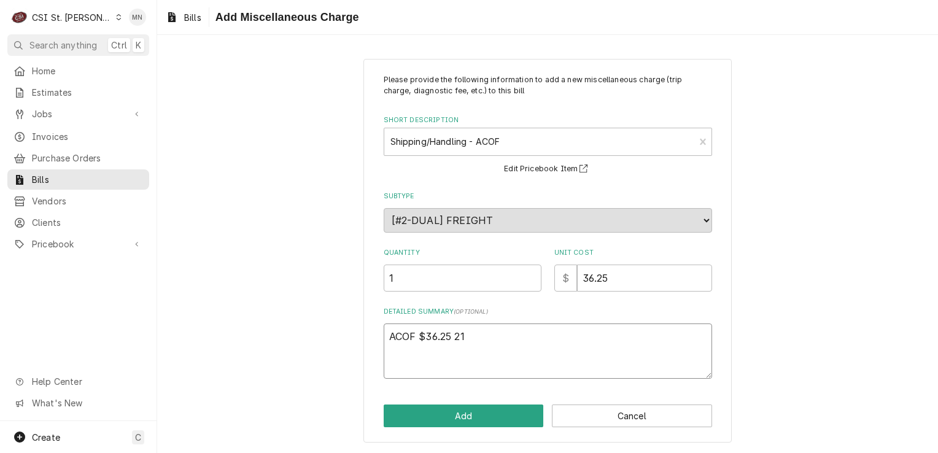
type textarea "x"
type textarea "ACOF $36.25 210"
type textarea "x"
type textarea "ACOF $36.25 2106"
type textarea "x"
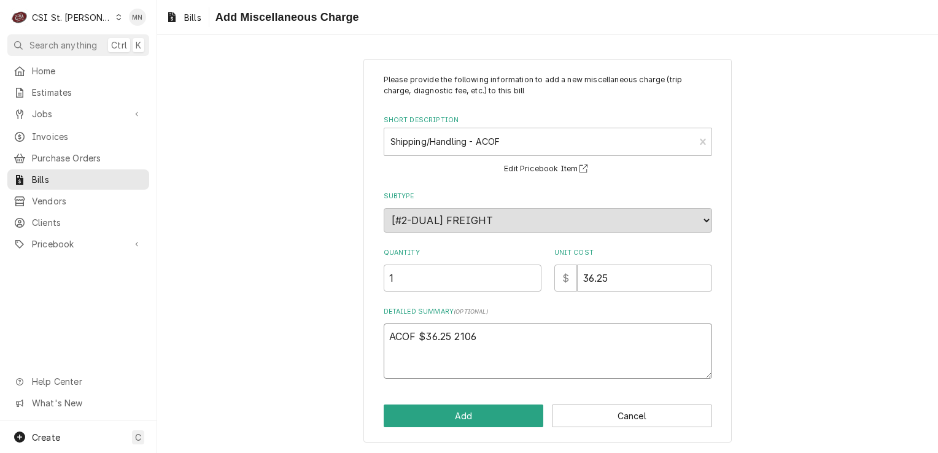
type textarea "ACOF $36.25 21069"
type textarea "x"
type textarea "ACOF $36.25 210699"
type textarea "x"
type textarea "ACOF $36.25 2106994"
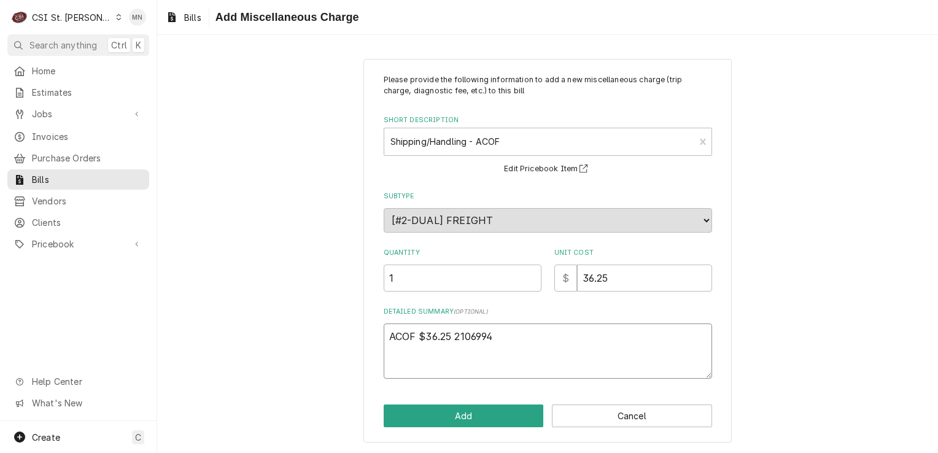
type textarea "x"
type textarea "ACOF $36.25 21069945"
type textarea "x"
type textarea "ACOF $36.25 210699456"
type textarea "x"
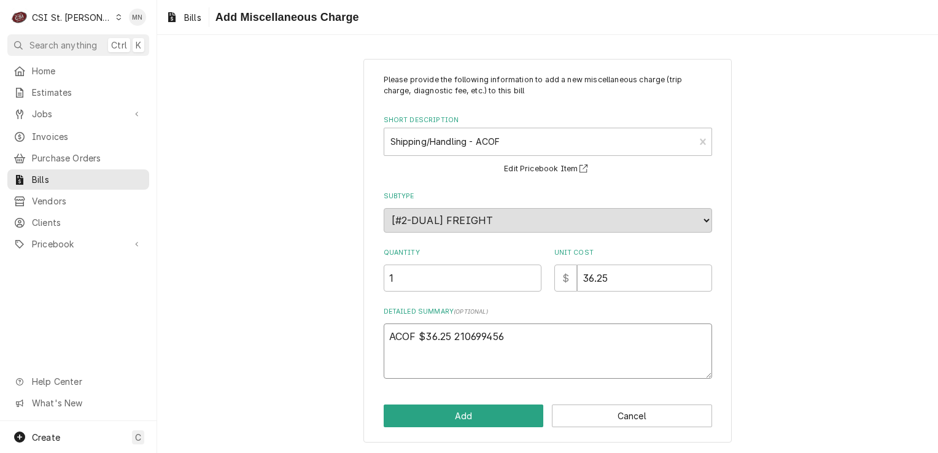
type textarea "ACOF $36.25 2106994566"
type textarea "x"
type textarea "ACOF $36.25 2106994566"
type textarea "x"
type textarea "ACOF $36.25 2106994566 J"
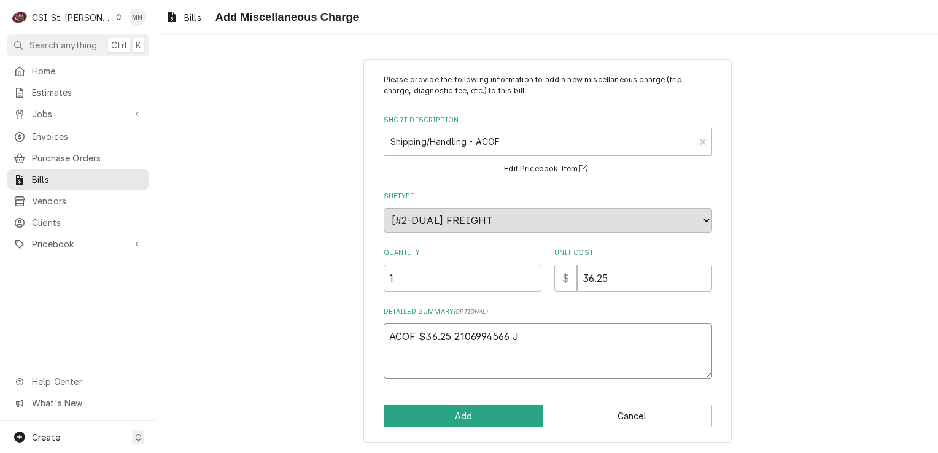
type textarea "x"
type textarea "ACOF $36.25 2106994566 Jo"
type textarea "x"
type textarea "ACOF $36.25 2106994566 Job"
type textarea "x"
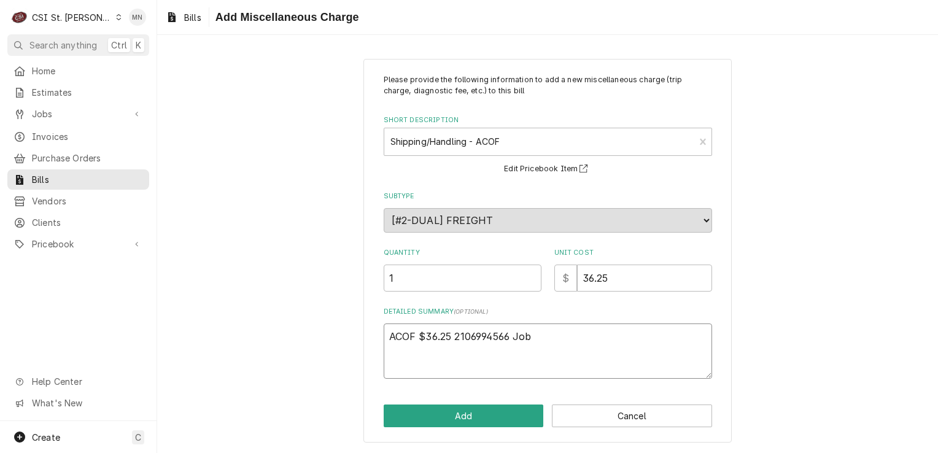
type textarea "ACOF $36.25 2106994566 Job"
type textarea "x"
type textarea "ACOF $36.25 2106994566 Job 4"
type textarea "x"
type textarea "ACOF $36.25 2106994566 Job 42"
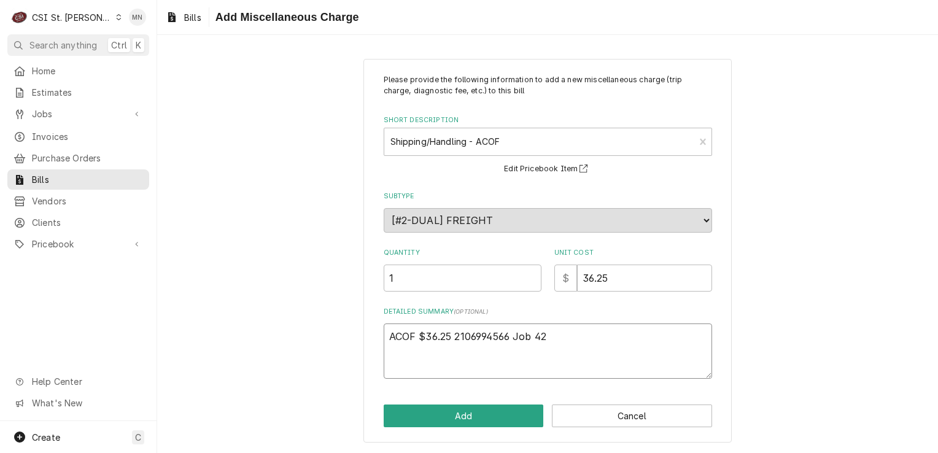
type textarea "x"
type textarea "ACOF $36.25 2106994566 Job 427"
type textarea "x"
type textarea "ACOF $36.25 2106994566 Job 4274"
type textarea "x"
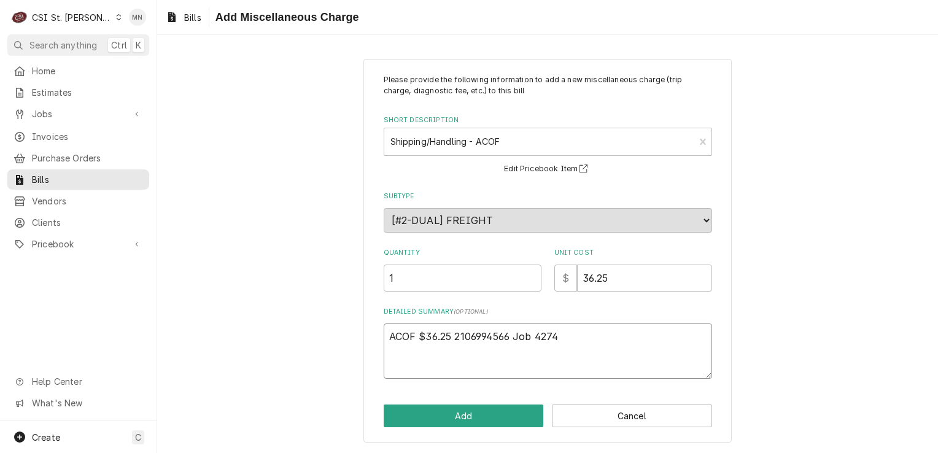
type textarea "ACOF $36.25 2106994566 Job 42748"
type textarea "x"
type textarea "ACOF $36.25 2106994566 Job 42748,"
type textarea "x"
type textarea "ACOF $36.25 2106994566 Job 42748,"
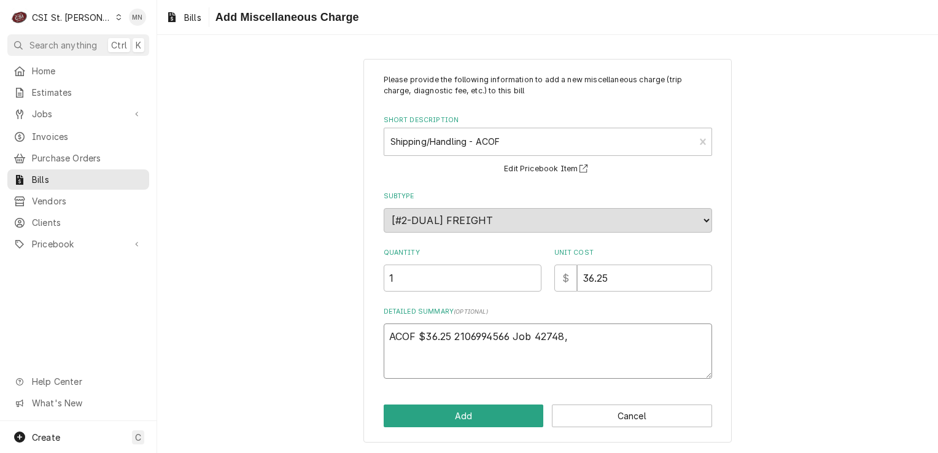
type textarea "x"
type textarea "ACOF $36.25 2106994566 Job 42748, J"
type textarea "x"
type textarea "ACOF $36.25 2106994566 Job 42748, Jo"
type textarea "x"
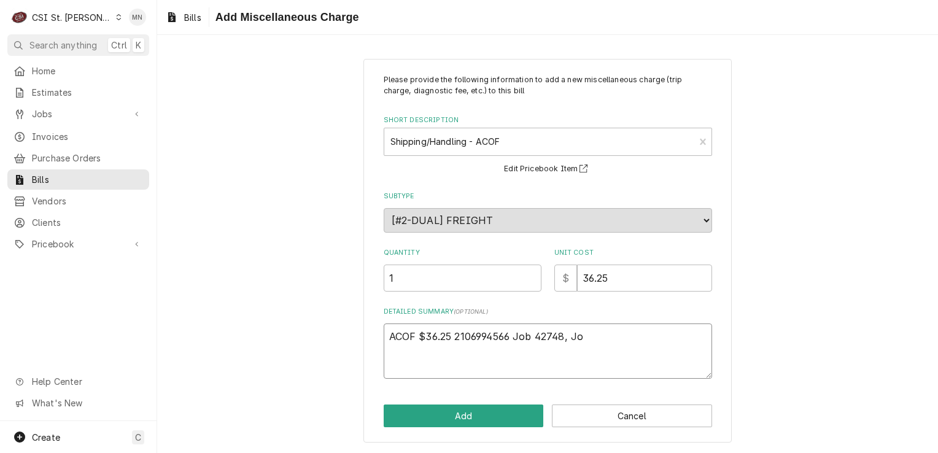
type textarea "ACOF $36.25 2106994566 Job 42748, Job"
type textarea "x"
type textarea "ACOF $36.25 2106994566 Job 42748, Job"
type textarea "x"
type textarea "ACOF $36.25 2106994566 Job 42748, Job 4"
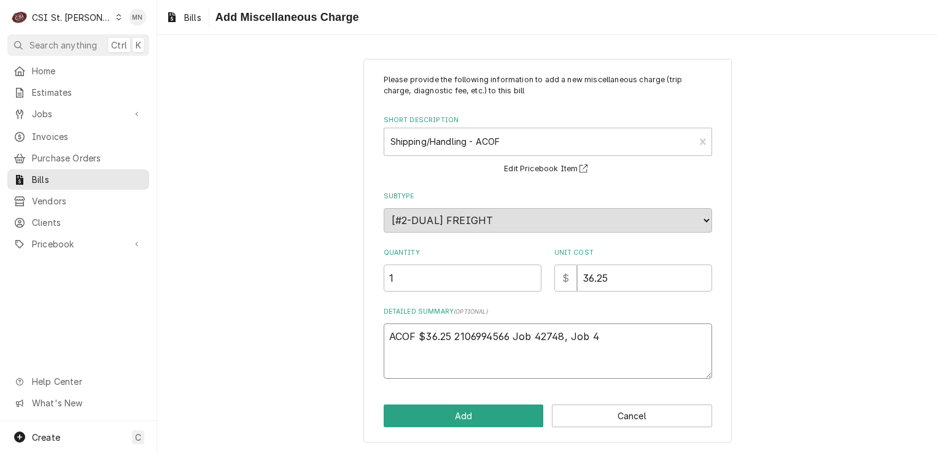
type textarea "x"
type textarea "ACOF $36.25 2106994566 Job 42748, Job 42"
type textarea "x"
type textarea "ACOF $36.25 2106994566 Job 42748, Job 427"
type textarea "x"
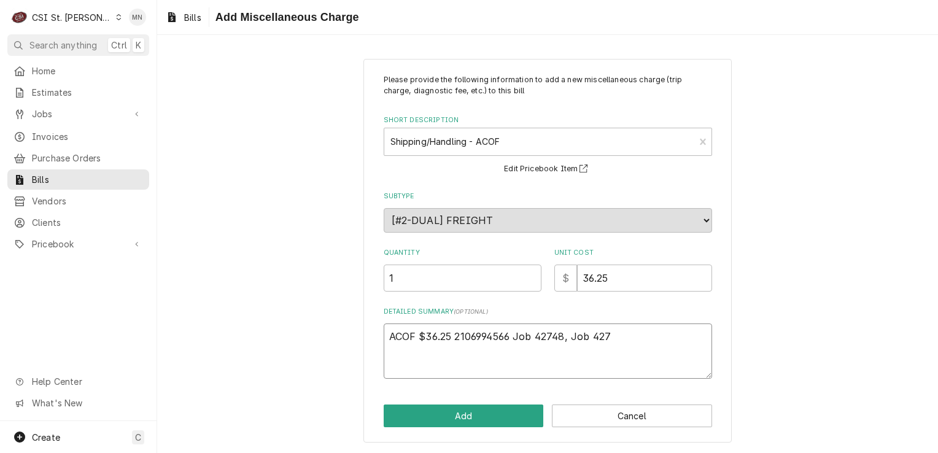
type textarea "ACOF $36.25 2106994566 Job 42748, Job 4276"
type textarea "x"
type textarea "ACOF $36.25 2106994566 Job 42748, Job 42769"
type textarea "x"
type textarea "ACOF $36.25 2106994566 Job 42748, Job 42769,"
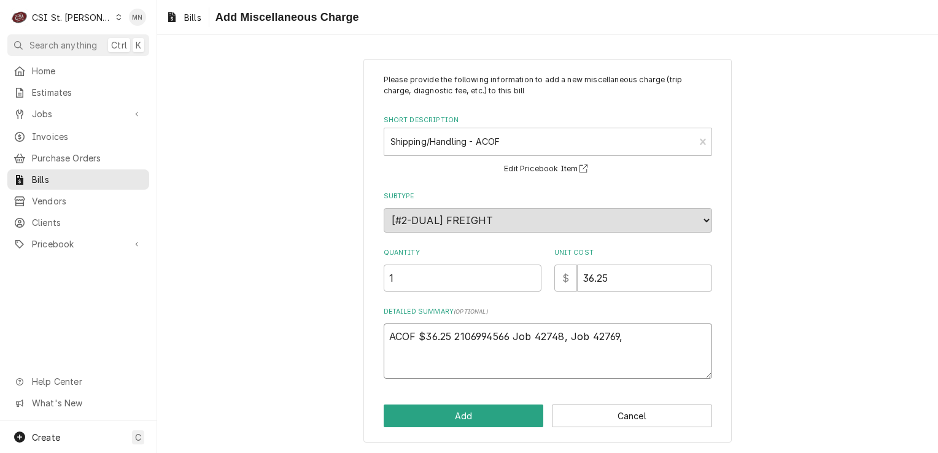
type textarea "x"
type textarea "ACOF $36.25 2106994566 Job 42748, Job 42769,"
type textarea "x"
type textarea "ACOF $36.25 2106994566 Job 42748, Job 42769, J"
type textarea "x"
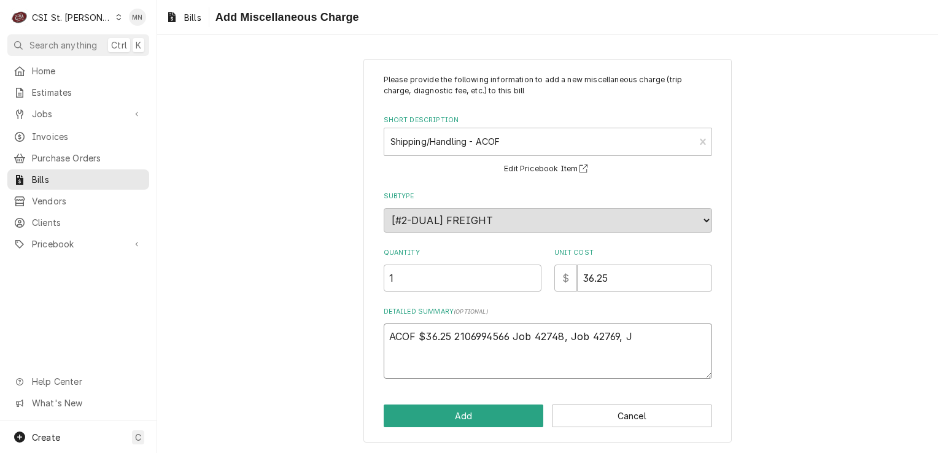
type textarea "ACOF $36.25 2106994566 Job 42748, Job 42769, Jo"
type textarea "x"
type textarea "ACOF $36.25 2106994566 Job 42748, Job 42769, Job"
type textarea "x"
type textarea "ACOF $36.25 2106994566 Job 42748, Job 42769, Job"
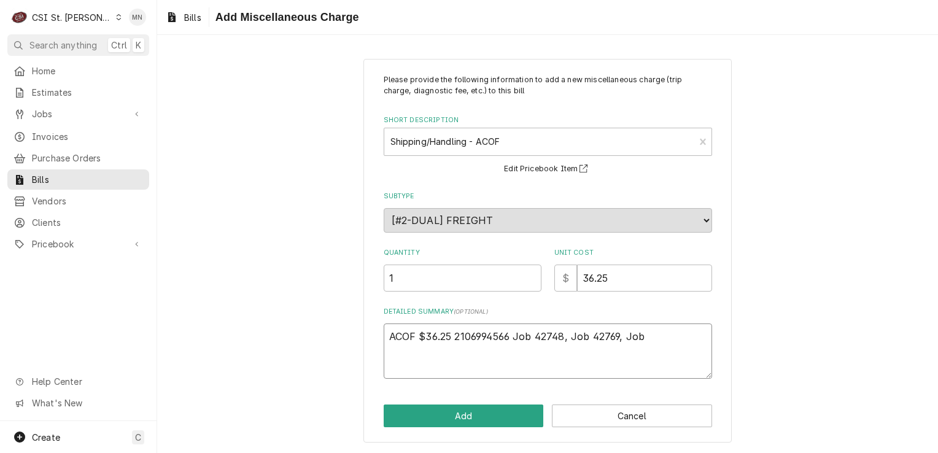
type textarea "x"
type textarea "ACOF $36.25 2106994566 Job 42748, Job 42769, Job 4"
type textarea "x"
type textarea "ACOF $36.25 2106994566 Job 42748, Job 42769, Job 42"
type textarea "x"
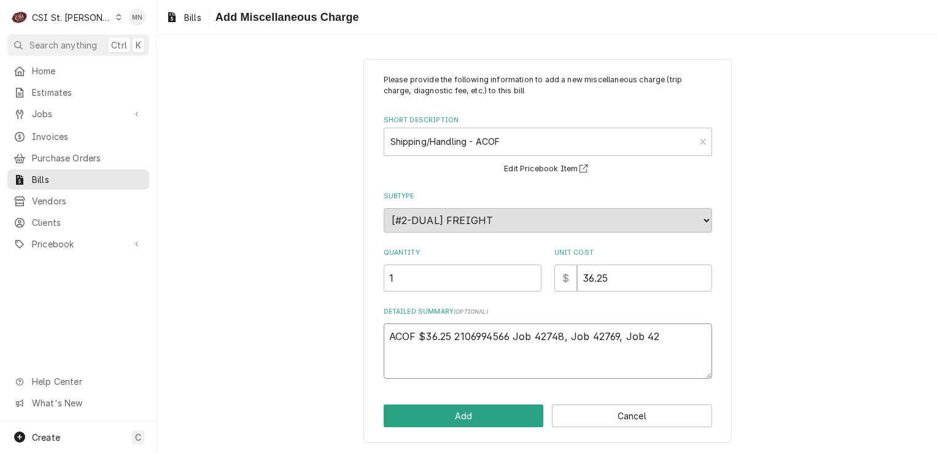
type textarea "ACOF $36.25 2106994566 Job 42748, Job 42769, Job 427"
type textarea "x"
type textarea "ACOF $36.25 2106994566 Job 42748, Job 42769, Job 4273"
type textarea "x"
type textarea "ACOF $36.25 2106994566 Job 42748, Job 42769, Job 42731"
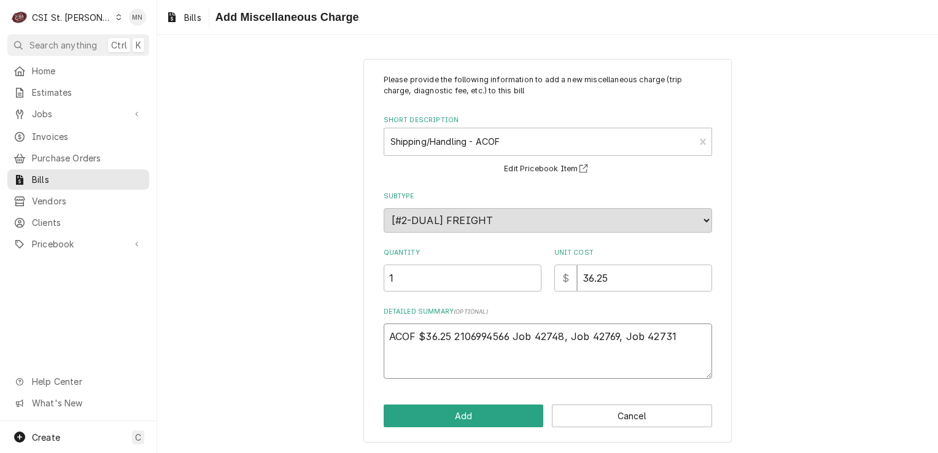
type textarea "x"
type textarea "ACOF $36.25 2106994566 Job 42748, Job 42769, Job 42731,"
type textarea "x"
type textarea "ACOF $36.25 2106994566 Job 42748, Job 42769, Job 42731,"
type textarea "x"
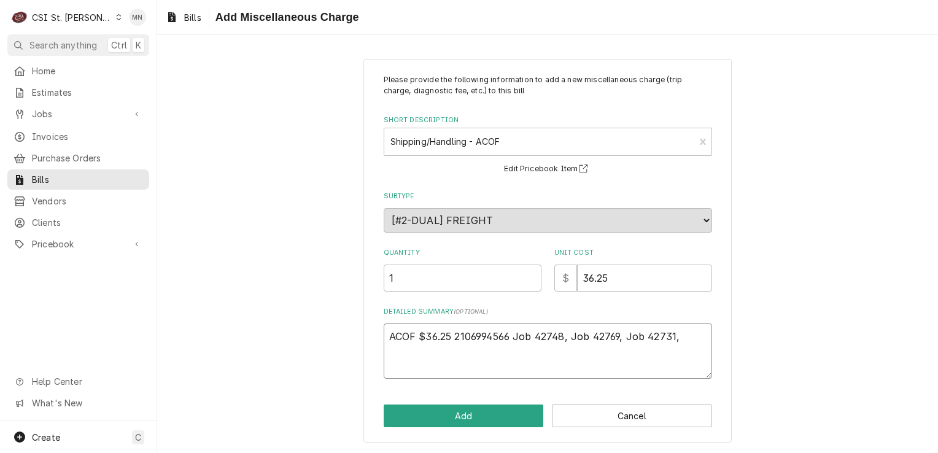
type textarea "ACOF $36.25 2106994566 Job 42748, Job 42769, Job 42731, J"
type textarea "x"
type textarea "ACOF $36.25 2106994566 Job 42748, Job 42769, Job 42731, Jo"
type textarea "x"
type textarea "ACOF $36.25 2106994566 Job 42748, Job 42769, Job 42731, Job"
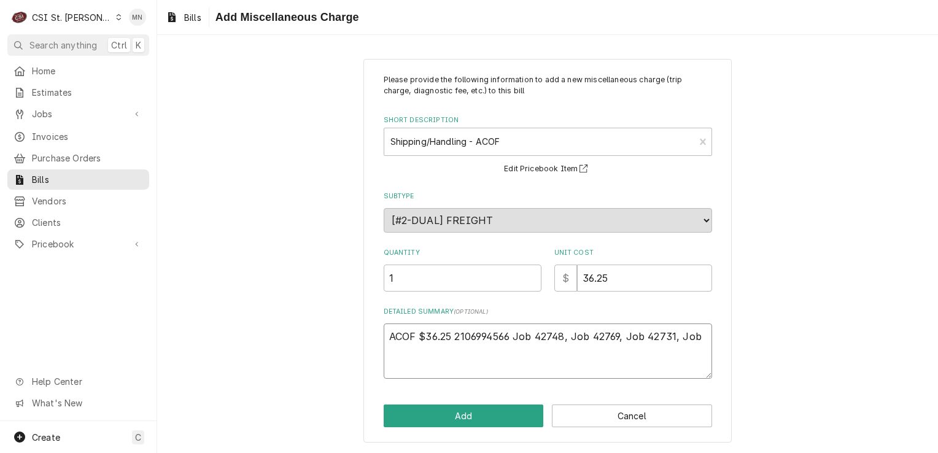
type textarea "x"
type textarea "ACOF $36.25 2106994566 Job 42748, Job 42769, Job 42731, Job"
type textarea "x"
type textarea "ACOF $36.25 2106994566 Job 42748, Job 42769, Job 42731, Job 4"
type textarea "x"
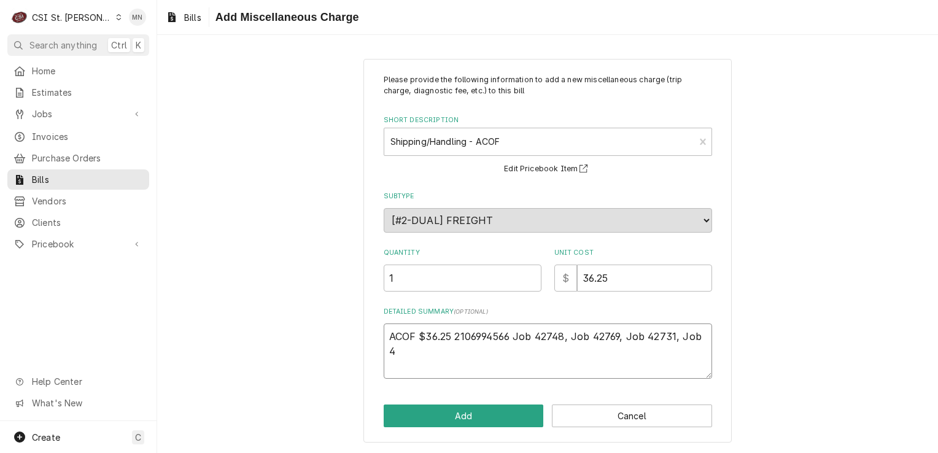
type textarea "ACOF $36.25 2106994566 Job 42748, Job 42769, Job 42731, Job 42"
type textarea "x"
type textarea "ACOF $36.25 2106994566 Job 42748, Job 42769, Job 42731, Job 427"
type textarea "x"
type textarea "ACOF $36.25 2106994566 Job 42748, Job 42769, Job 42731, Job 4274"
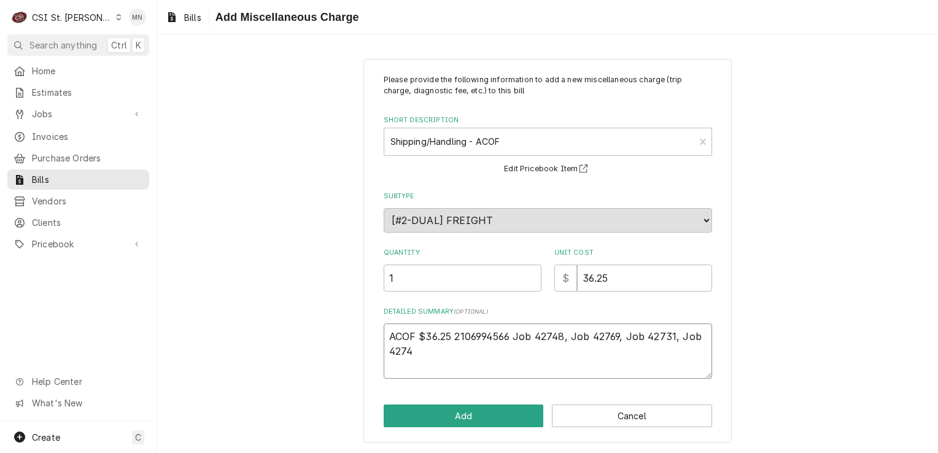
type textarea "x"
type textarea "ACOF $36.25 2106994566 Job 42748, Job 42769, Job 42731, Job 42748"
click at [495, 419] on button "Add" at bounding box center [464, 416] width 160 height 23
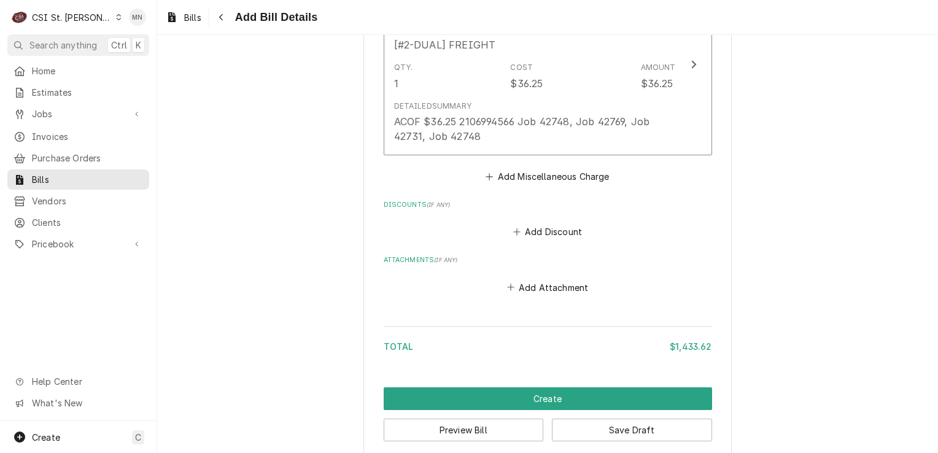
scroll to position [1833, 0]
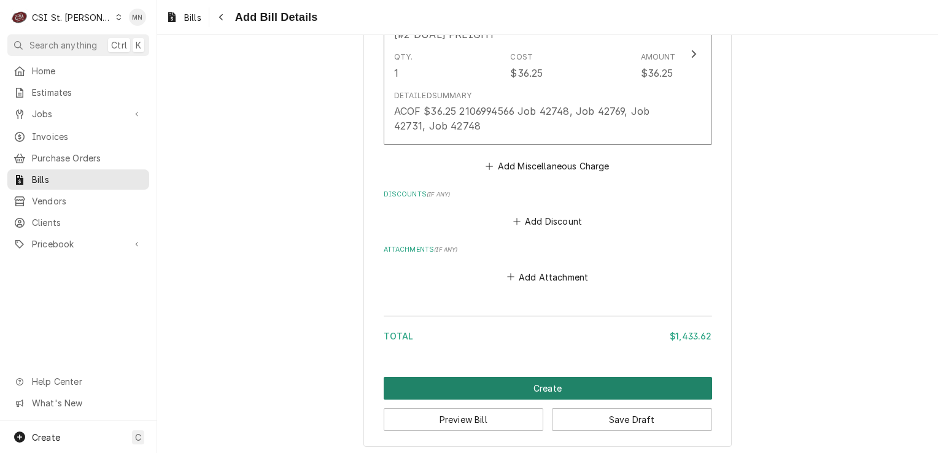
click at [546, 387] on button "Create" at bounding box center [548, 388] width 329 height 23
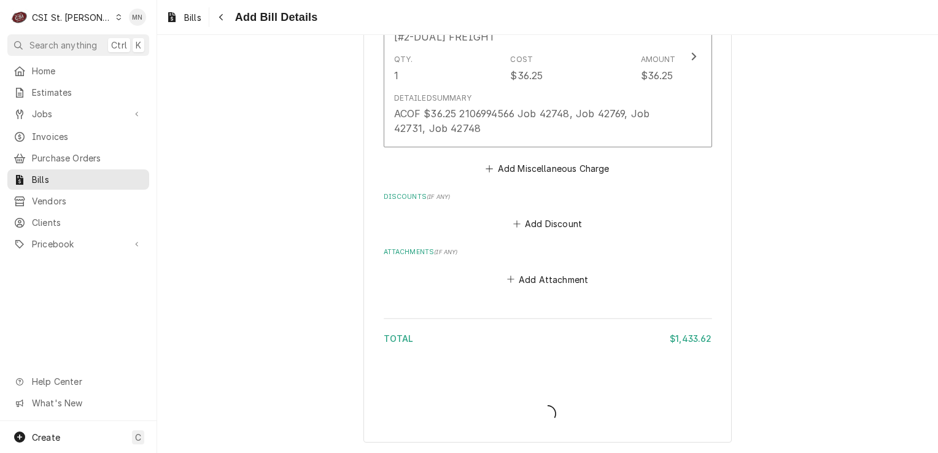
scroll to position [1827, 0]
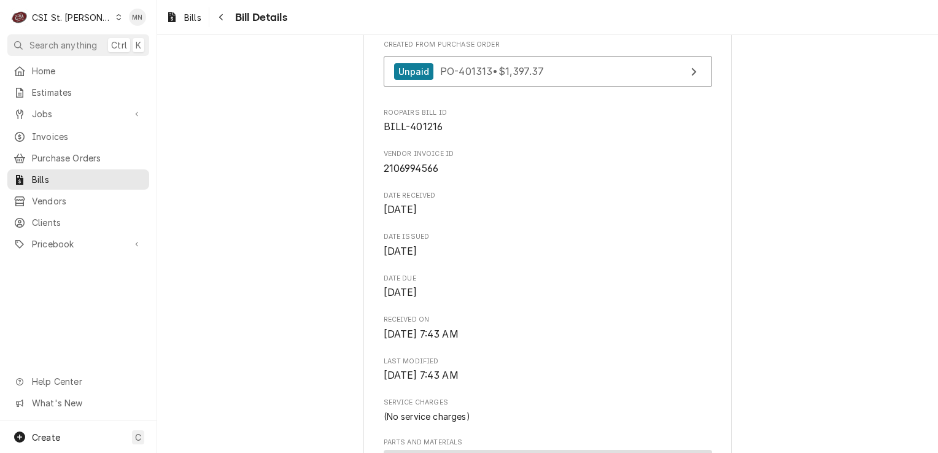
scroll to position [125, 0]
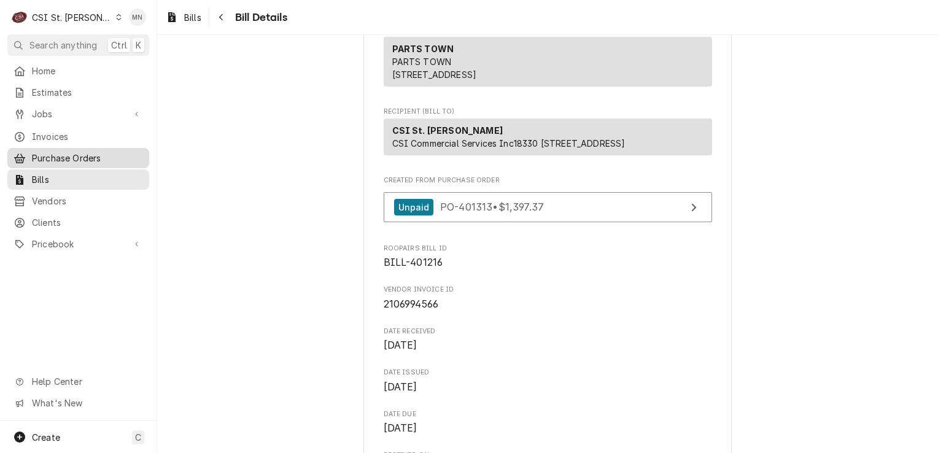
click at [60, 152] on span "Purchase Orders" at bounding box center [87, 158] width 111 height 13
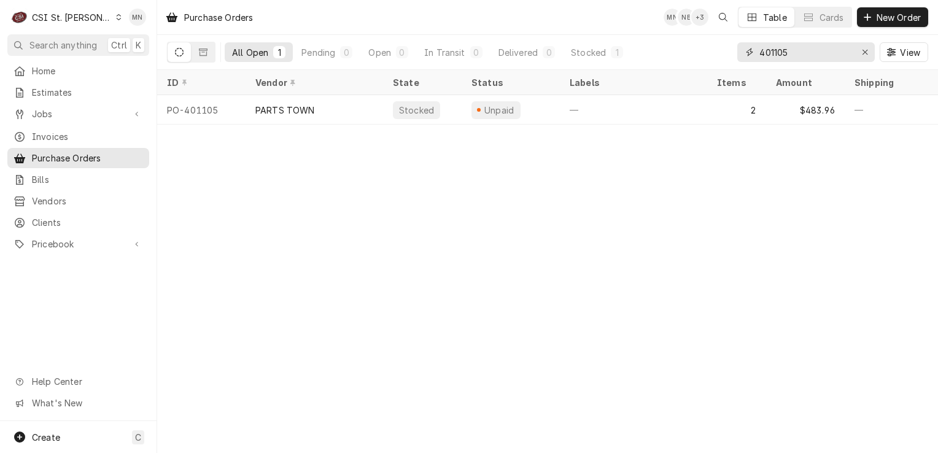
drag, startPoint x: 796, startPoint y: 50, endPoint x: 671, endPoint y: 42, distance: 124.9
click at [671, 42] on div "All Open 1 Pending 0 Open 0 In Transit 0 Delivered 0 Stocked 1 401105 View" at bounding box center [548, 52] width 762 height 34
type input "401313"
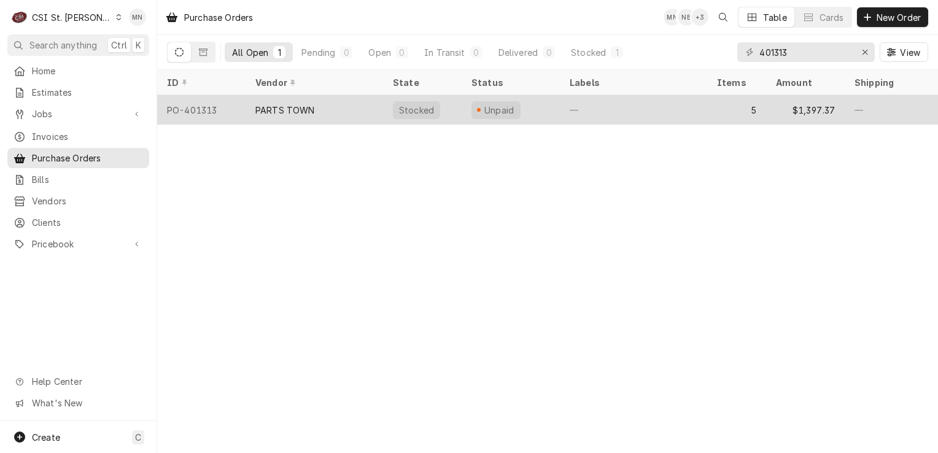
click at [297, 112] on div "PARTS TOWN" at bounding box center [285, 110] width 60 height 13
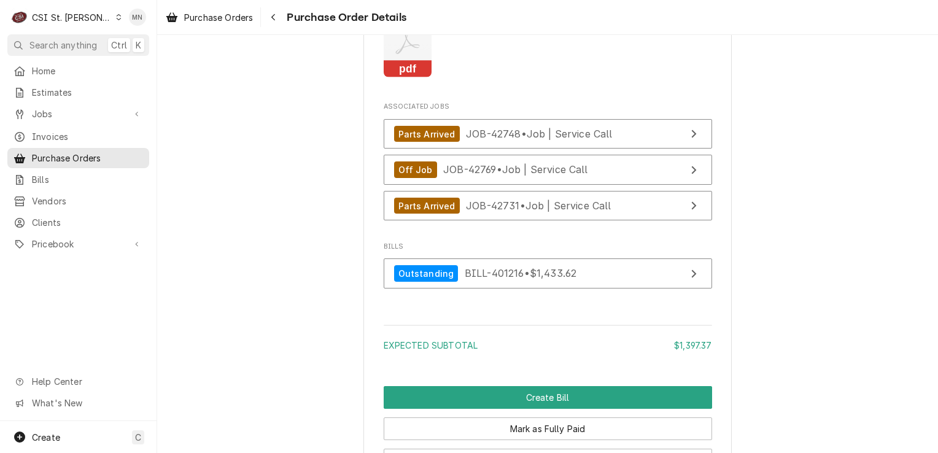
scroll to position [2272, 0]
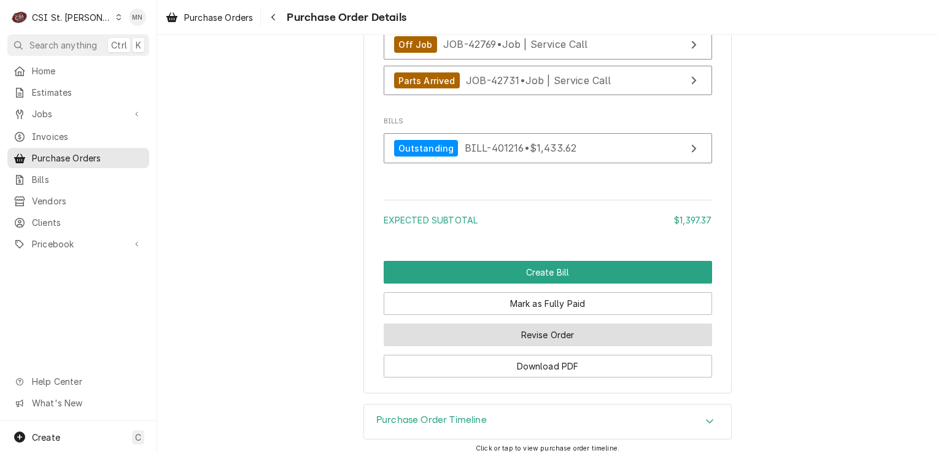
click at [567, 346] on button "Revise Order" at bounding box center [548, 335] width 329 height 23
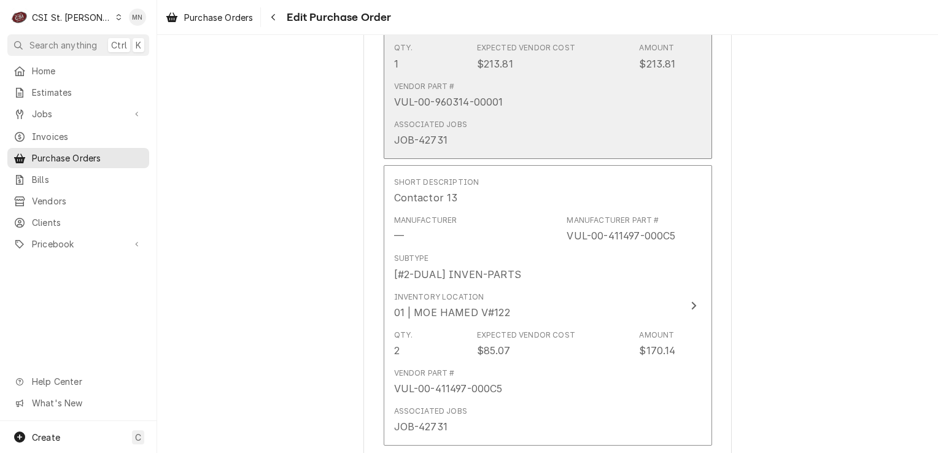
scroll to position [1965, 0]
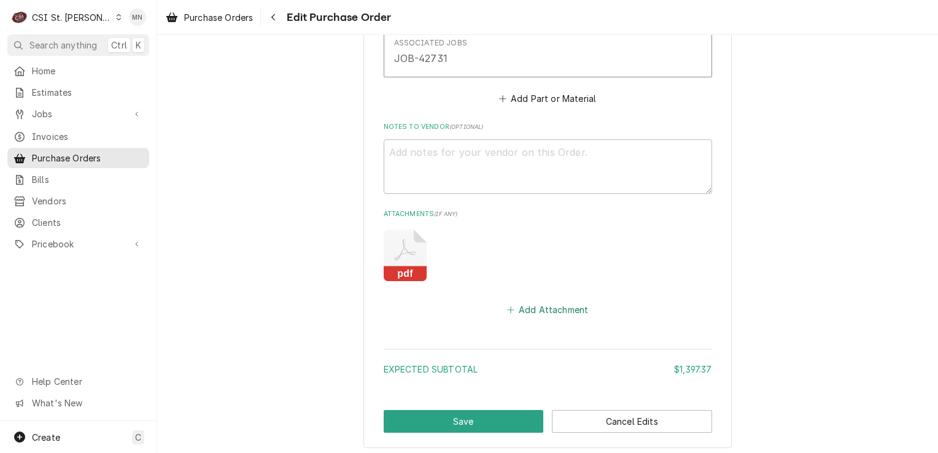
click at [534, 302] on button "Add Attachment" at bounding box center [548, 310] width 86 height 17
type textarea "x"
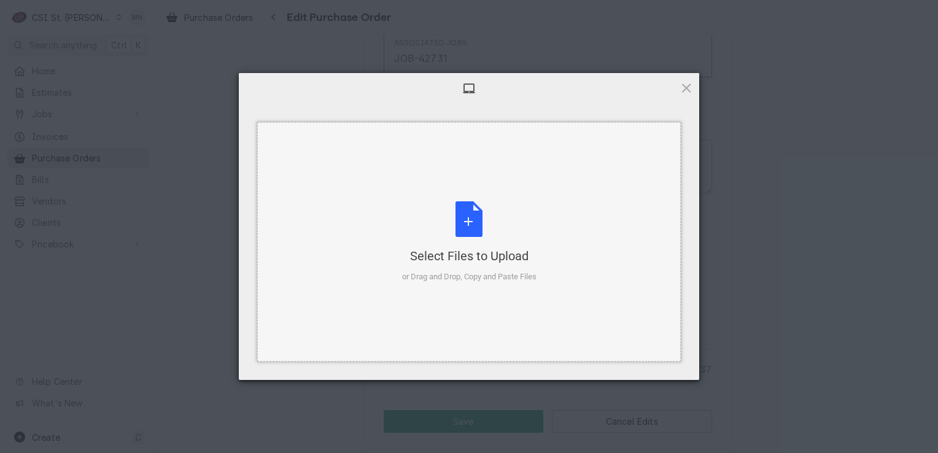
click at [487, 242] on div "Select Files to Upload or Drag and Drop, Copy and Paste Files" at bounding box center [469, 242] width 134 height 82
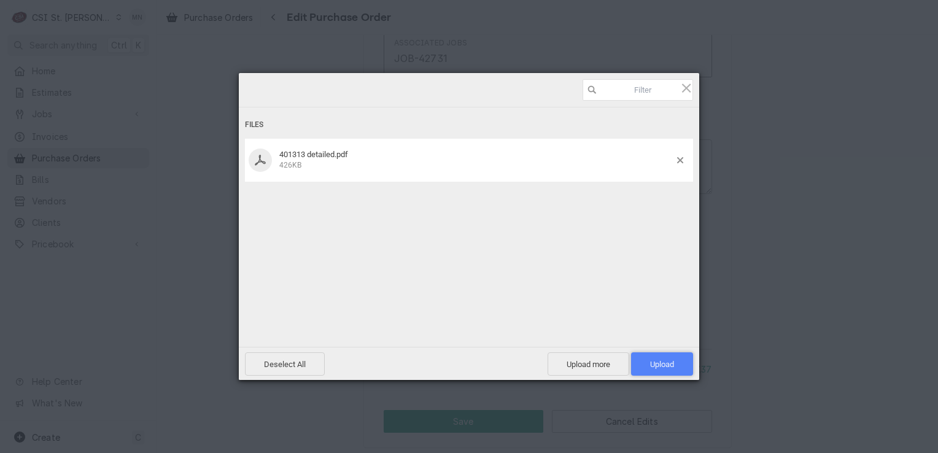
click at [673, 356] on span "Upload 1" at bounding box center [662, 364] width 62 height 23
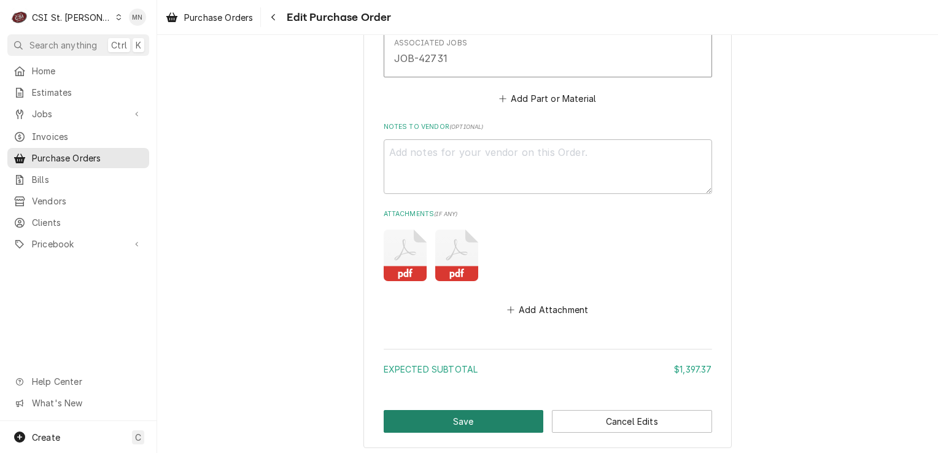
click at [486, 419] on button "Save" at bounding box center [464, 421] width 160 height 23
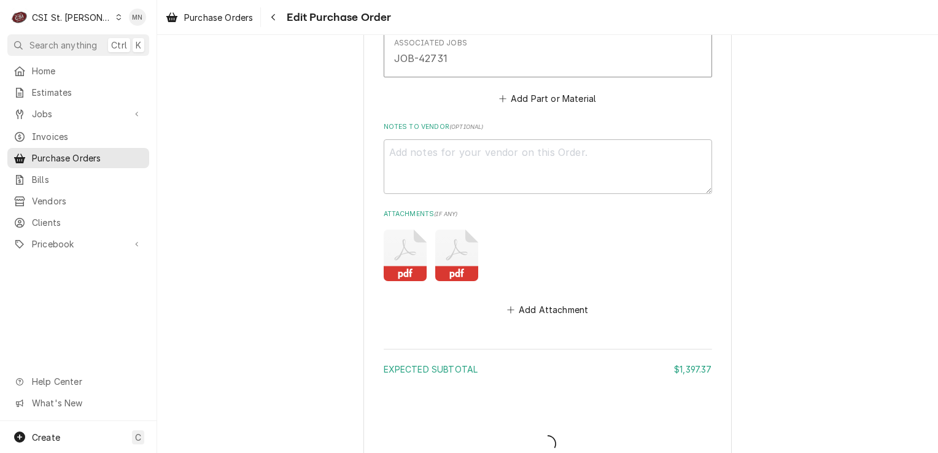
type textarea "x"
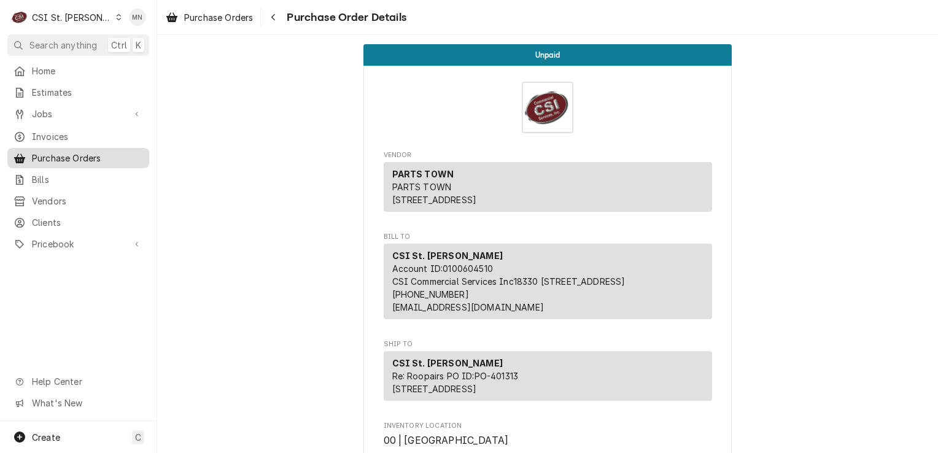
click at [66, 152] on span "Purchase Orders" at bounding box center [87, 158] width 111 height 13
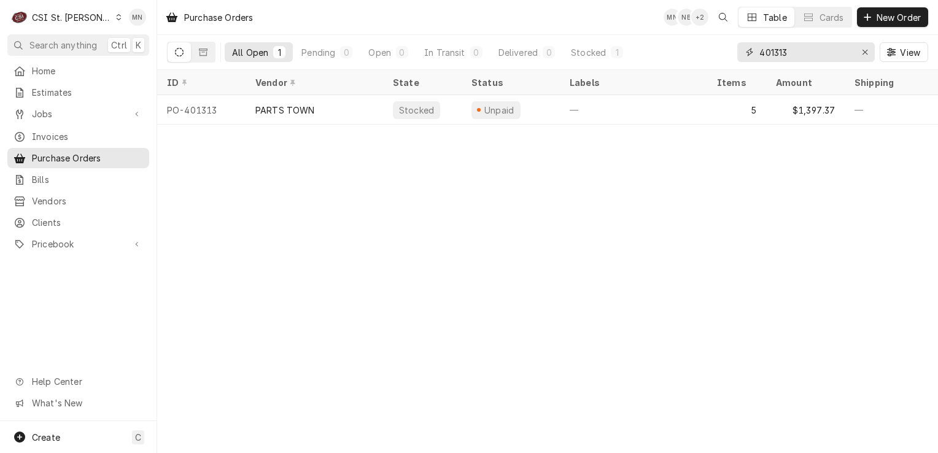
drag, startPoint x: 789, startPoint y: 52, endPoint x: 749, endPoint y: 51, distance: 39.3
click at [752, 51] on div "401313" at bounding box center [807, 52] width 138 height 20
type input "401320"
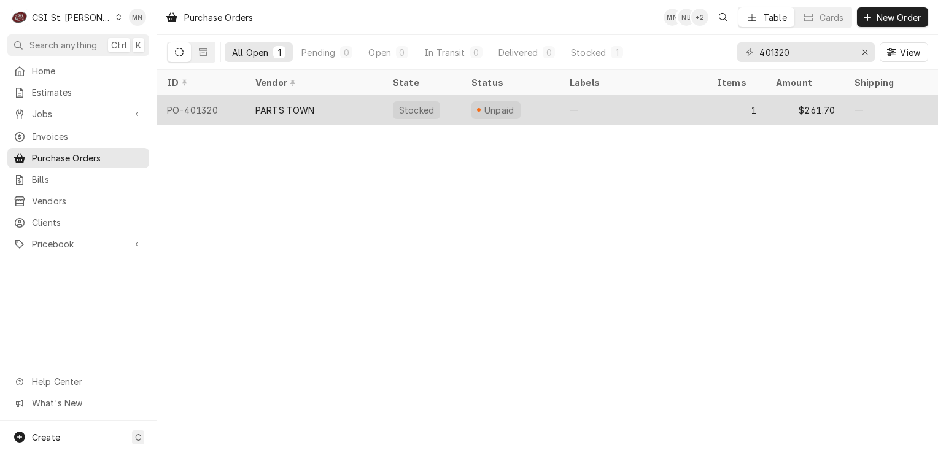
click at [241, 115] on div "PO-401320" at bounding box center [201, 109] width 88 height 29
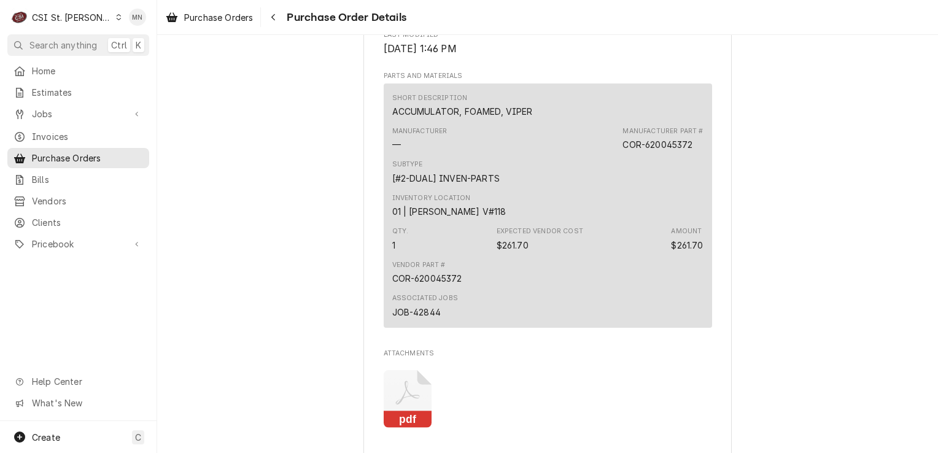
scroll to position [921, 0]
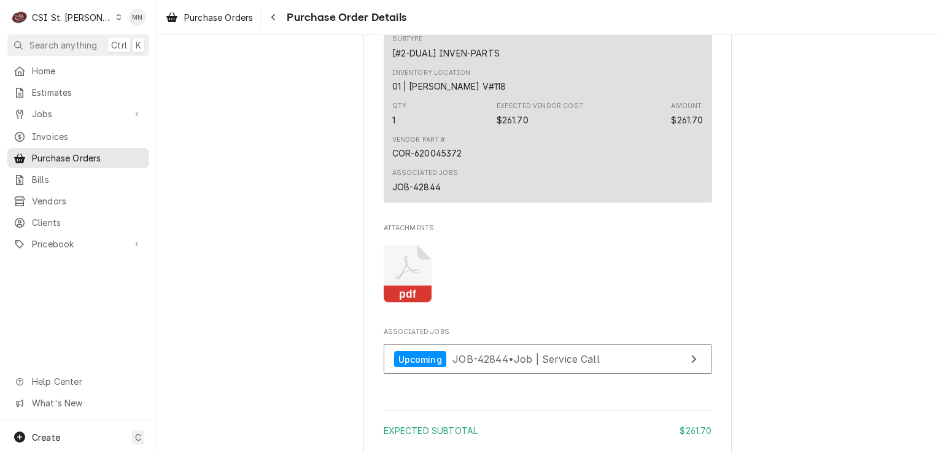
click at [415, 298] on icon "Attachments" at bounding box center [408, 274] width 49 height 58
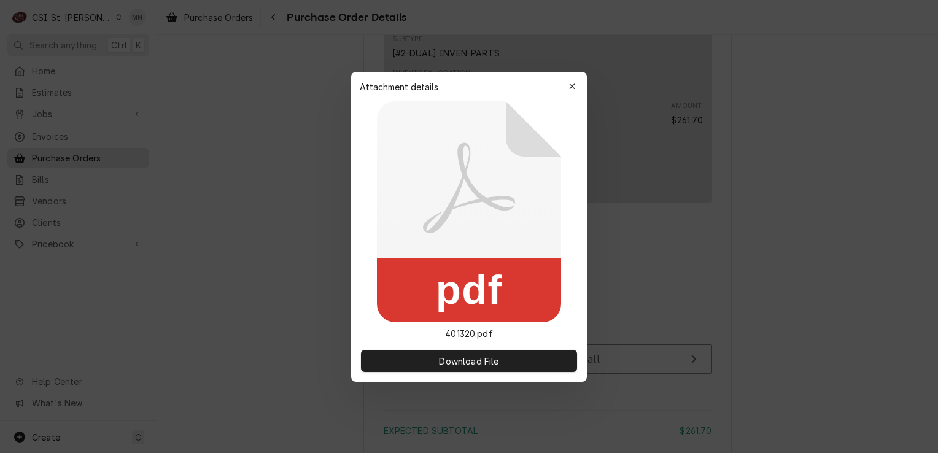
click at [415, 298] on rect at bounding box center [469, 290] width 184 height 64
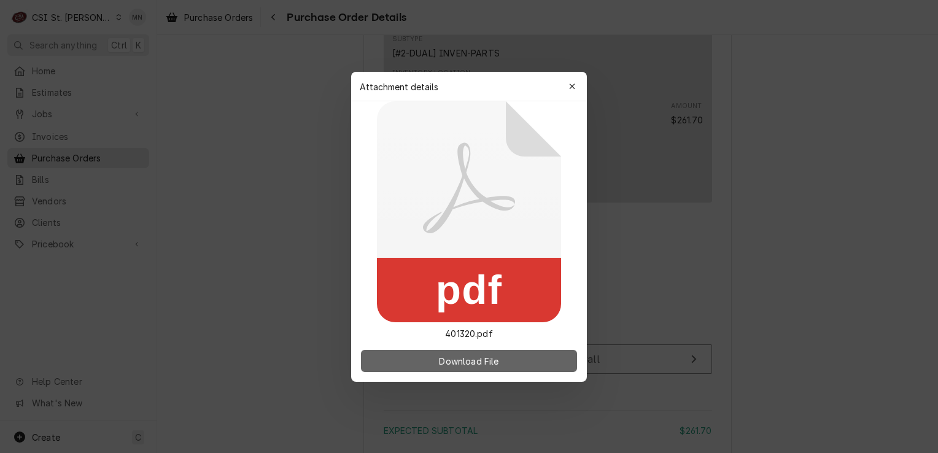
click at [471, 355] on span "Download File" at bounding box center [469, 360] width 64 height 13
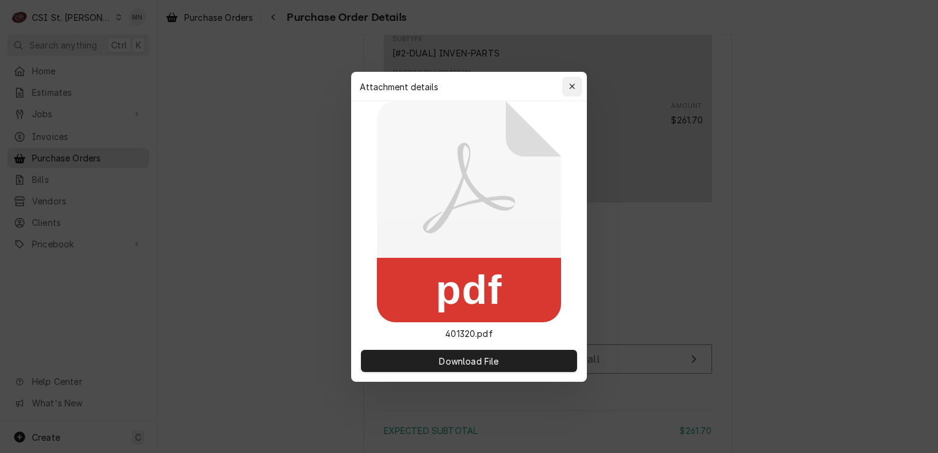
click at [573, 87] on icon "button" at bounding box center [572, 87] width 6 height 6
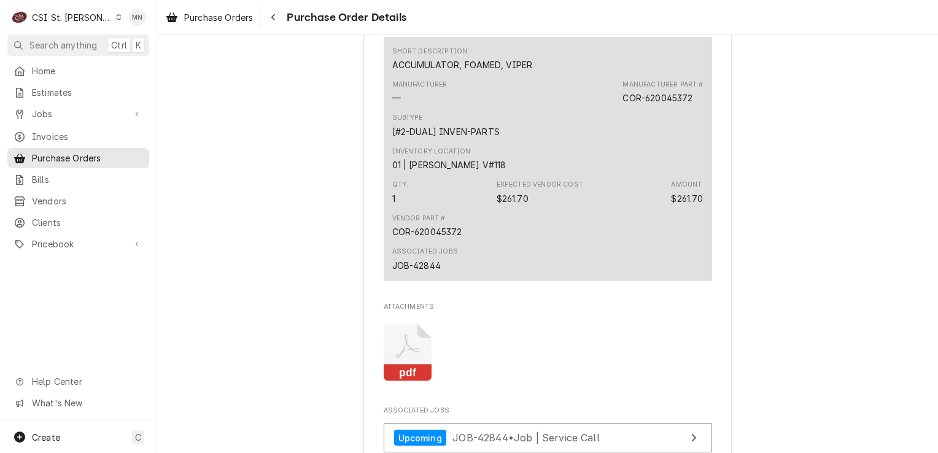
scroll to position [860, 0]
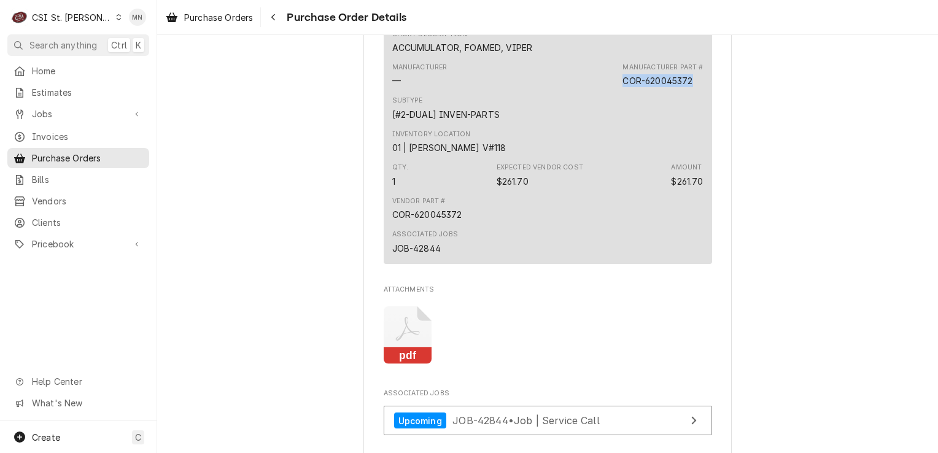
drag, startPoint x: 692, startPoint y: 119, endPoint x: 618, endPoint y: 123, distance: 73.8
click at [618, 92] on div "Manufacturer — Manufacturer Part # COR-620045372" at bounding box center [547, 74] width 311 height 33
copy div "COR-620045372"
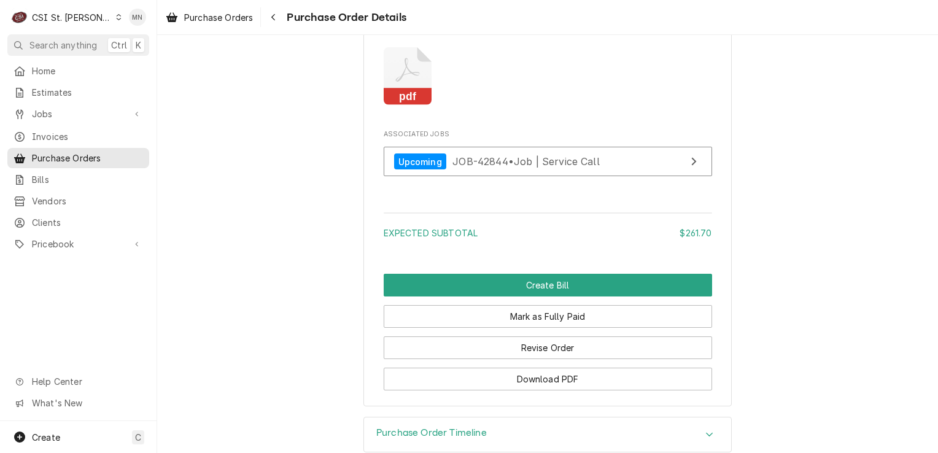
scroll to position [1177, 0]
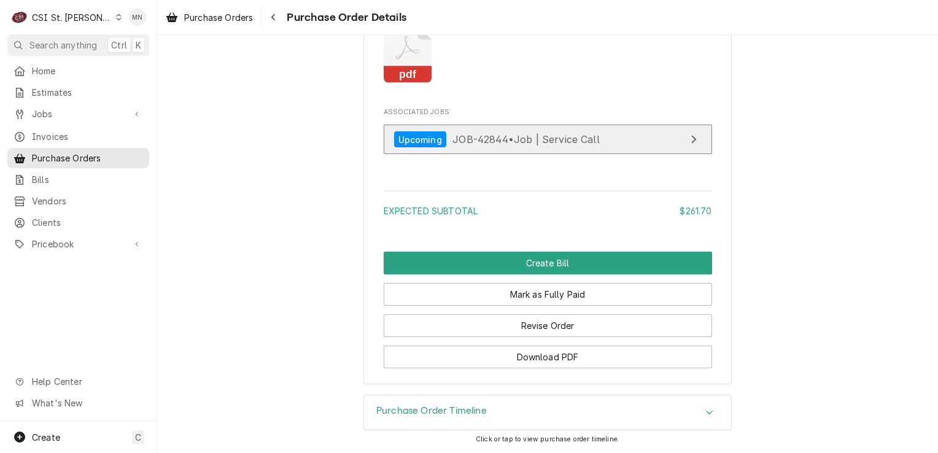
click at [496, 145] on span "JOB-42844 • Job | Service Call" at bounding box center [526, 139] width 147 height 12
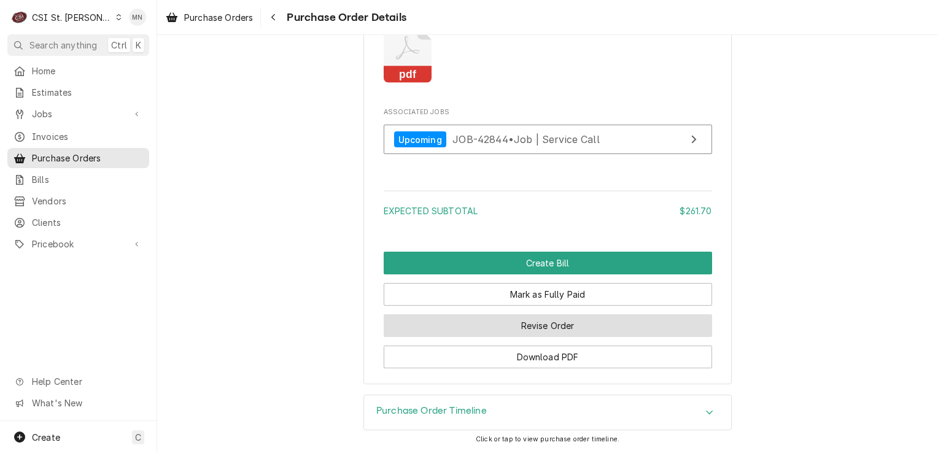
click at [562, 327] on button "Revise Order" at bounding box center [548, 325] width 329 height 23
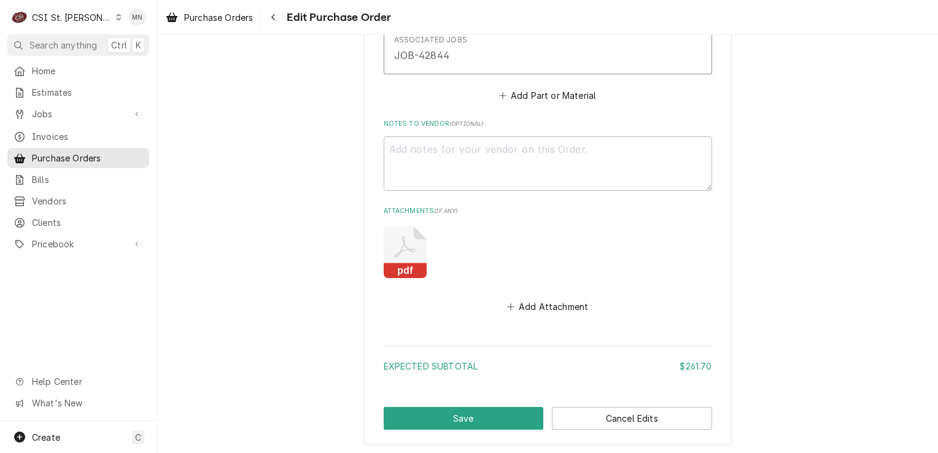
scroll to position [860, 0]
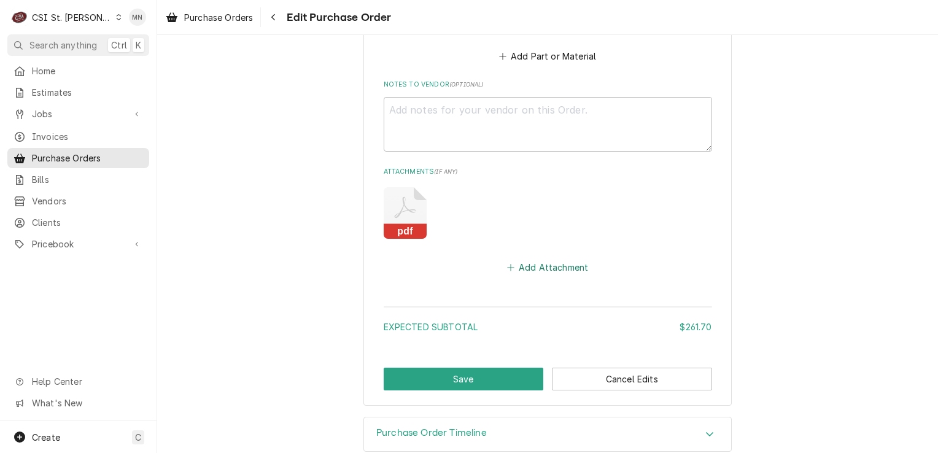
click at [552, 266] on button "Add Attachment" at bounding box center [548, 267] width 86 height 17
type textarea "x"
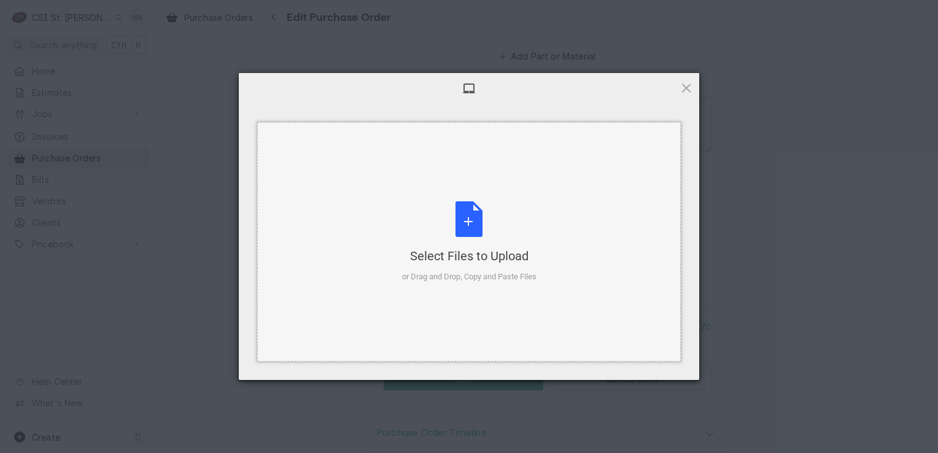
click at [462, 223] on div "Select Files to Upload or Drag and Drop, Copy and Paste Files" at bounding box center [469, 242] width 134 height 82
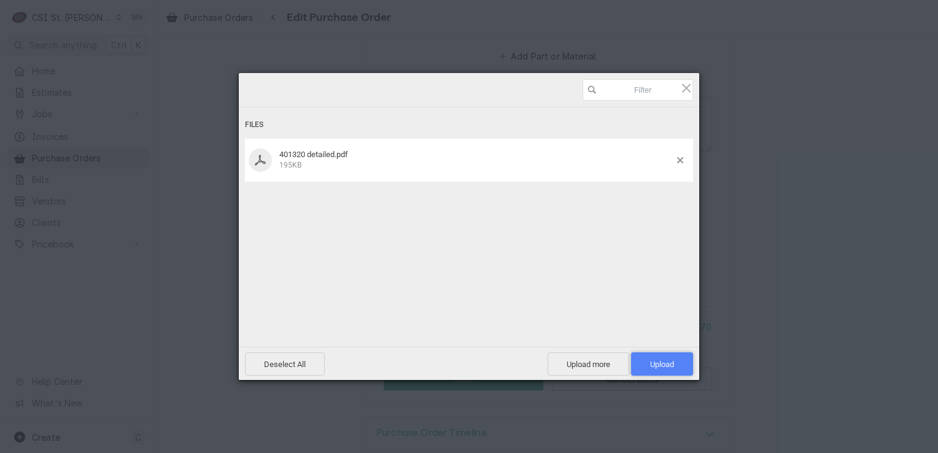
click at [676, 368] on span "Upload 1" at bounding box center [662, 364] width 62 height 23
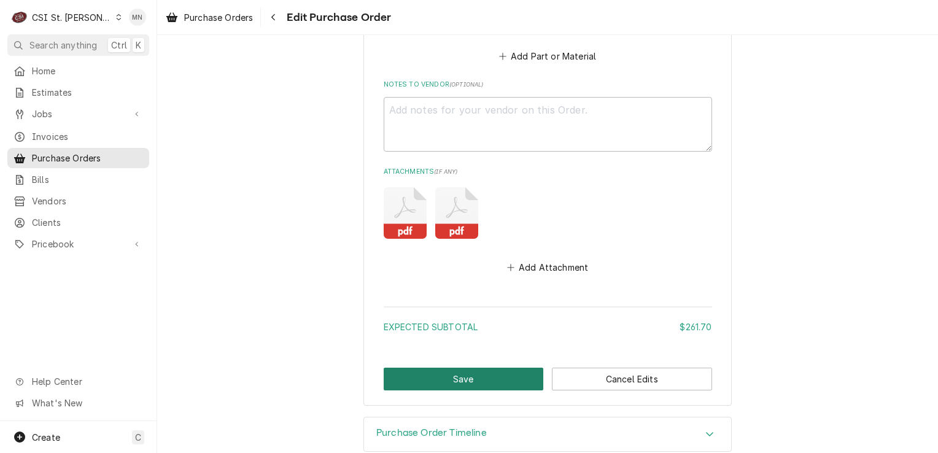
click at [477, 371] on button "Save" at bounding box center [464, 379] width 160 height 23
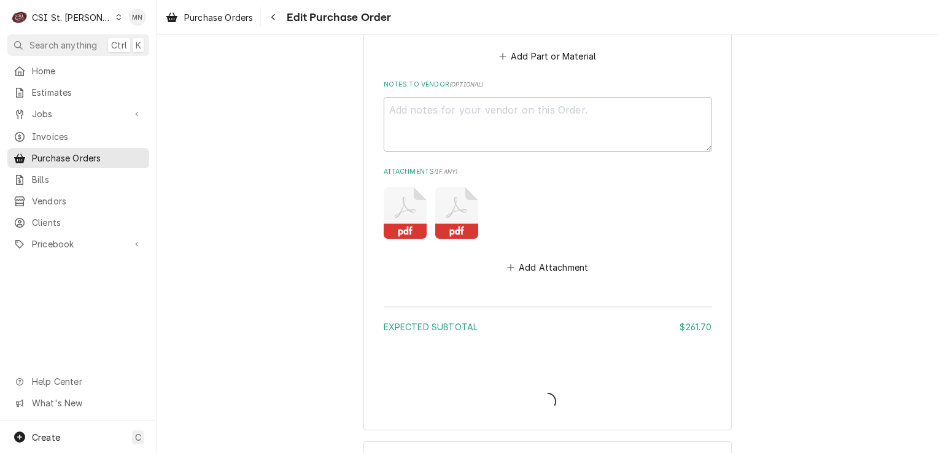
type textarea "x"
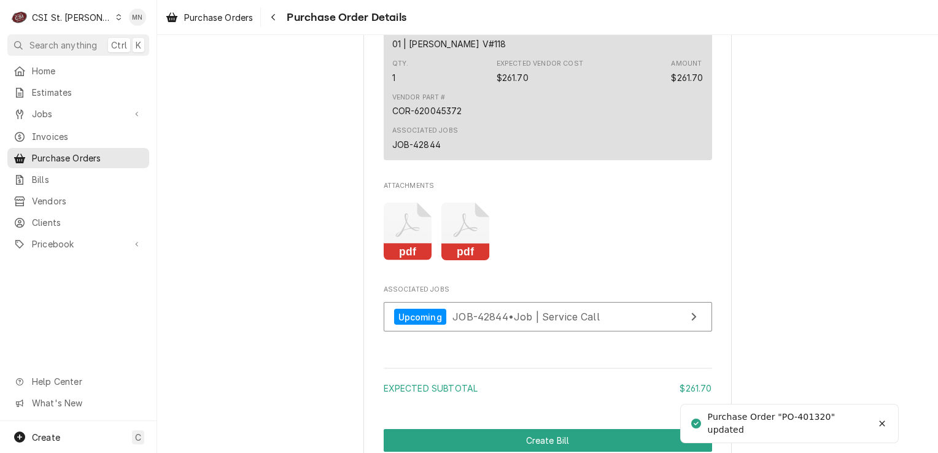
scroll to position [1105, 0]
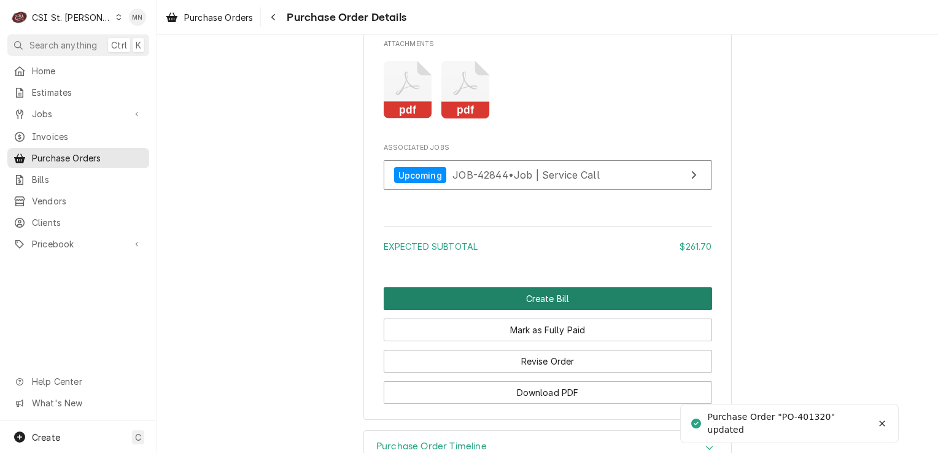
click at [526, 310] on button "Create Bill" at bounding box center [548, 298] width 329 height 23
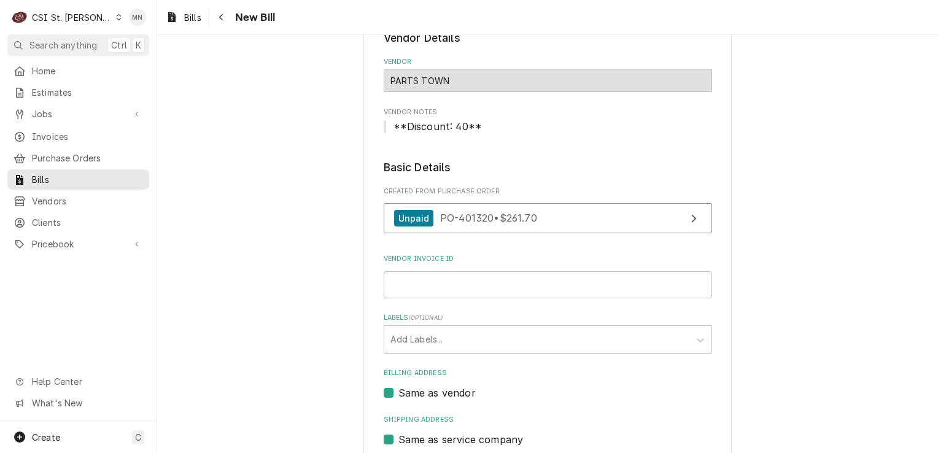
scroll to position [184, 0]
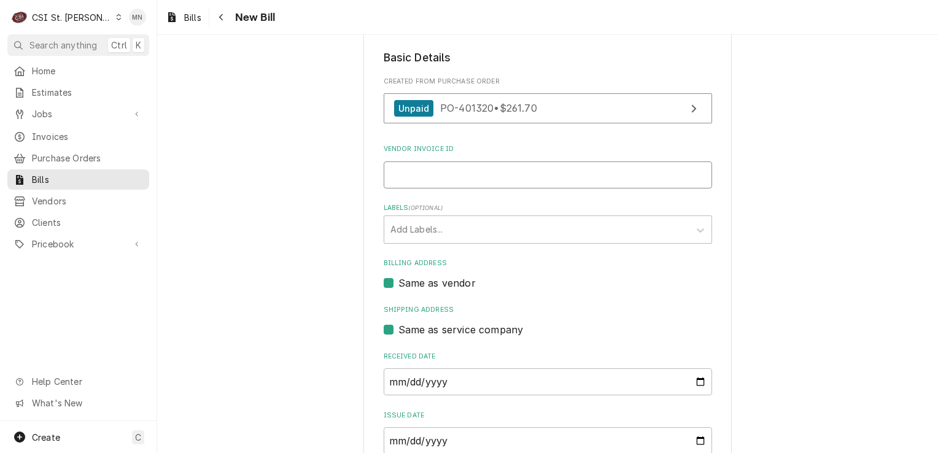
click at [421, 175] on input "Vendor Invoice ID" at bounding box center [548, 175] width 329 height 27
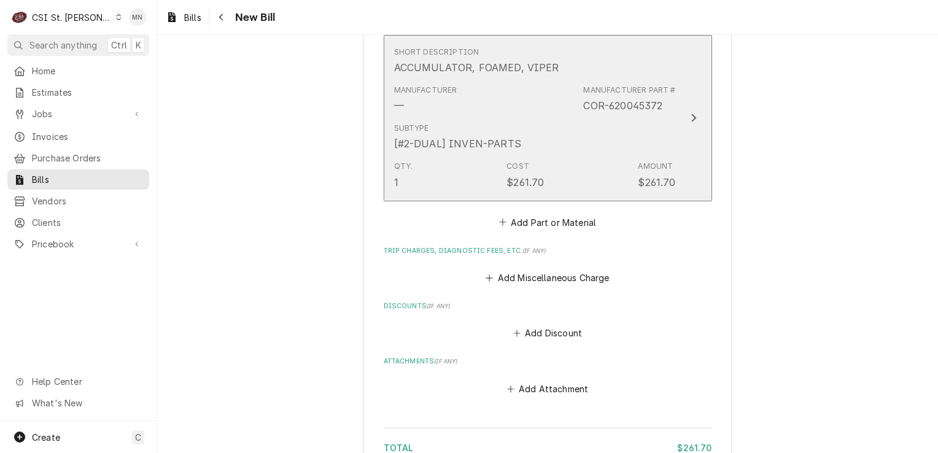
scroll to position [921, 0]
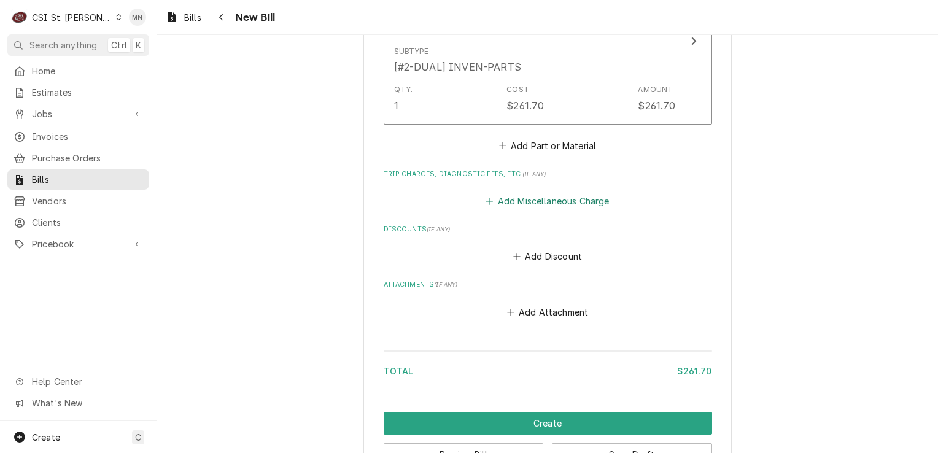
type input "2106994564"
click at [545, 203] on button "Add Miscellaneous Charge" at bounding box center [548, 201] width 128 height 17
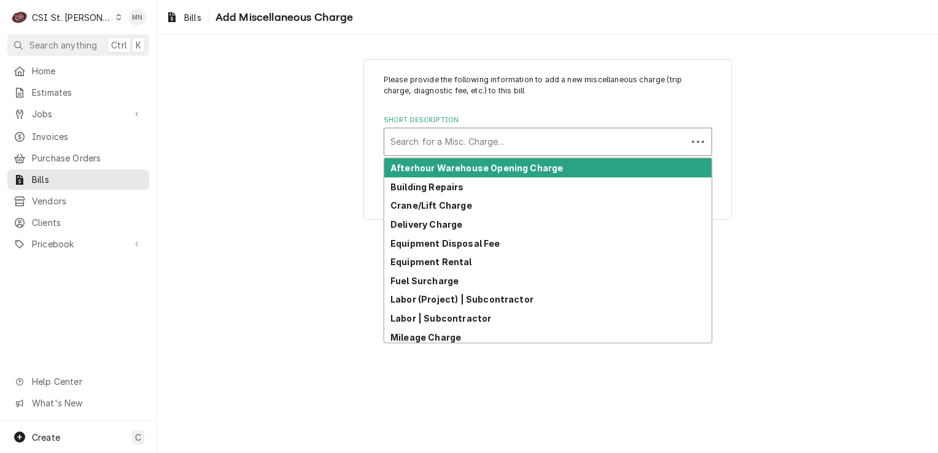
click at [424, 141] on div "Short Description" at bounding box center [536, 142] width 290 height 22
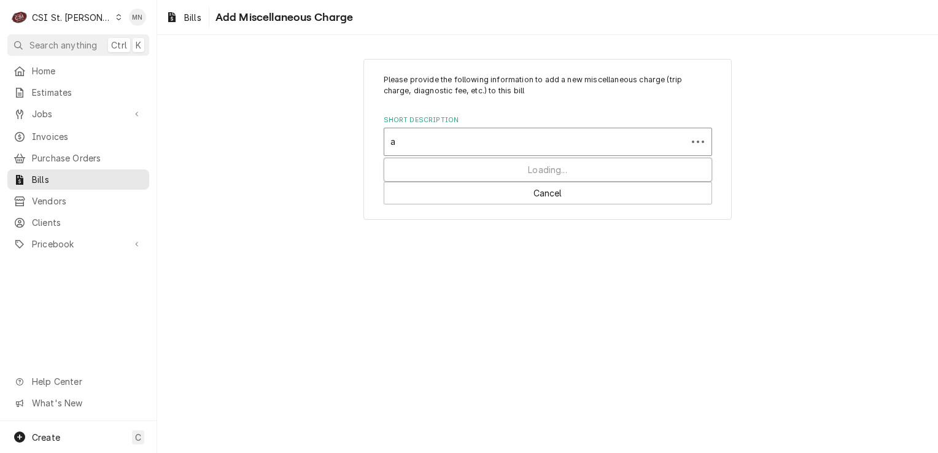
type input "ac"
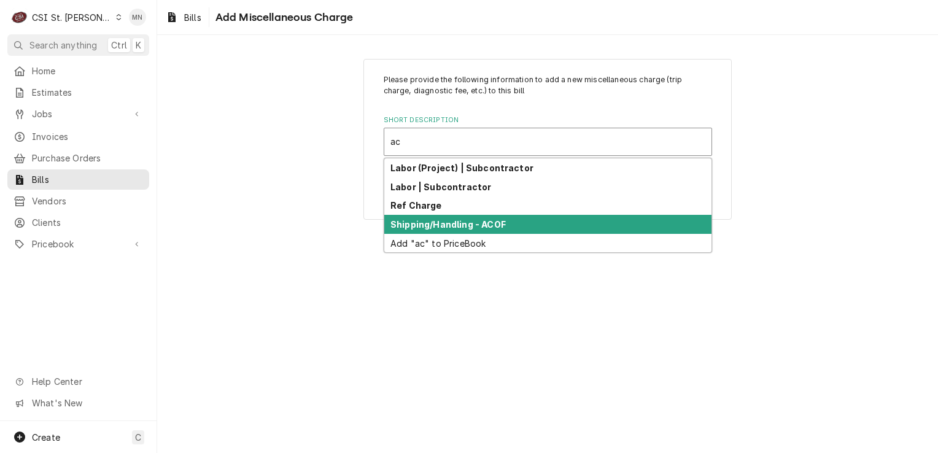
click at [438, 232] on div "Shipping/Handling - ACOF" at bounding box center [547, 224] width 327 height 19
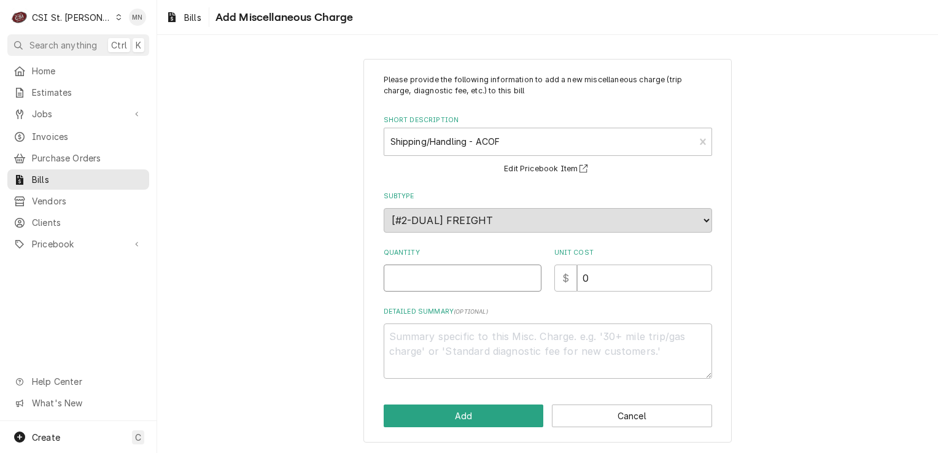
click at [410, 279] on input "Quantity" at bounding box center [463, 278] width 158 height 27
type textarea "x"
type input "1"
type textarea "x"
type input "7"
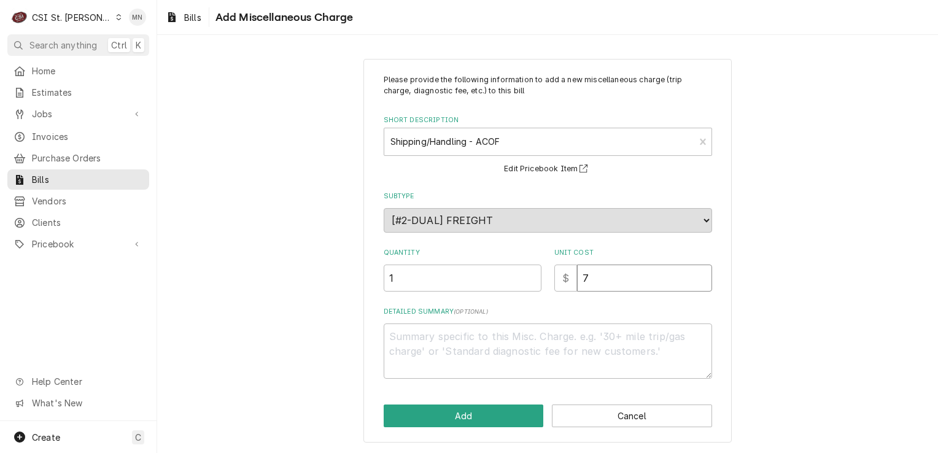
type textarea "x"
type input "74"
type textarea "x"
type input "74.1"
type textarea "x"
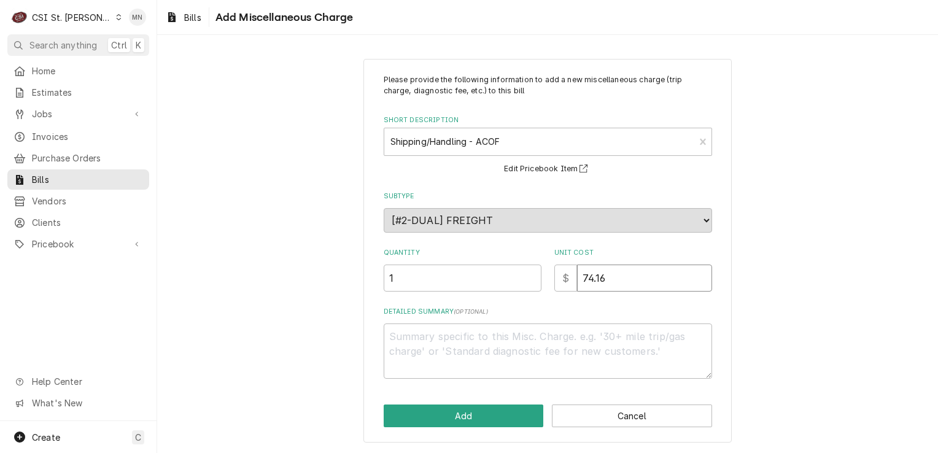
type input "74.16"
click at [434, 338] on textarea "Detailed Summary ( optional )" at bounding box center [548, 351] width 329 height 55
click at [434, 332] on textarea "Detailed Summary ( optional )" at bounding box center [548, 351] width 329 height 55
type textarea "x"
type textarea "A"
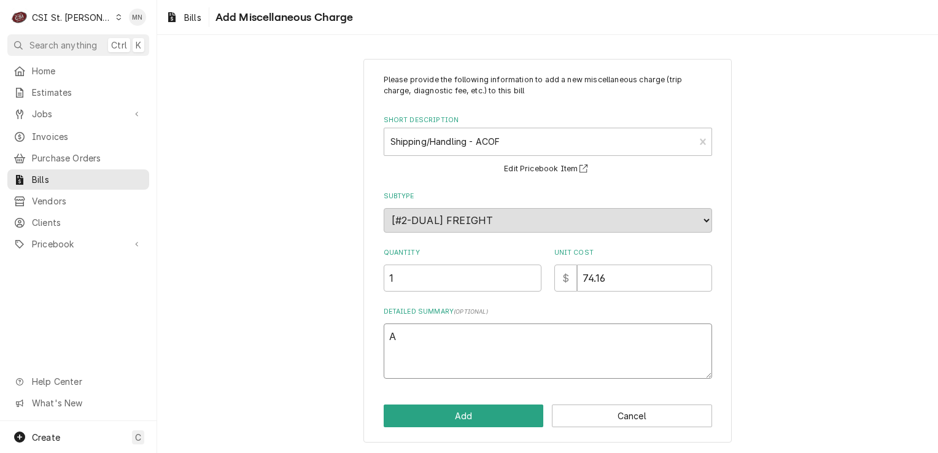
type textarea "x"
type textarea "AC"
type textarea "x"
type textarea "ACO"
type textarea "x"
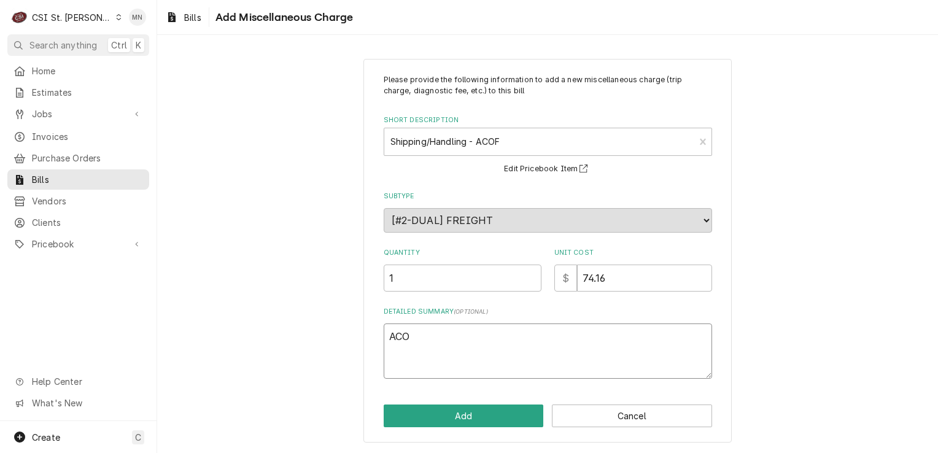
type textarea "ACOF"
type textarea "x"
type textarea "ACOF"
type textarea "x"
type textarea "ACOF $"
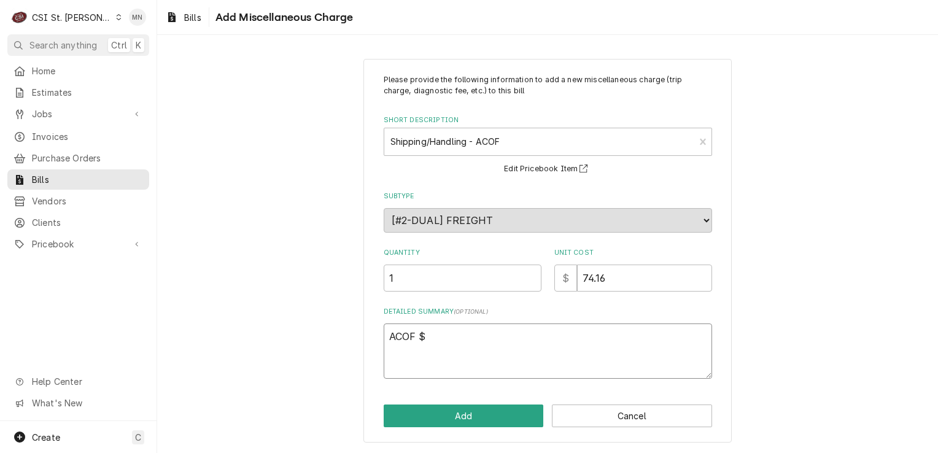
type textarea "x"
type textarea "ACOF $"
type textarea "x"
type textarea "ACOF $ 7"
type textarea "x"
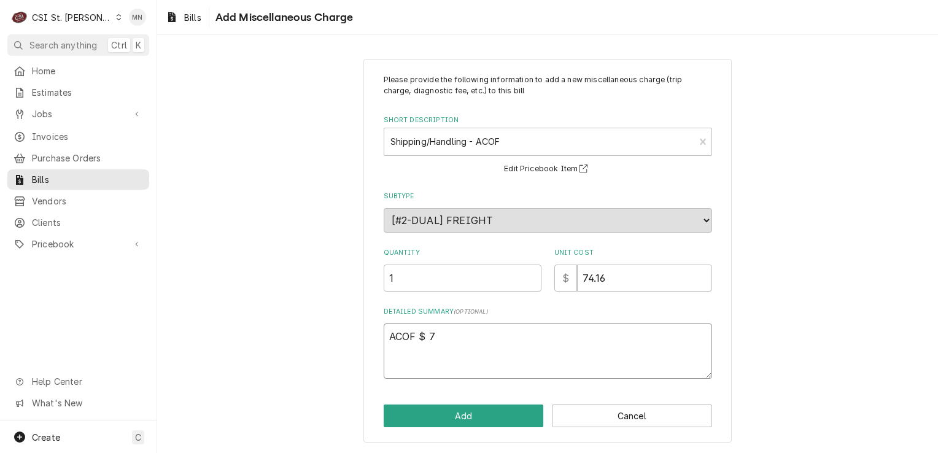
type textarea "ACOF $ 74"
type textarea "x"
type textarea "ACOF $ 74."
type textarea "x"
type textarea "ACOF $ 74.1"
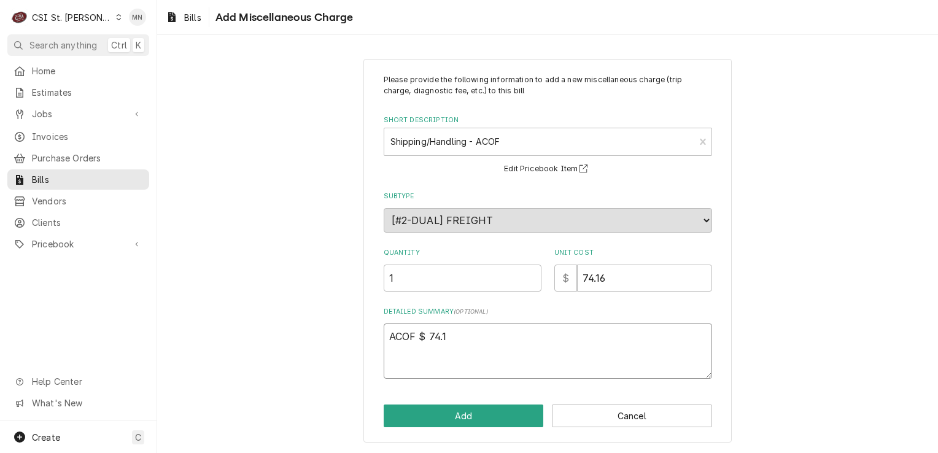
type textarea "x"
type textarea "ACOF $ 74.16"
type textarea "x"
type textarea "ACOF $ 74.16"
type textarea "x"
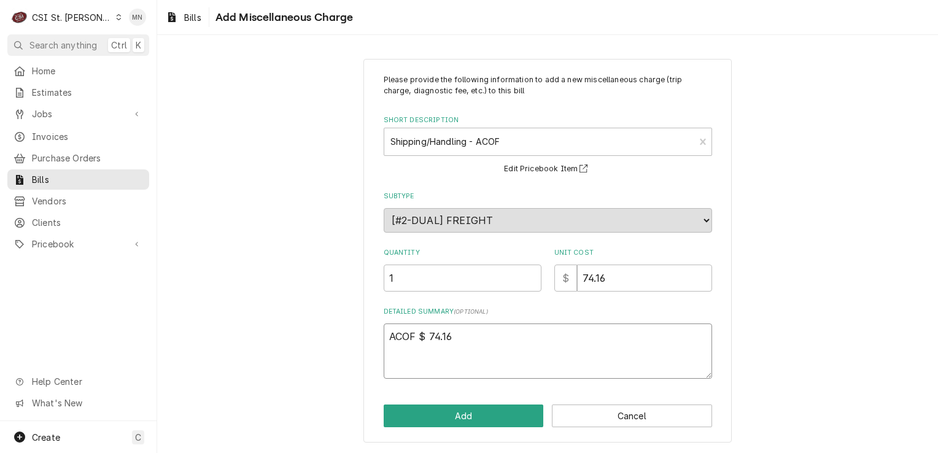
type textarea "ACOF $ 74.16"
type textarea "x"
type textarea "ACOF $ 74.16 J"
type textarea "x"
type textarea "ACOF $ 74.16 Jo"
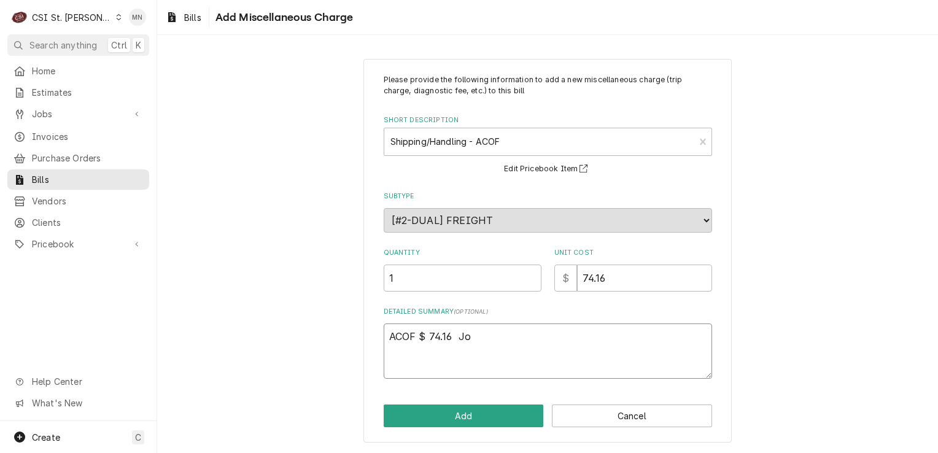
type textarea "x"
type textarea "ACOF $ 74.16 Job"
type textarea "x"
type textarea "ACOF $ 74.16 Job"
type textarea "x"
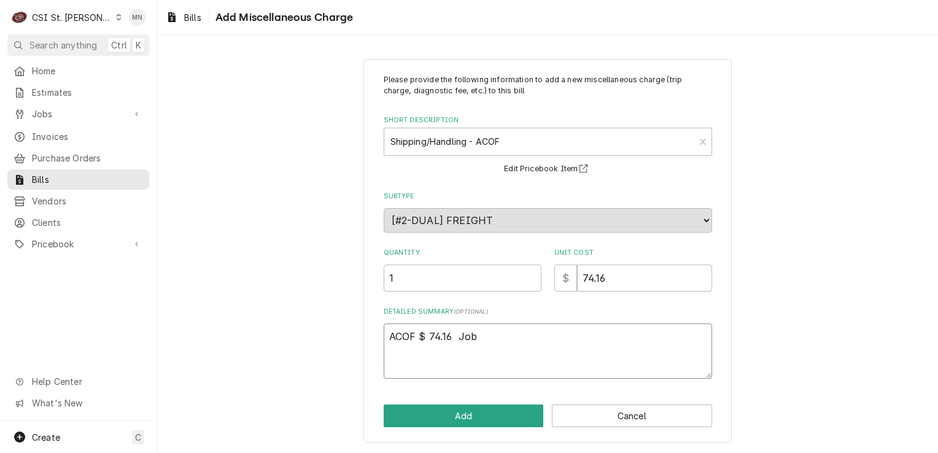
type textarea "ACOF $ 74.16 Job 4"
type textarea "x"
type textarea "ACOF $ 74.16 Job 42"
type textarea "x"
type textarea "ACOF $ 74.16 Job 428"
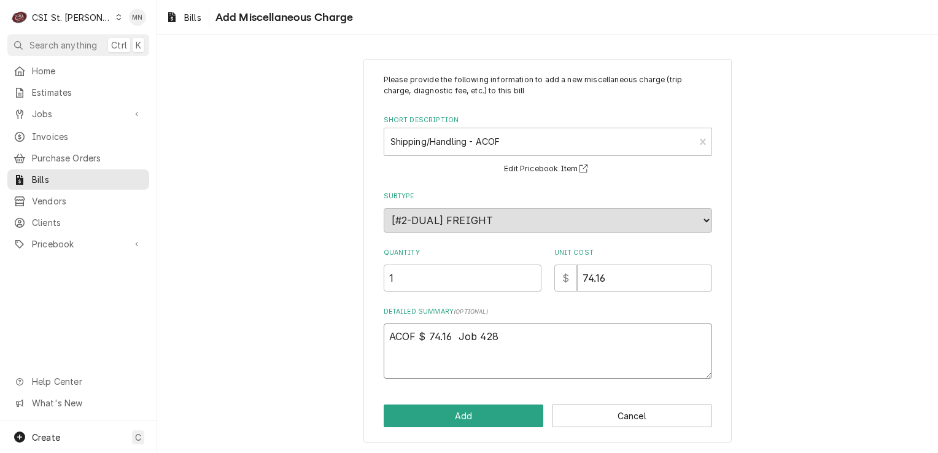
type textarea "x"
type textarea "ACOF $ 74.16 Job 4284"
type textarea "x"
type textarea "ACOF $ 74.16 Job 42844"
click at [507, 416] on button "Add" at bounding box center [464, 416] width 160 height 23
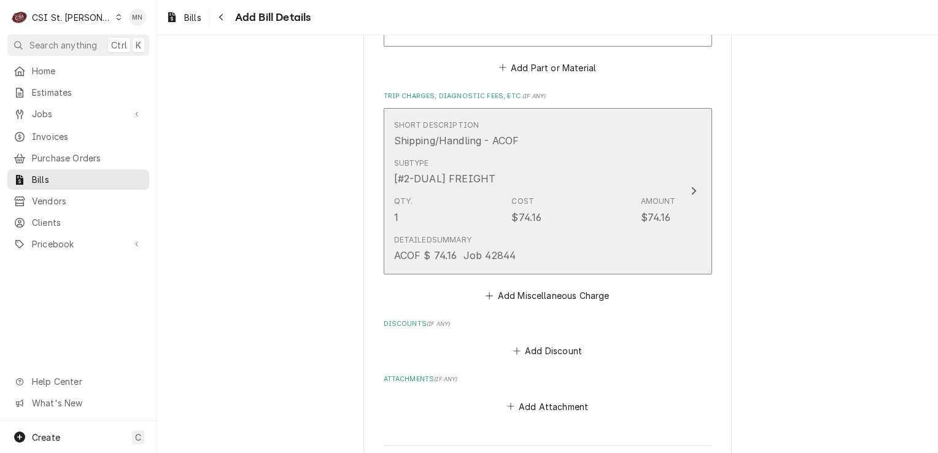
scroll to position [1130, 0]
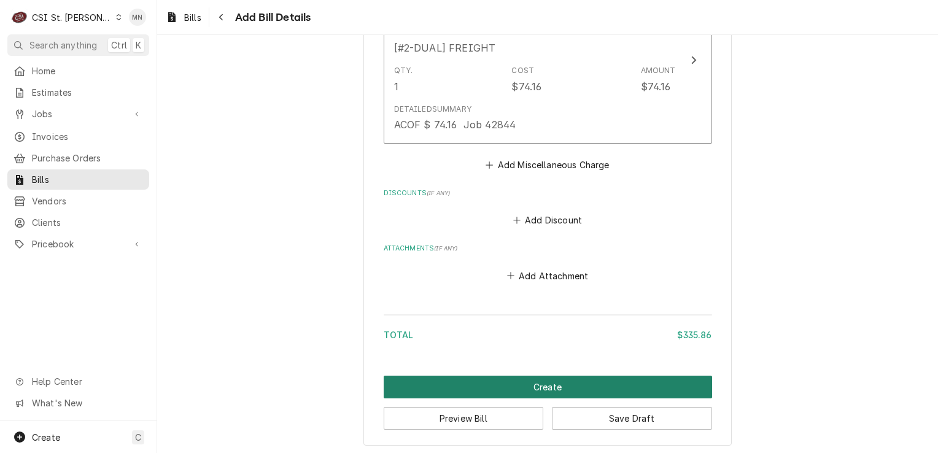
click at [576, 387] on button "Create" at bounding box center [548, 387] width 329 height 23
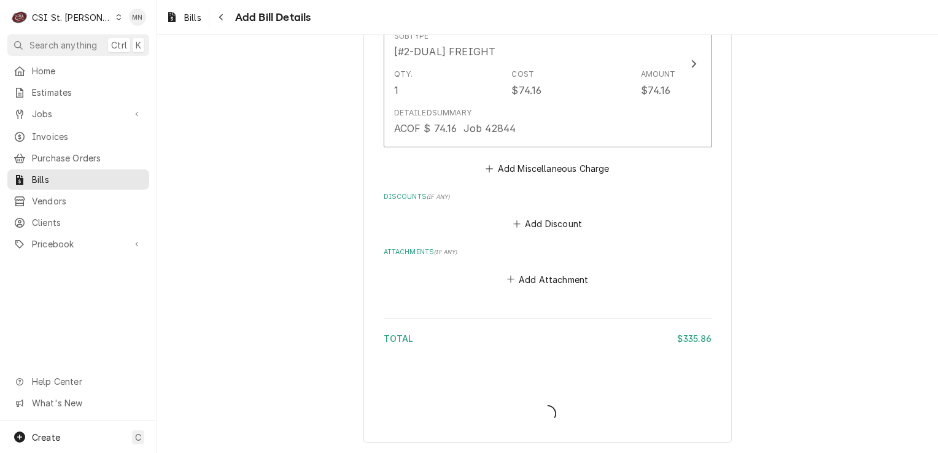
scroll to position [1123, 0]
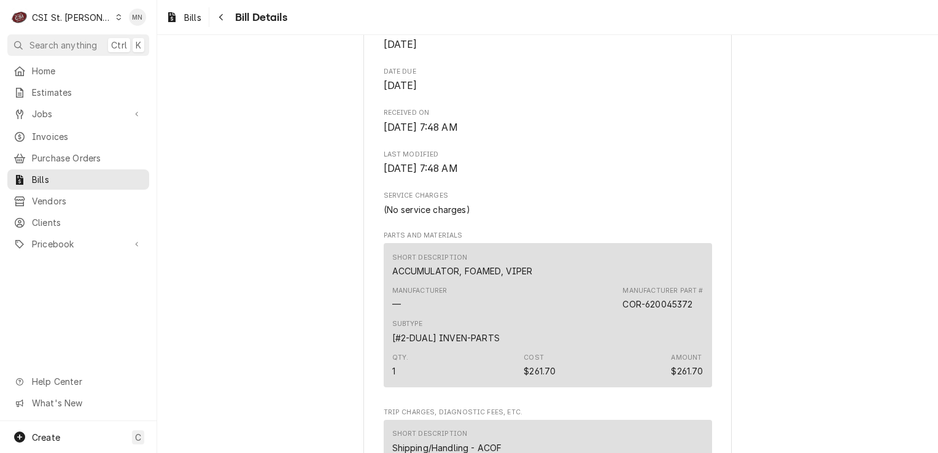
scroll to position [491, 0]
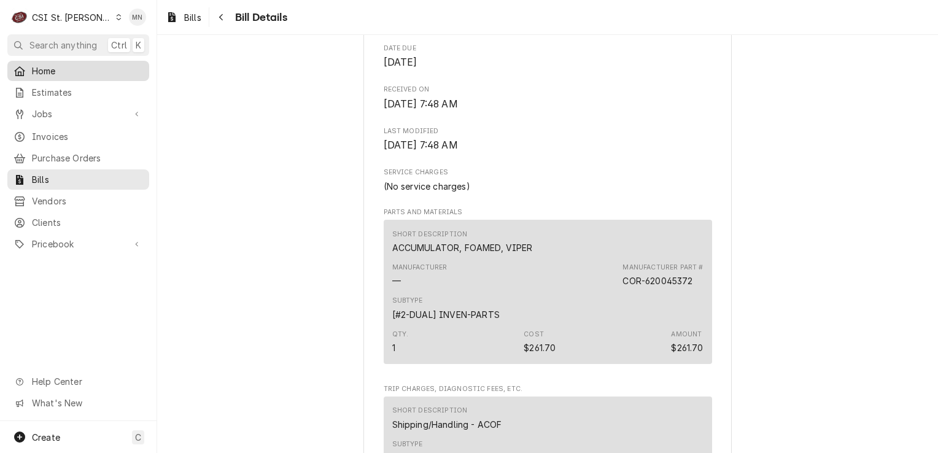
click at [64, 67] on span "Home" at bounding box center [87, 70] width 111 height 13
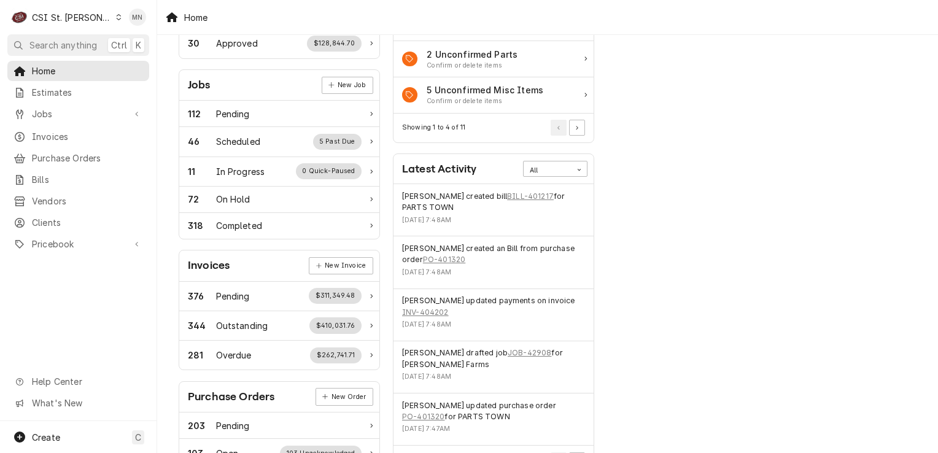
scroll to position [184, 0]
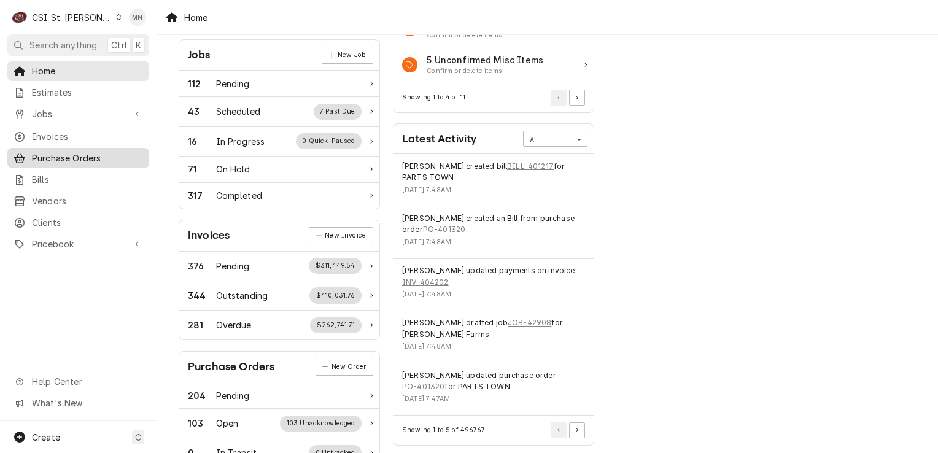
click at [52, 148] on link "Purchase Orders" at bounding box center [78, 158] width 142 height 20
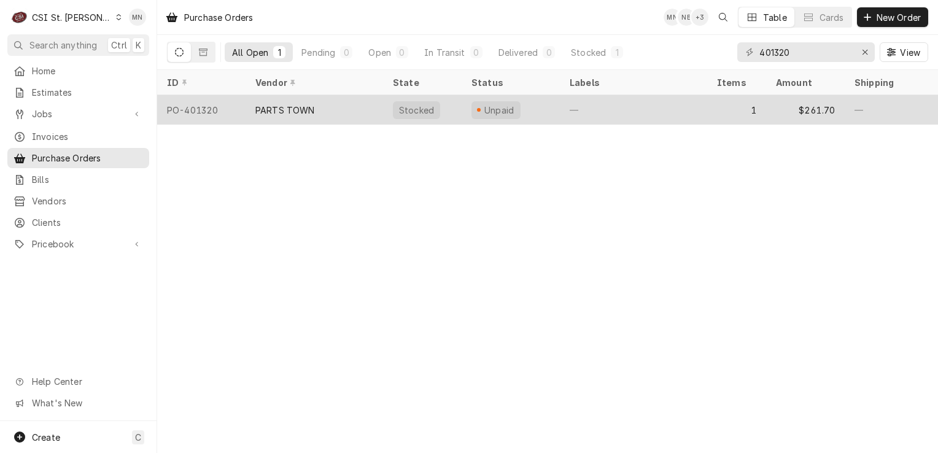
click at [314, 114] on div "PARTS TOWN" at bounding box center [315, 109] width 138 height 29
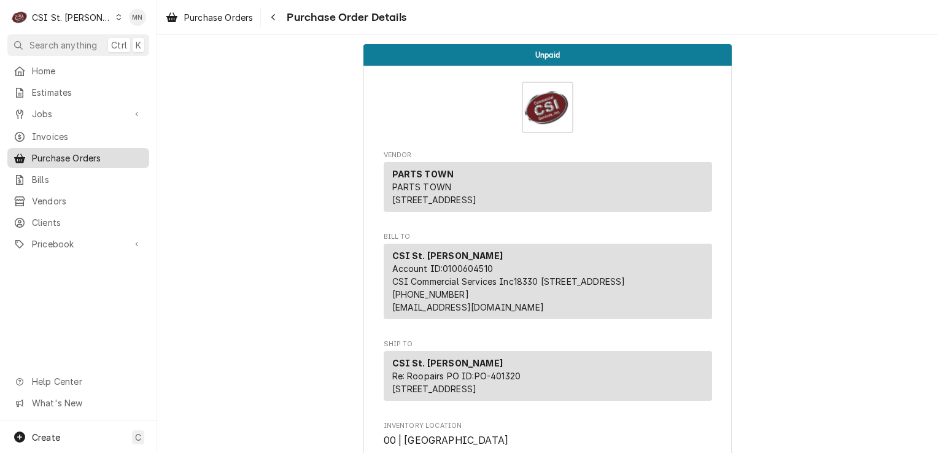
click at [58, 154] on span "Purchase Orders" at bounding box center [87, 158] width 111 height 13
